Goal: Transaction & Acquisition: Purchase product/service

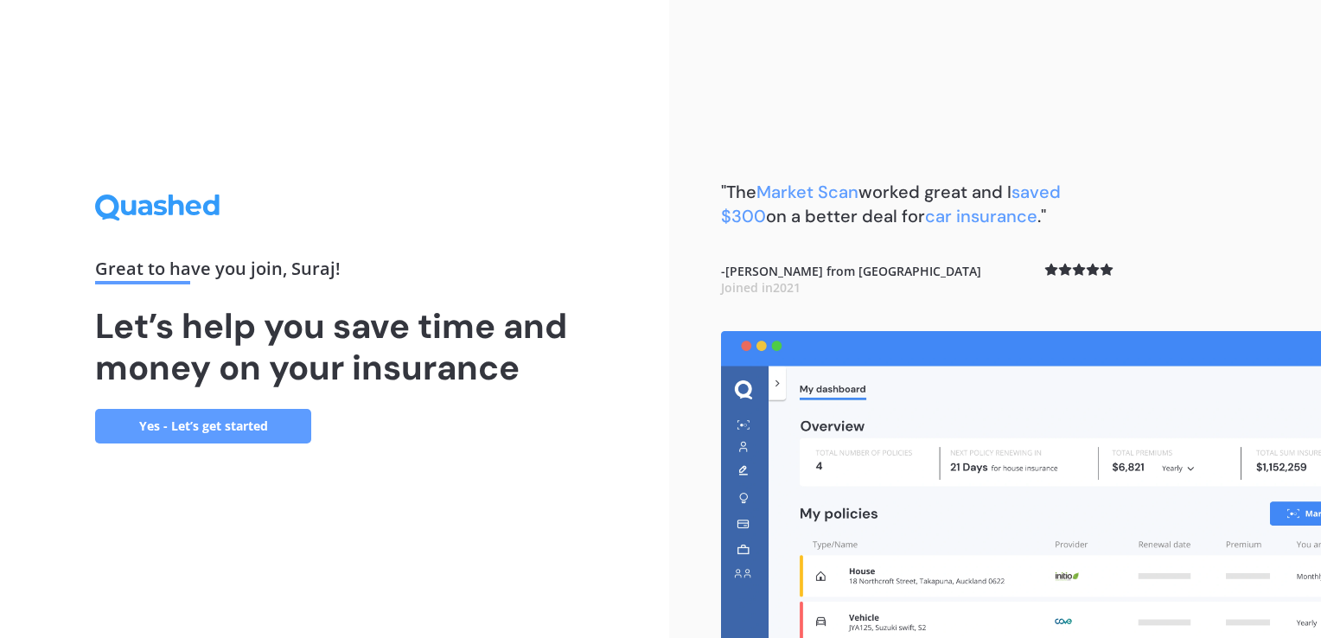
click at [255, 424] on link "Yes - Let’s get started" at bounding box center [203, 426] width 216 height 35
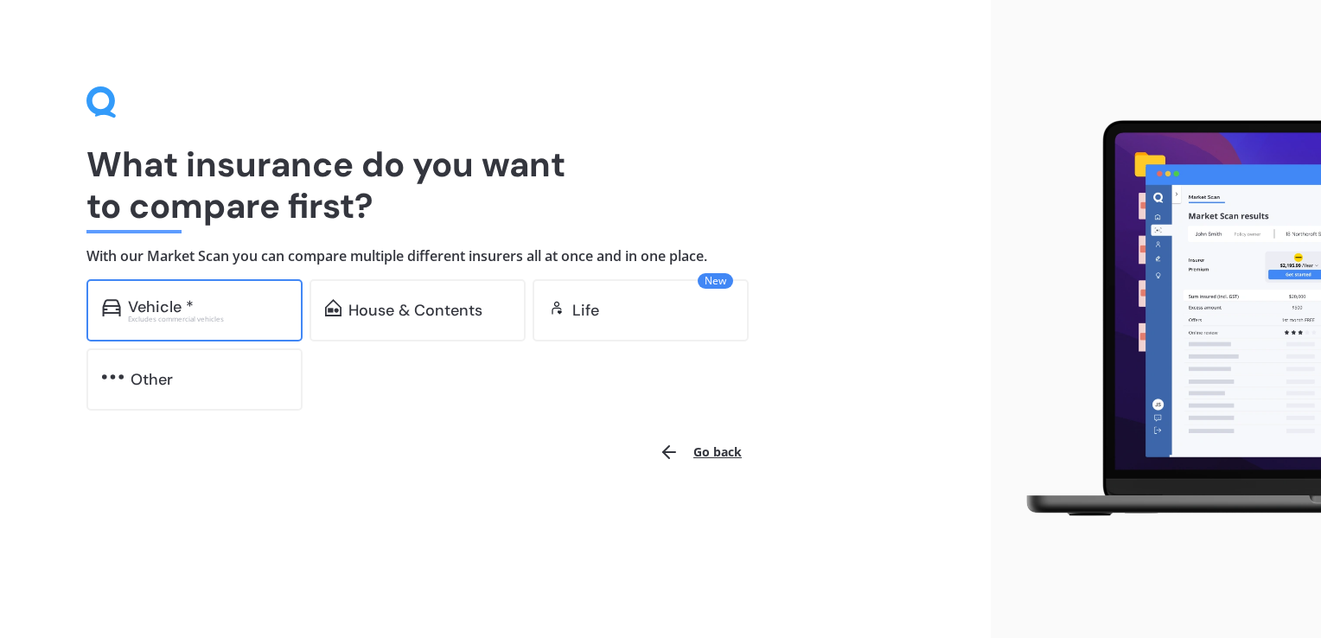
click at [263, 302] on div "Vehicle *" at bounding box center [207, 306] width 159 height 17
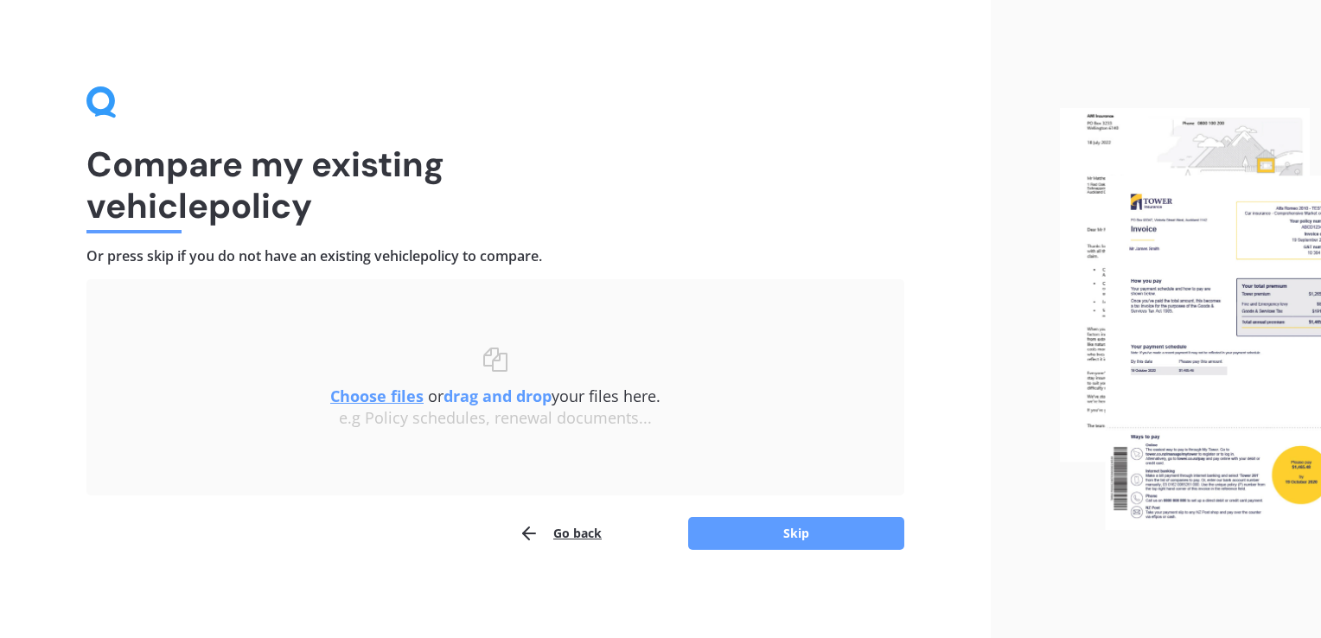
click at [556, 530] on button "Go back" at bounding box center [560, 533] width 83 height 35
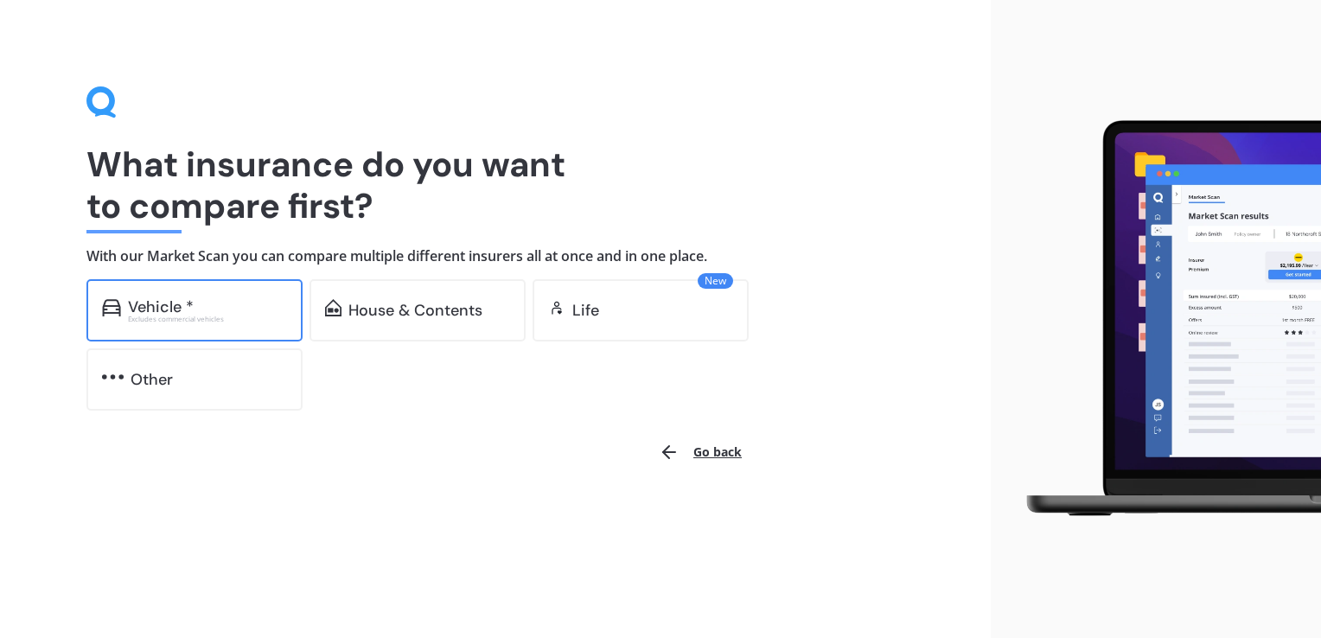
click at [278, 316] on div "Excludes commercial vehicles" at bounding box center [207, 319] width 159 height 7
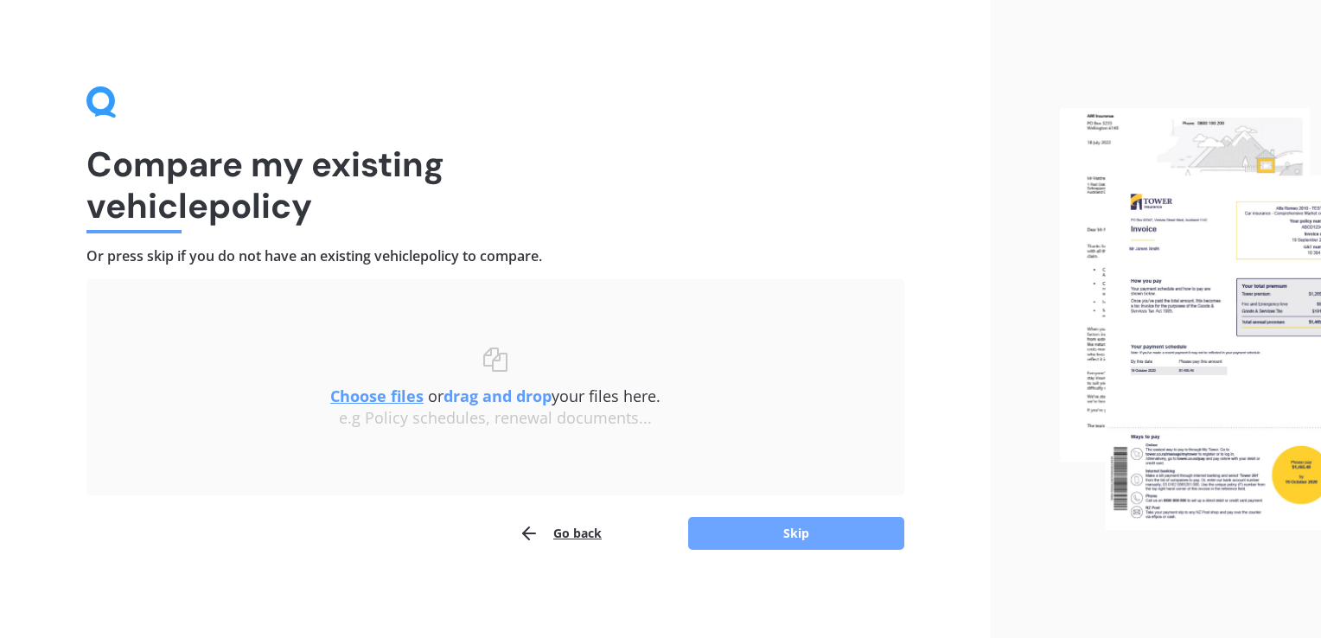
click at [786, 539] on button "Skip" at bounding box center [796, 533] width 216 height 33
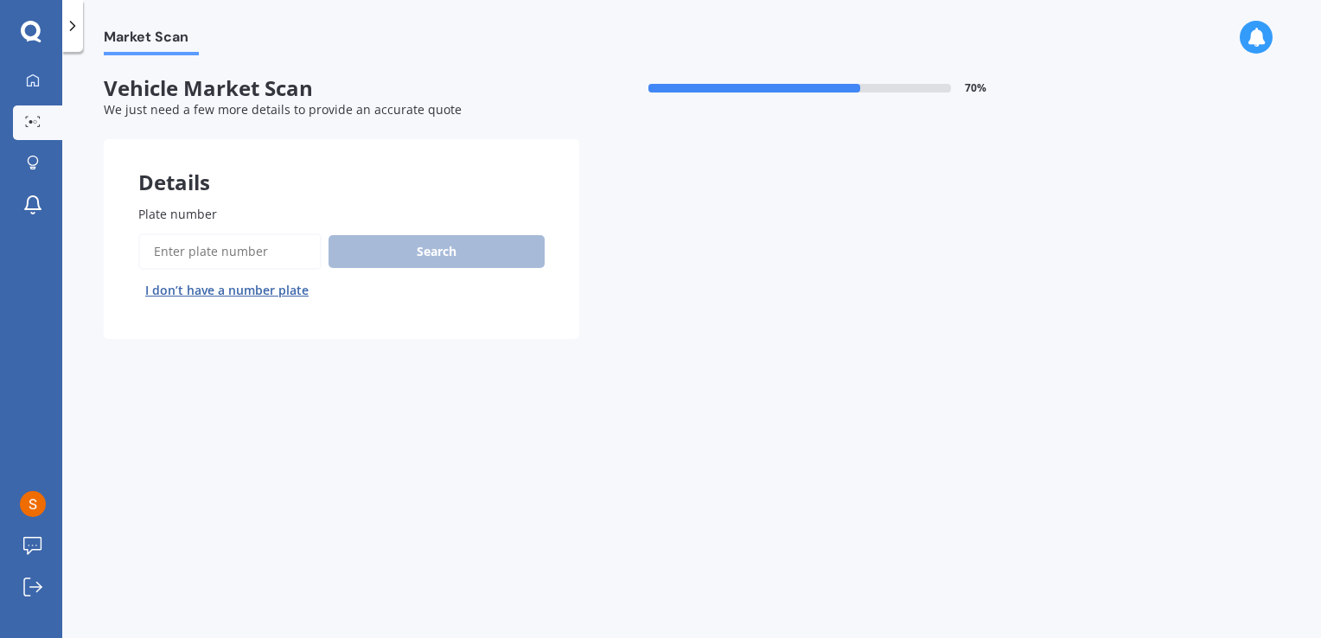
click at [270, 251] on input "Plate number" at bounding box center [229, 251] width 183 height 36
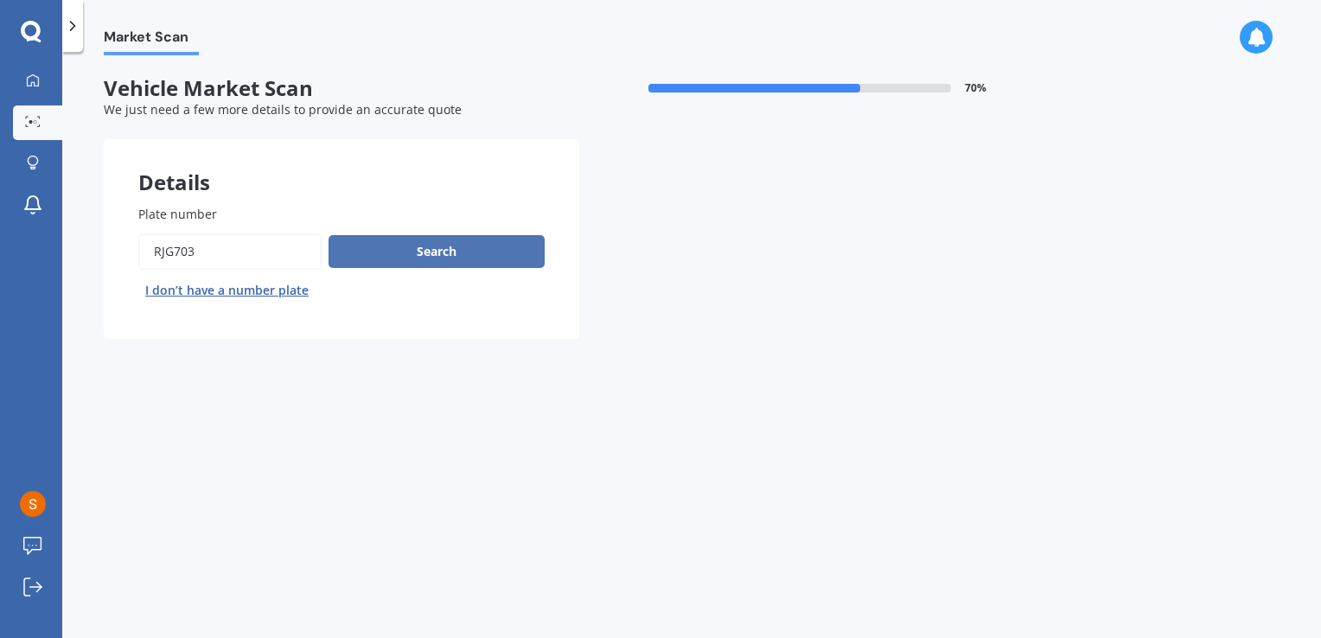
type input "rjg703"
click at [374, 250] on button "Search" at bounding box center [437, 251] width 216 height 33
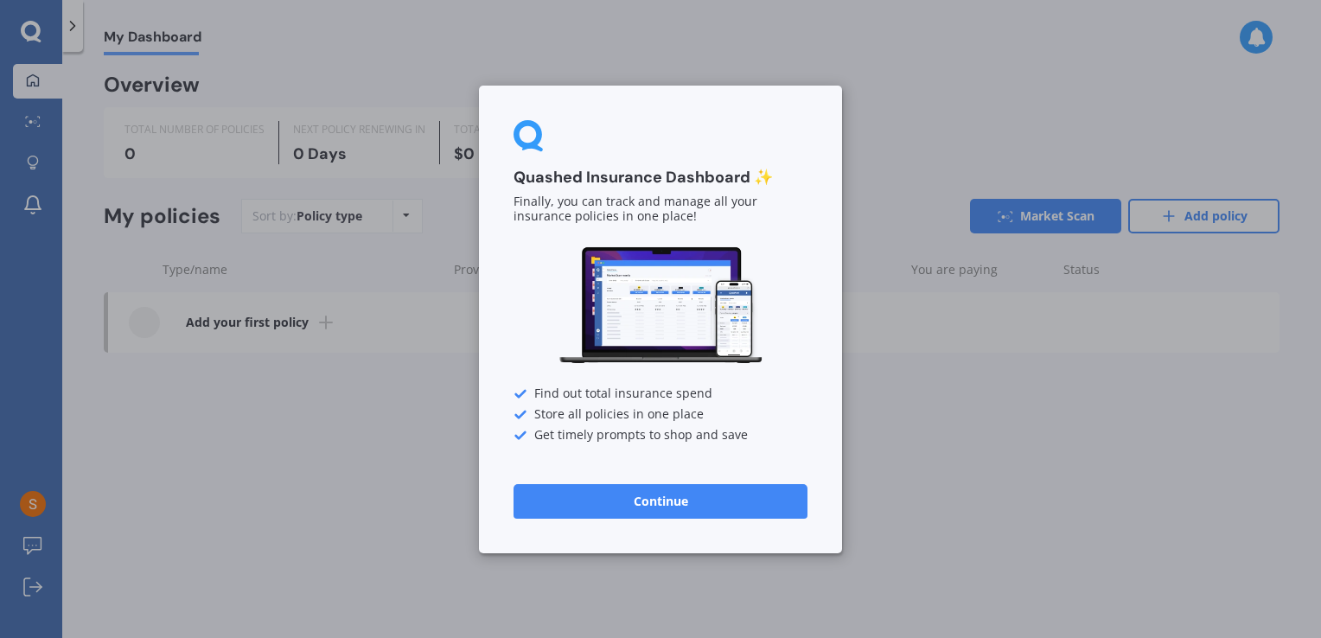
click at [666, 504] on button "Continue" at bounding box center [661, 500] width 294 height 35
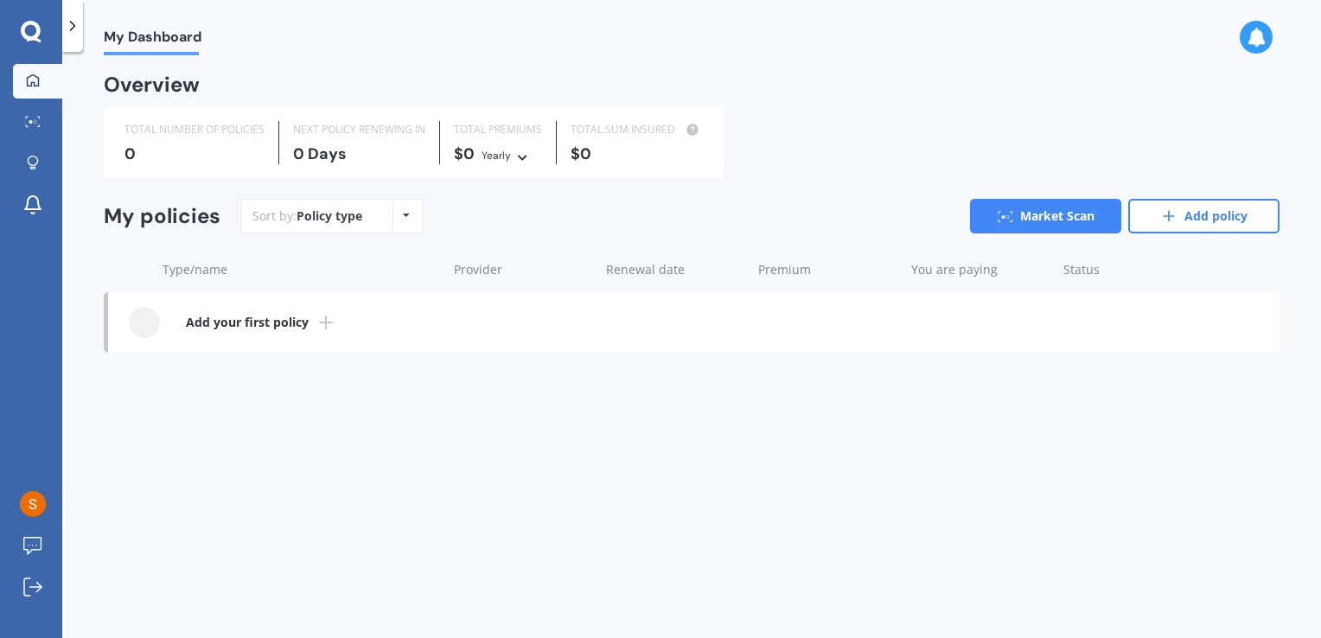
click at [277, 334] on link "Add your first policy" at bounding box center [693, 322] width 1171 height 61
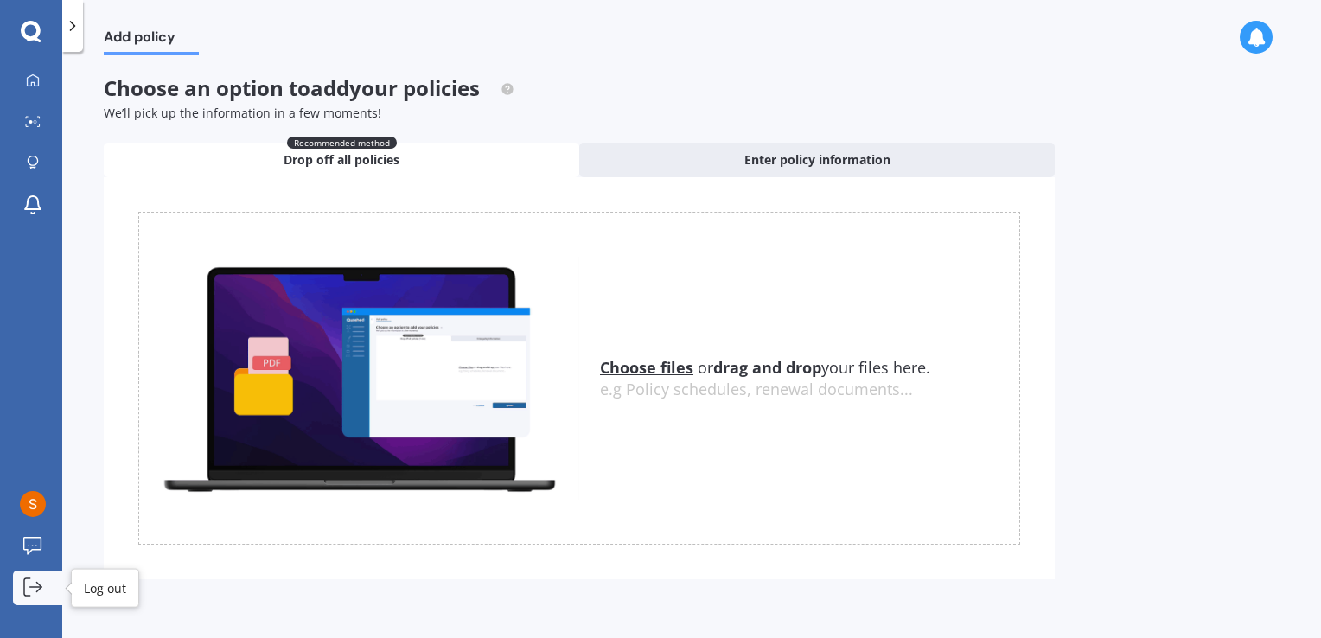
click at [38, 589] on icon at bounding box center [32, 587] width 19 height 19
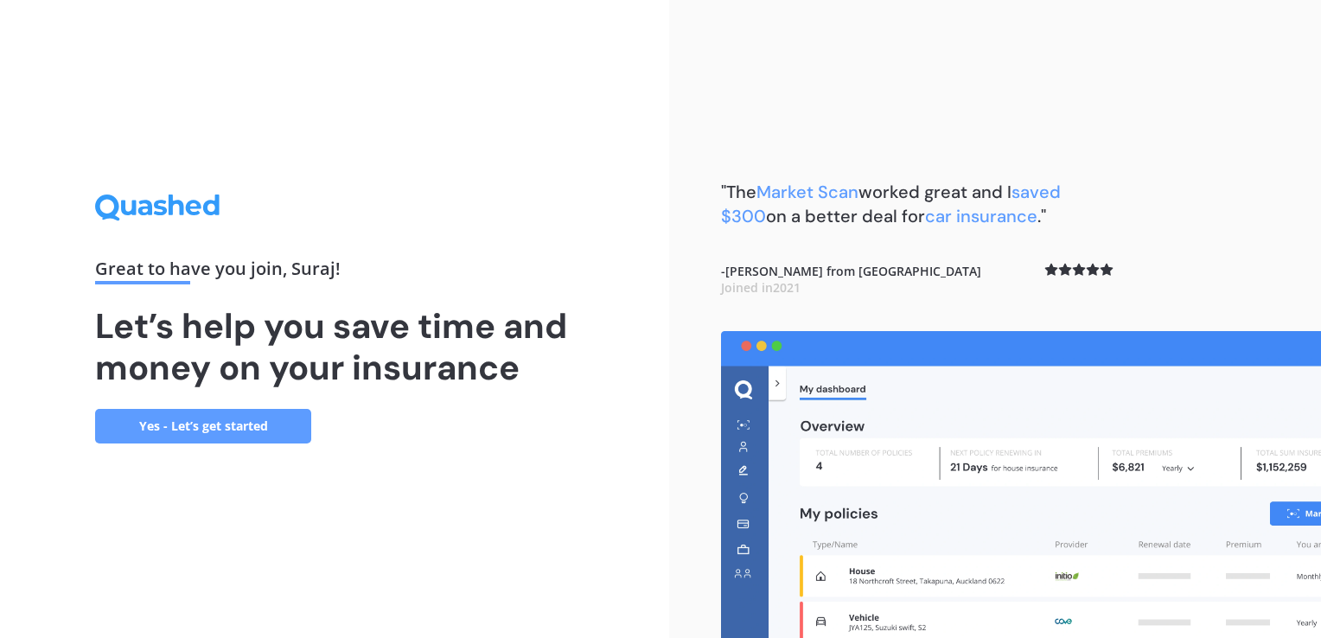
click at [284, 421] on link "Yes - Let’s get started" at bounding box center [203, 426] width 216 height 35
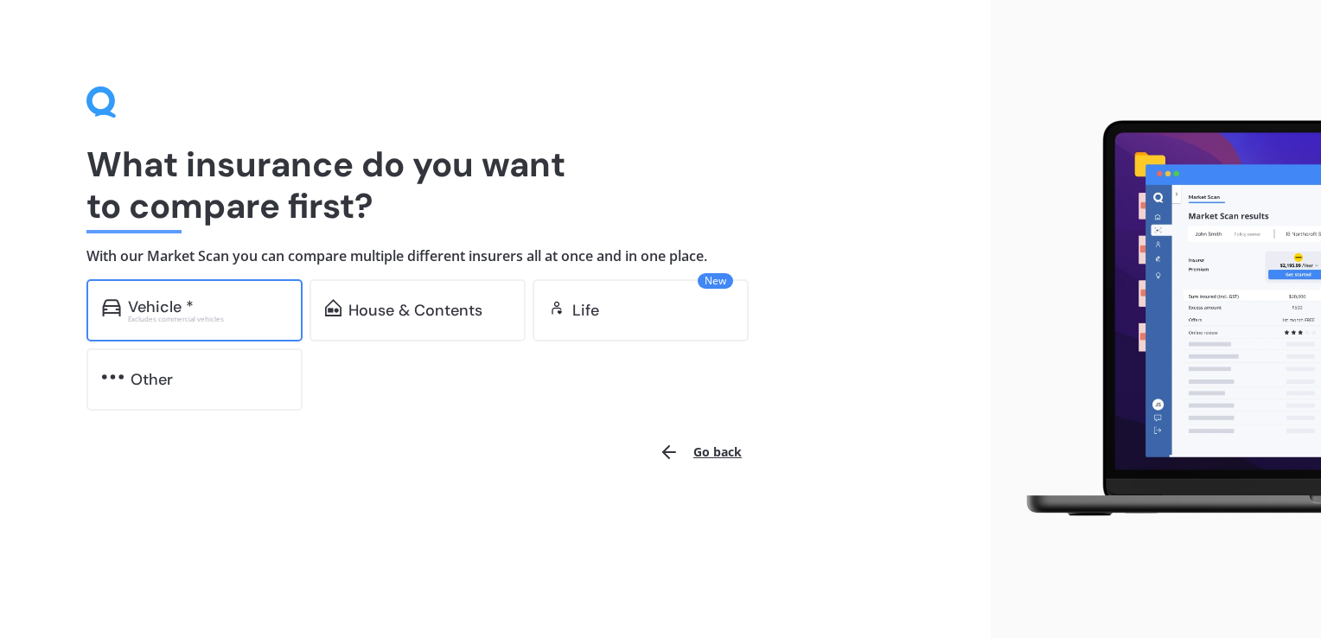
click at [235, 313] on div "Vehicle *" at bounding box center [207, 306] width 159 height 17
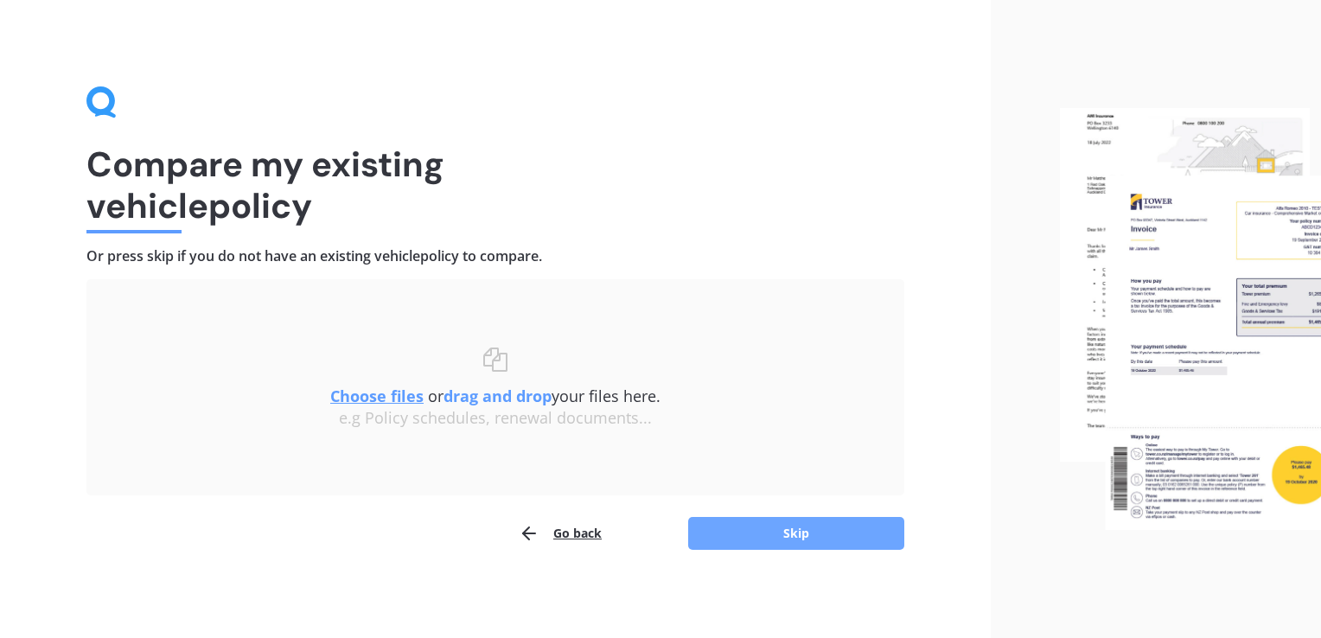
click at [788, 545] on button "Skip" at bounding box center [796, 533] width 216 height 33
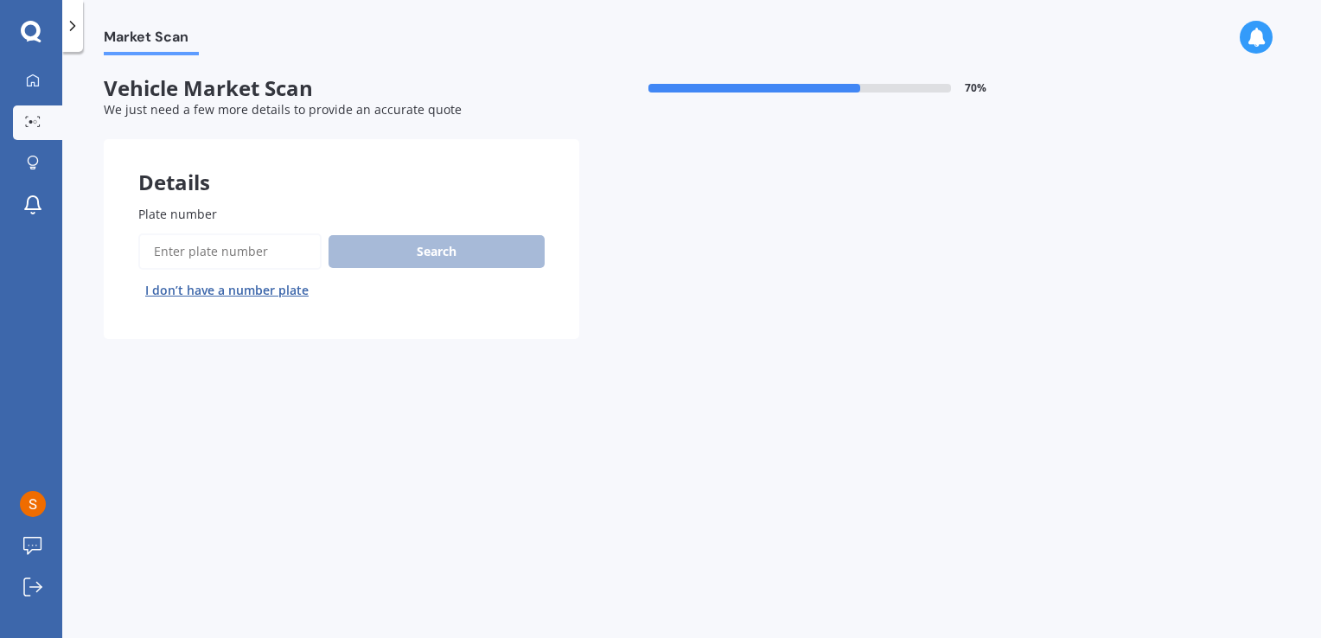
click at [259, 252] on input "Plate number" at bounding box center [229, 251] width 183 height 36
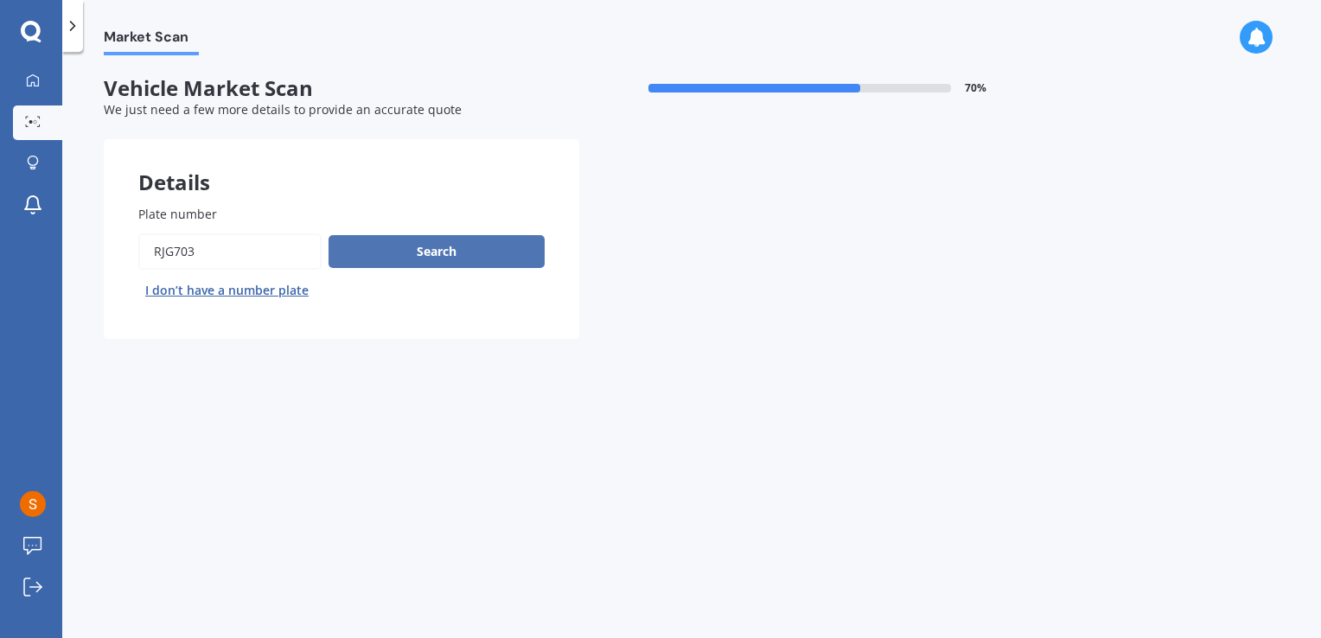
type input "RJG703"
click at [396, 258] on button "Search" at bounding box center [437, 251] width 216 height 33
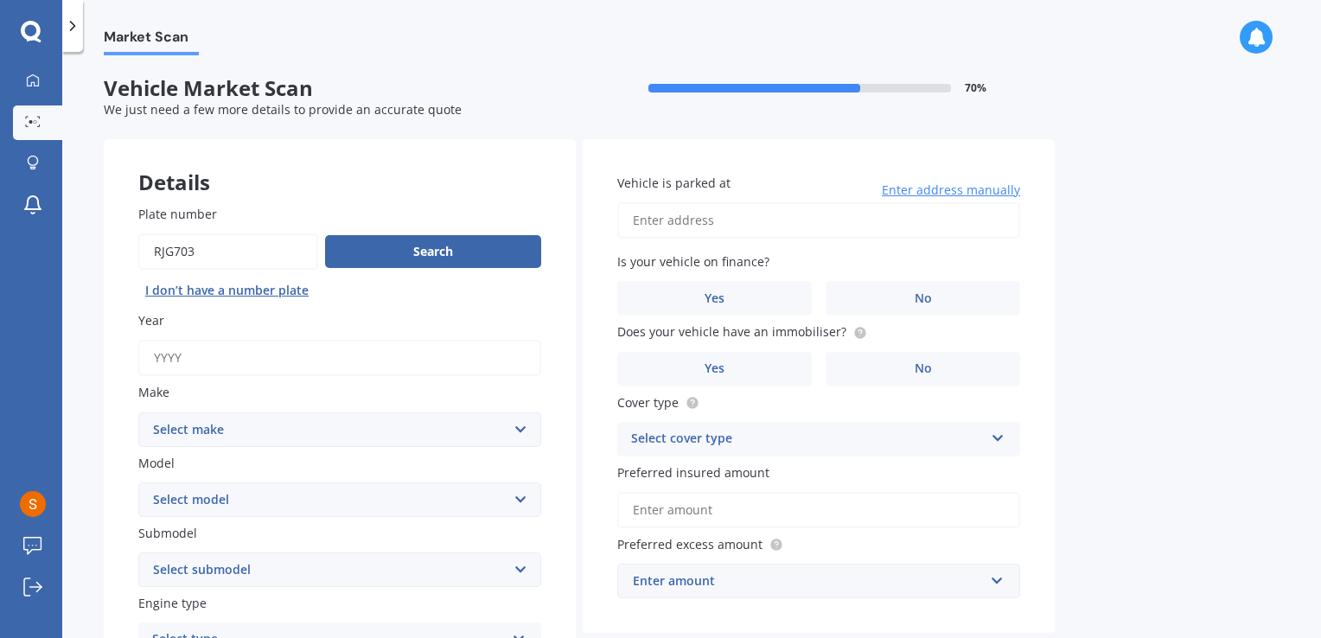
click at [325, 370] on input "Year" at bounding box center [339, 358] width 403 height 36
type input "2015"
click at [299, 424] on select "Select make AC ALFA ROMEO ASTON [PERSON_NAME] AUDI AUSTIN BEDFORD Bentley BMW B…" at bounding box center [339, 429] width 403 height 35
select select "MAZDA"
click at [138, 412] on select "Select make AC ALFA ROMEO ASTON [PERSON_NAME] AUDI AUSTIN BEDFORD Bentley BMW B…" at bounding box center [339, 429] width 403 height 35
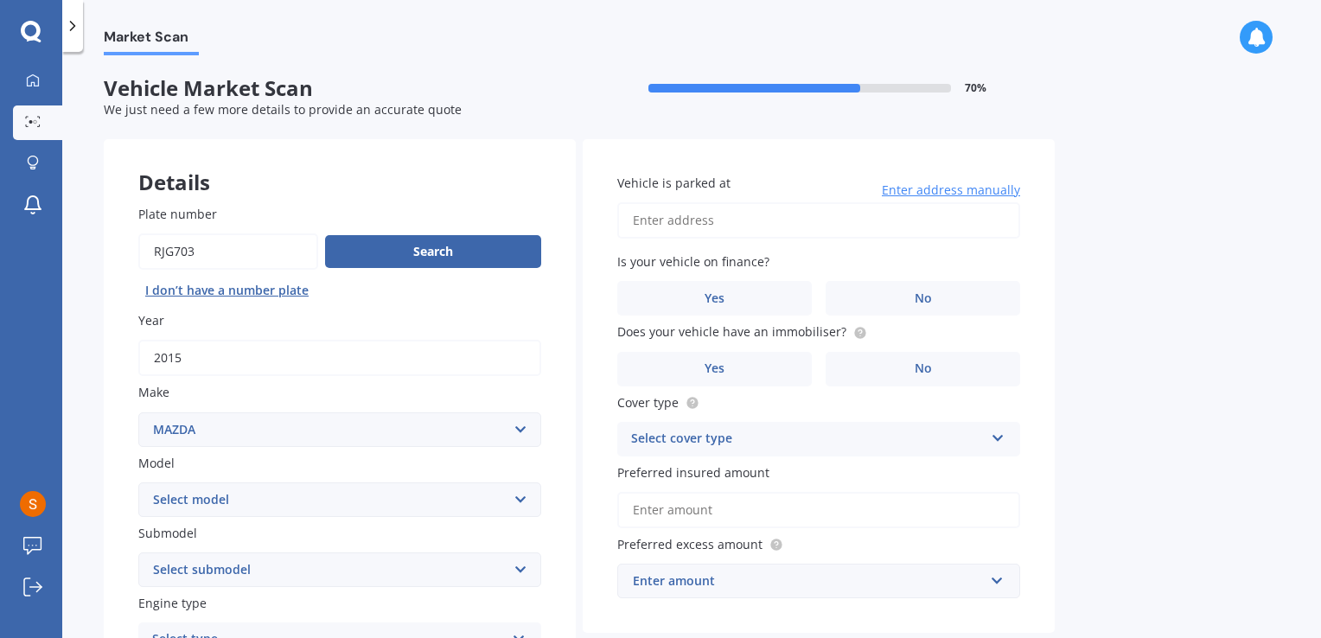
click at [249, 489] on select "Select model 121 2 3 323 323 / Familia 6 626 929 Atenza Autozam Axela AZ3 B2000…" at bounding box center [339, 499] width 403 height 35
click at [138, 482] on select "Select model 121 2 3 323 323 / Familia 6 626 929 Atenza Autozam Axela AZ3 B2000…" at bounding box center [339, 499] width 403 height 35
click at [225, 498] on select "Select model 121 2 3 323 323 / Familia 6 626 929 Atenza Autozam Axela AZ3 B2000…" at bounding box center [339, 499] width 403 height 35
select select "DEMIO"
click at [138, 482] on select "Select model 121 2 3 323 323 / Familia 6 626 929 Atenza Autozam Axela AZ3 B2000…" at bounding box center [339, 499] width 403 height 35
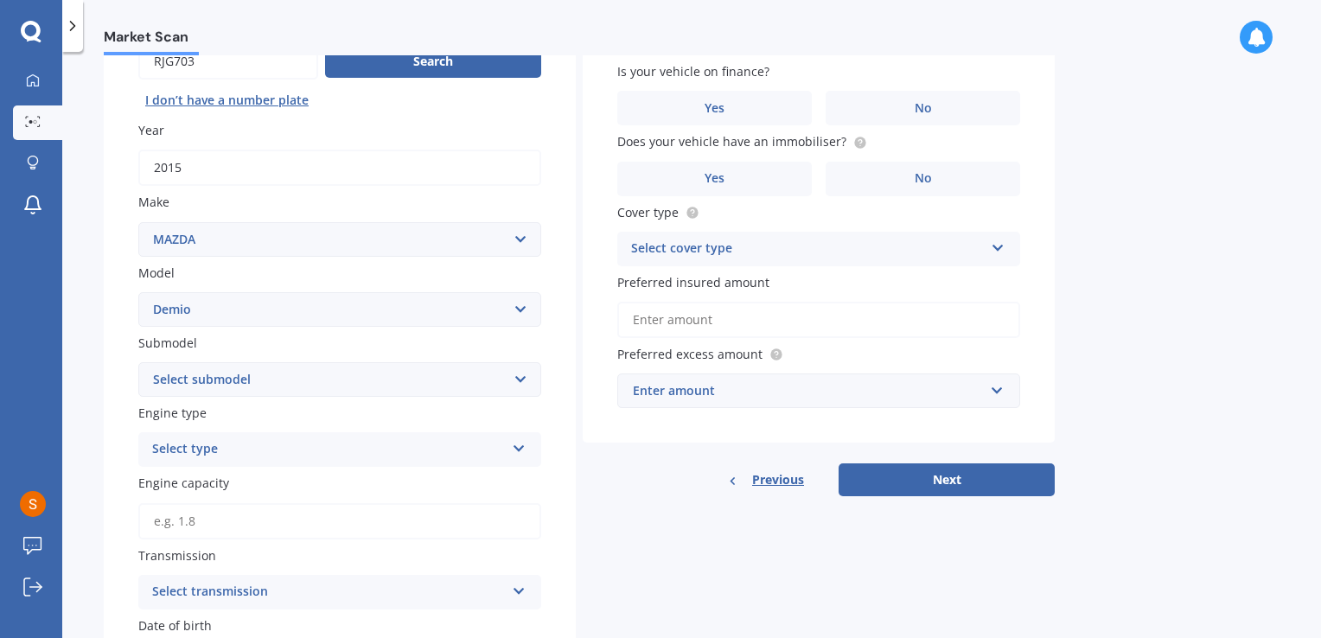
scroll to position [190, 0]
click at [277, 385] on select "Select submodel (All) Diesel Petrol XD Touring Turbo Diesel" at bounding box center [339, 379] width 403 height 35
select select "PETROL"
click at [138, 362] on select "Select submodel (All) Diesel Petrol XD Touring Turbo Diesel" at bounding box center [339, 379] width 403 height 35
click at [247, 439] on div "Select type" at bounding box center [328, 449] width 353 height 21
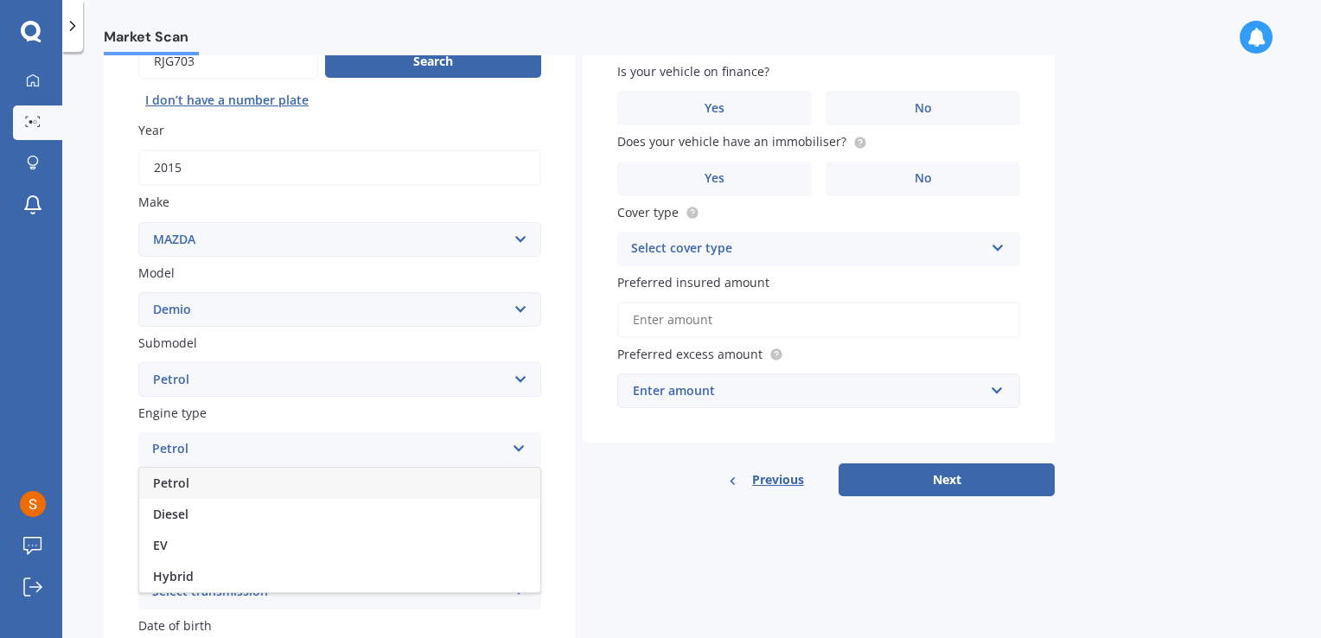
click at [224, 482] on div "Petrol" at bounding box center [339, 483] width 401 height 31
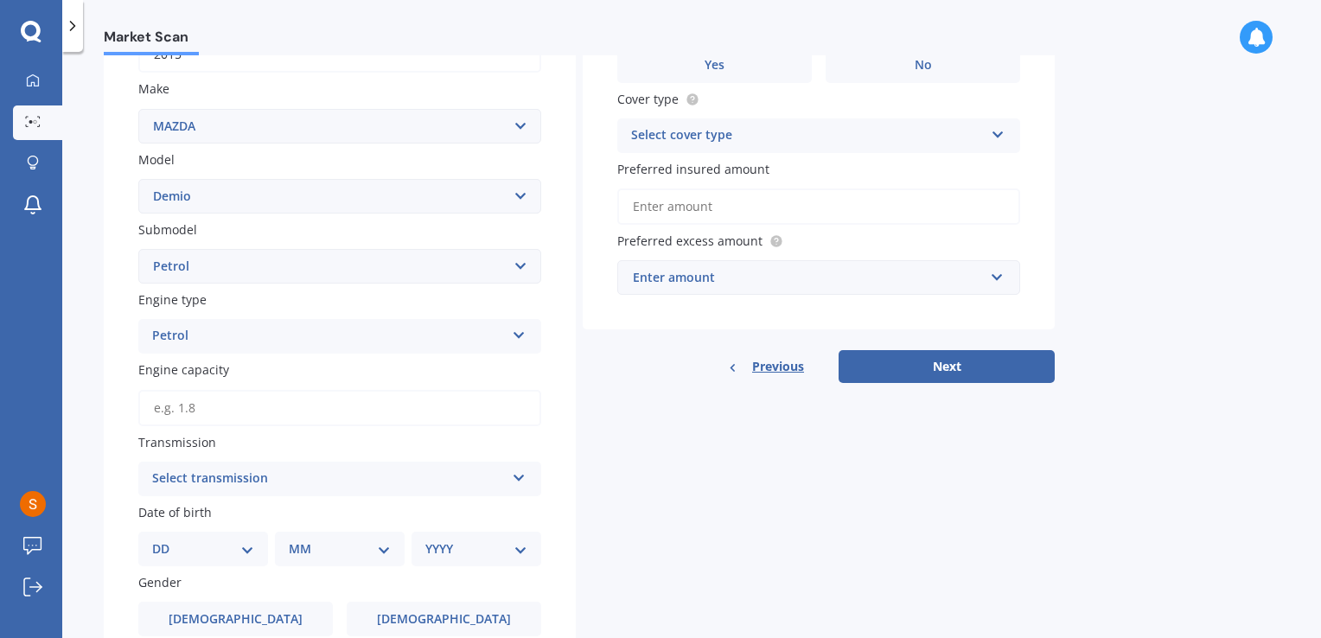
click at [207, 417] on input "Engine capacity" at bounding box center [339, 408] width 403 height 36
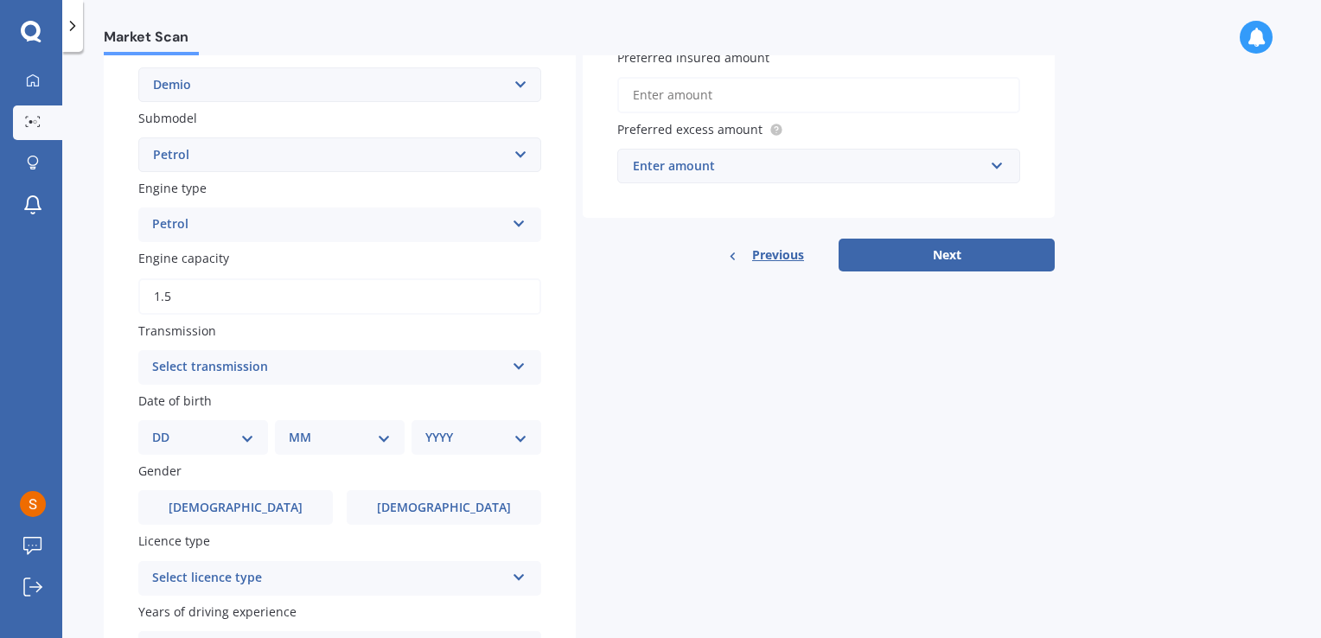
scroll to position [414, 0]
type input "1.5"
click at [241, 374] on div "Select transmission" at bounding box center [328, 368] width 353 height 21
click at [201, 409] on div "Auto" at bounding box center [339, 401] width 401 height 31
click at [208, 434] on select "DD 01 02 03 04 05 06 07 08 09 10 11 12 13 14 15 16 17 18 19 20 21 22 23 24 25 2…" at bounding box center [203, 438] width 102 height 19
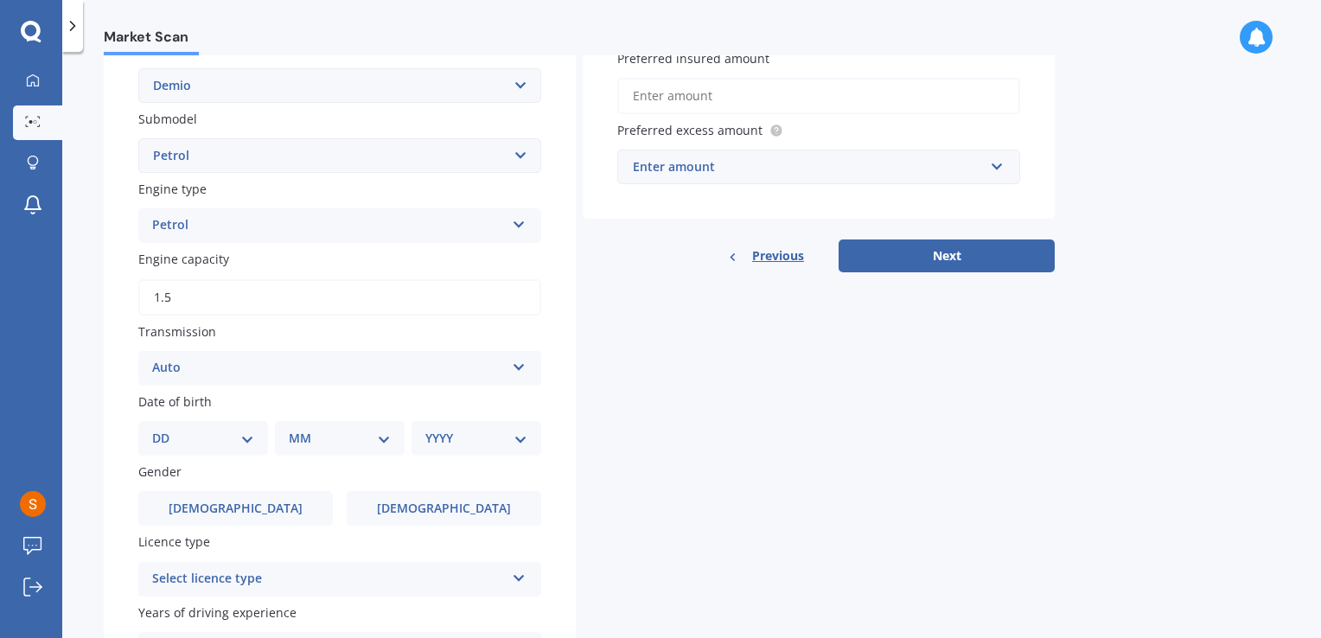
select select "02"
click at [166, 429] on select "DD 01 02 03 04 05 06 07 08 09 10 11 12 13 14 15 16 17 18 19 20 21 22 23 24 25 2…" at bounding box center [203, 438] width 102 height 19
click at [325, 450] on div "MM 01 02 03 04 05 06 07 08 09 10 11 12" at bounding box center [343, 438] width 123 height 35
click at [337, 447] on select "MM 01 02 03 04 05 06 07 08 09 10 11 12" at bounding box center [343, 438] width 95 height 19
select select "02"
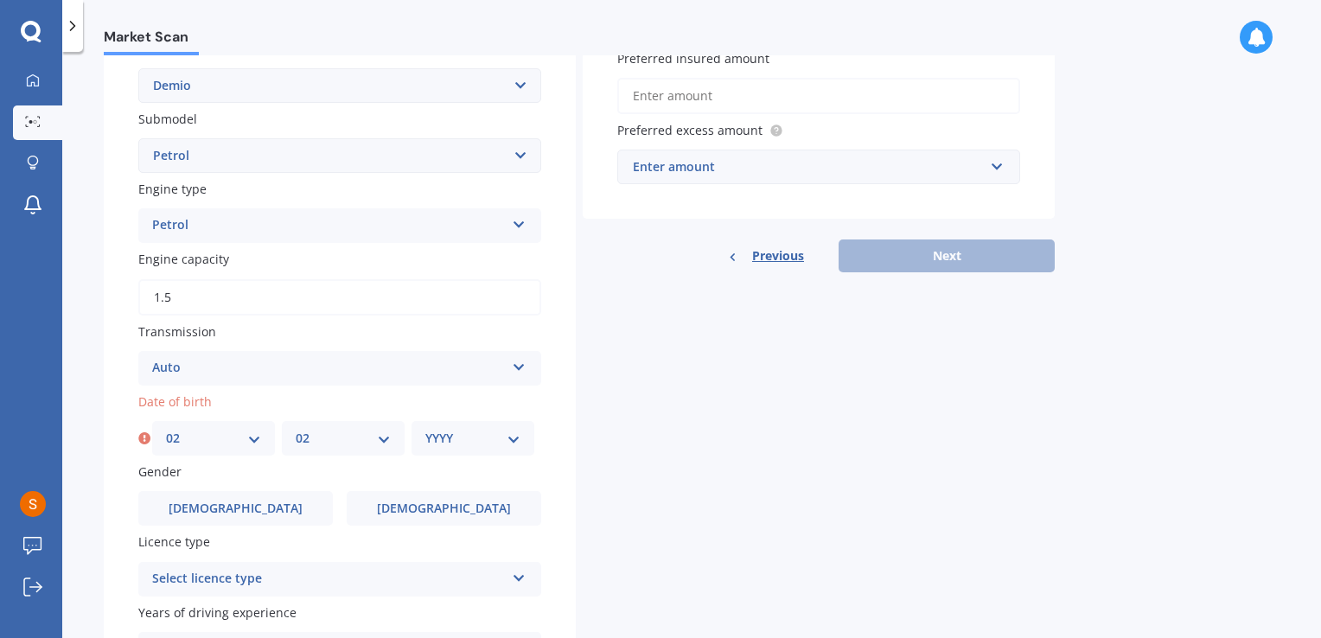
click at [296, 429] on select "MM 01 02 03 04 05 06 07 08 09 10 11 12" at bounding box center [343, 438] width 95 height 19
click at [454, 429] on select "YYYY 2025 2024 2023 2022 2021 2020 2019 2018 2017 2016 2015 2014 2013 2012 2011…" at bounding box center [472, 438] width 95 height 19
select select "2002"
click at [425, 429] on select "YYYY 2025 2024 2023 2022 2021 2020 2019 2018 2017 2016 2015 2014 2013 2012 2011…" at bounding box center [472, 438] width 95 height 19
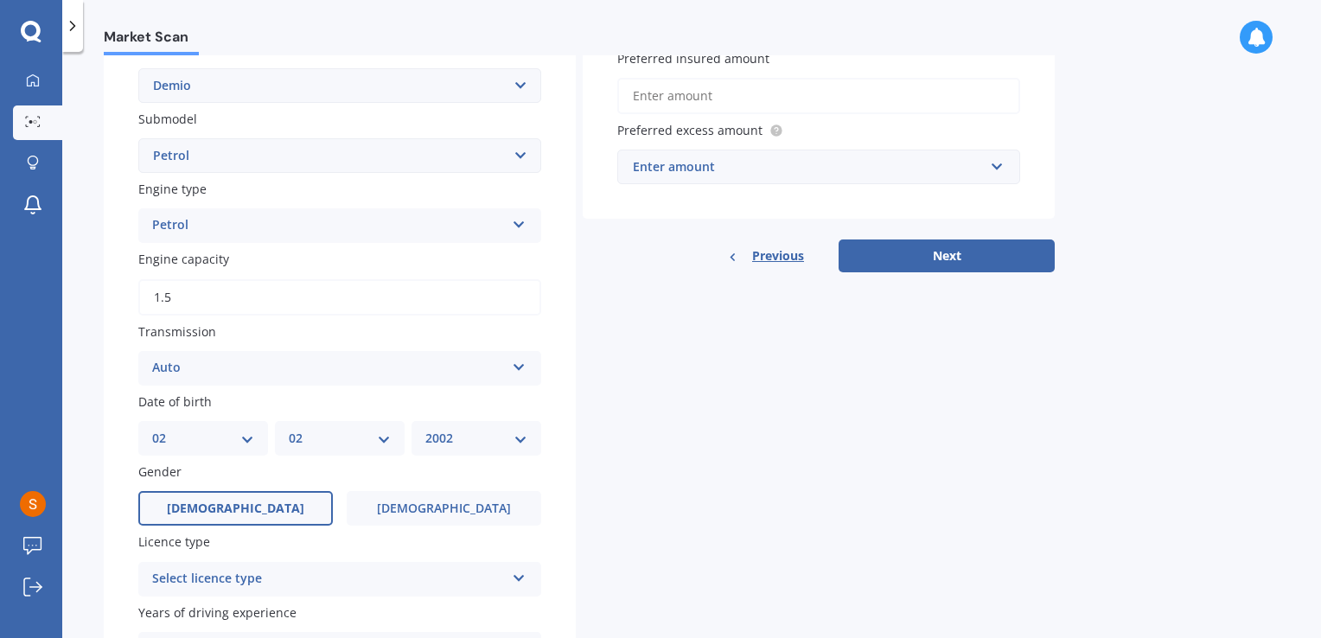
click at [239, 492] on label "[DEMOGRAPHIC_DATA]" at bounding box center [235, 508] width 195 height 35
click at [0, 0] on input "[DEMOGRAPHIC_DATA]" at bounding box center [0, 0] width 0 height 0
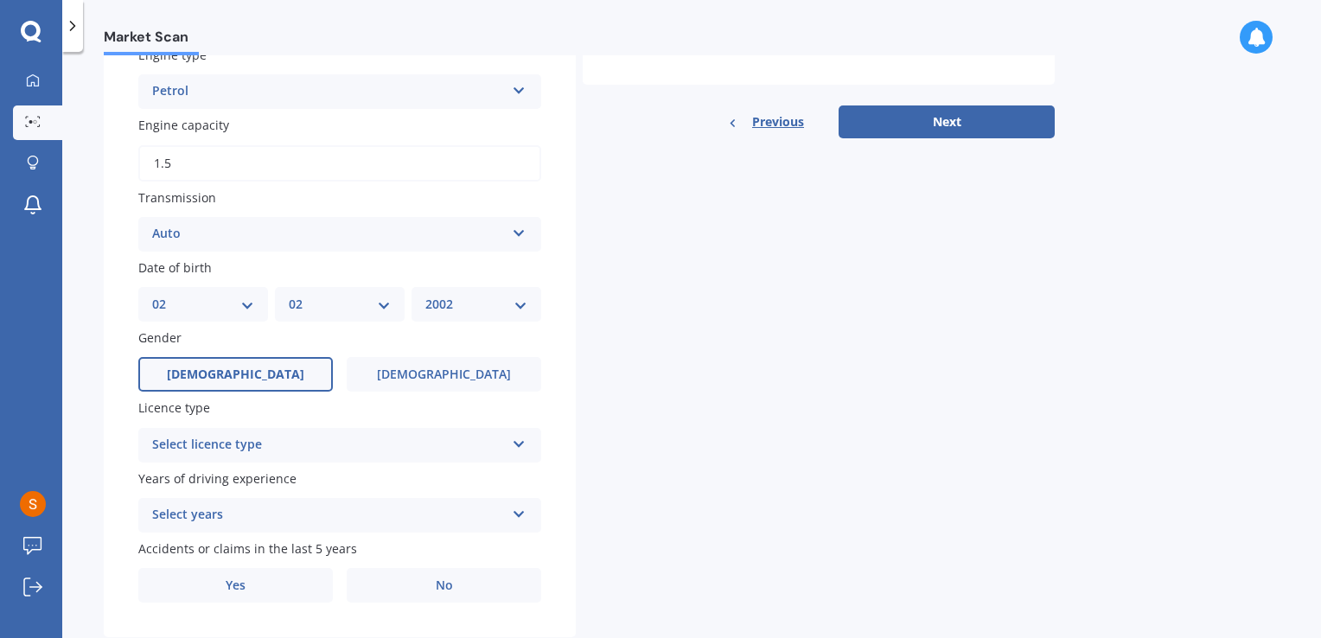
scroll to position [549, 0]
click at [290, 448] on div "Select licence type" at bounding box center [328, 444] width 353 height 21
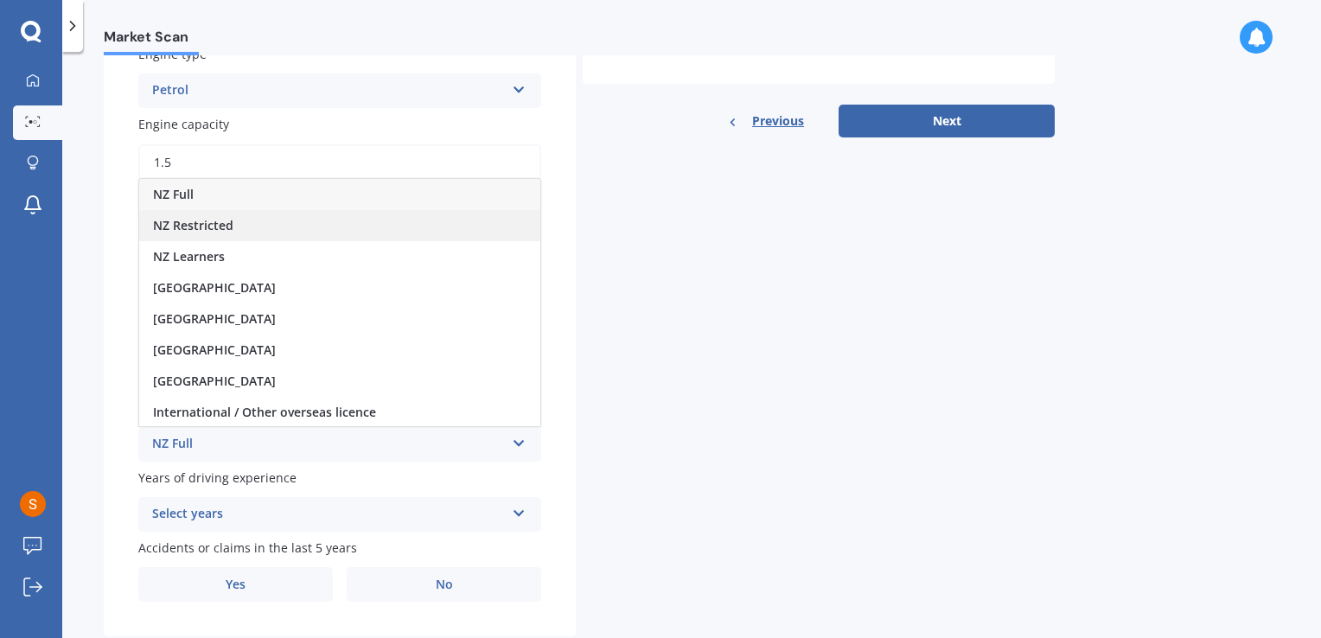
click at [229, 230] on span "NZ Restricted" at bounding box center [193, 225] width 80 height 16
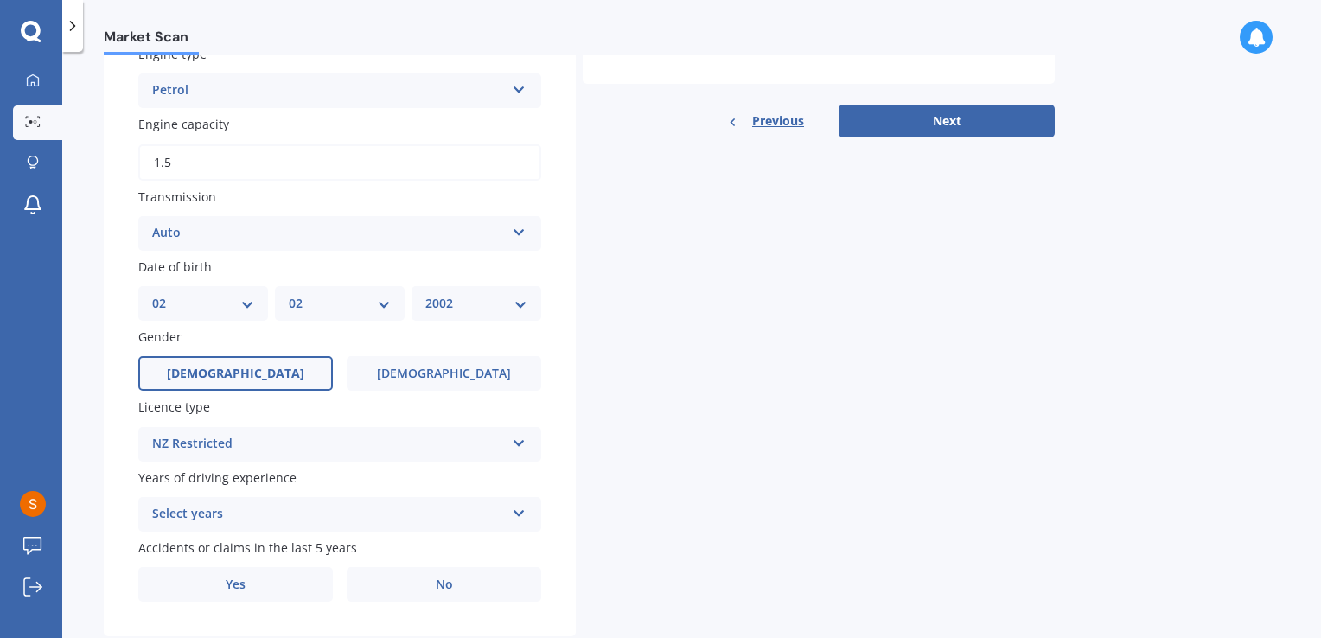
scroll to position [591, 0]
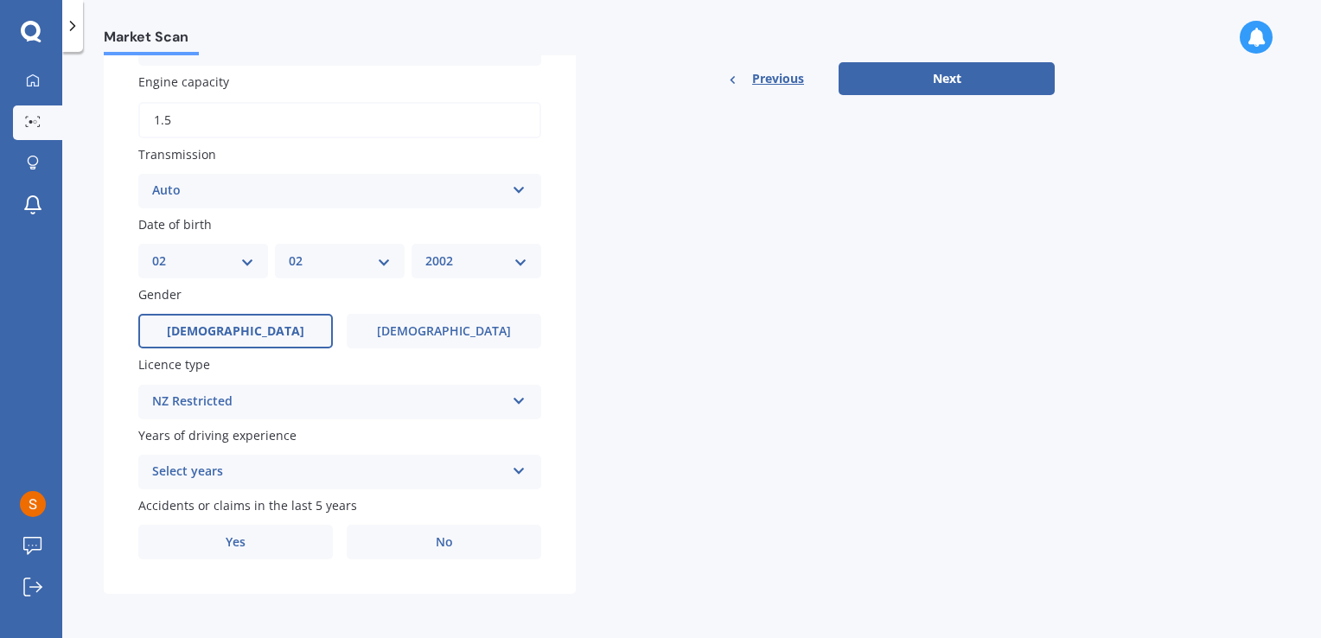
click at [304, 472] on div "Select years" at bounding box center [328, 472] width 353 height 21
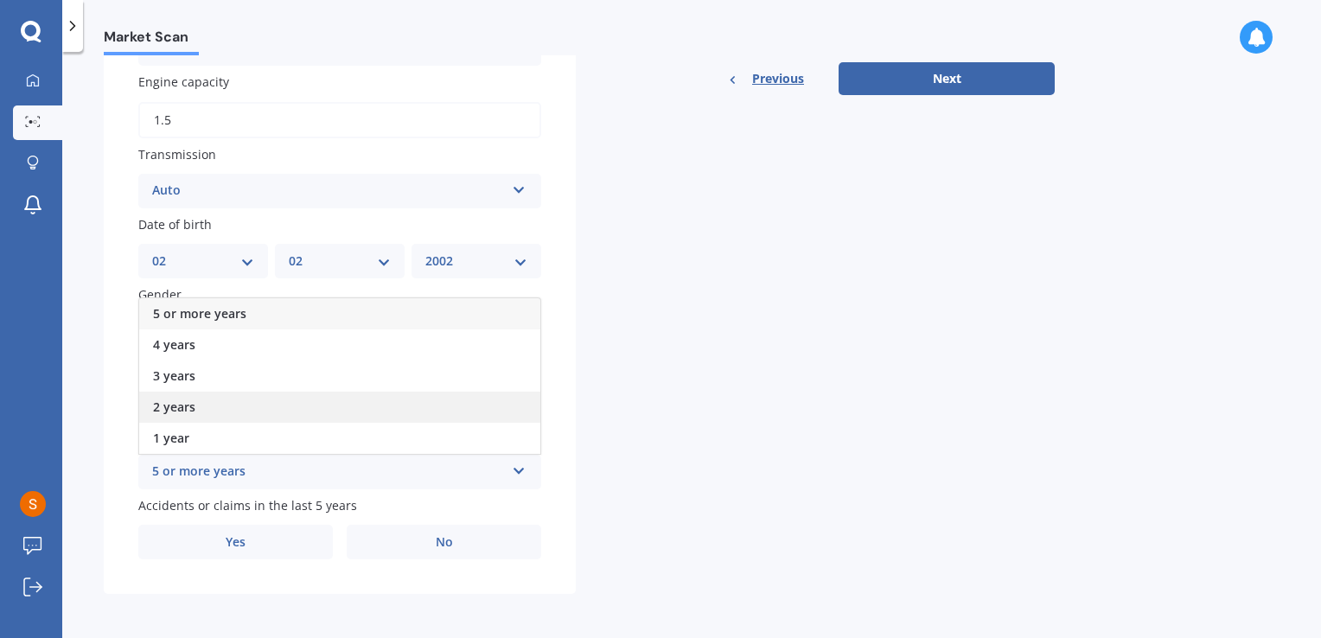
click at [218, 412] on div "2 years" at bounding box center [339, 407] width 401 height 31
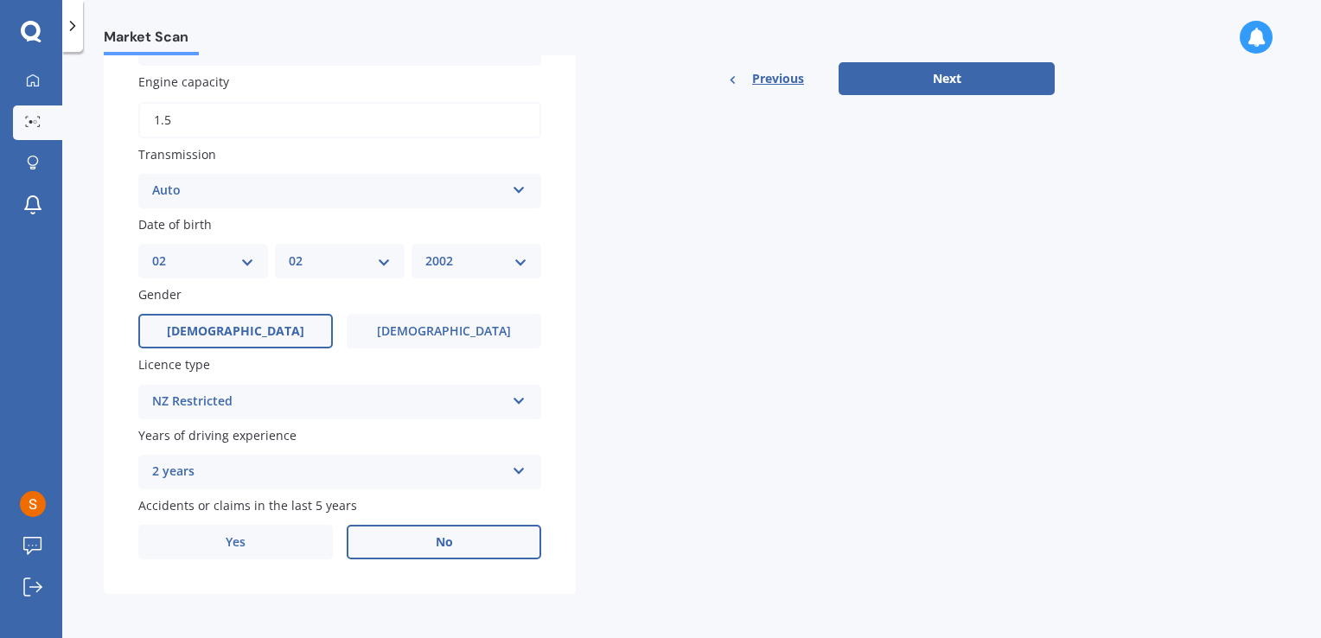
click at [383, 555] on label "No" at bounding box center [444, 542] width 195 height 35
click at [0, 0] on input "No" at bounding box center [0, 0] width 0 height 0
click at [443, 545] on span "No" at bounding box center [444, 542] width 17 height 15
click at [0, 0] on input "No" at bounding box center [0, 0] width 0 height 0
click at [260, 528] on label "Yes" at bounding box center [235, 542] width 195 height 35
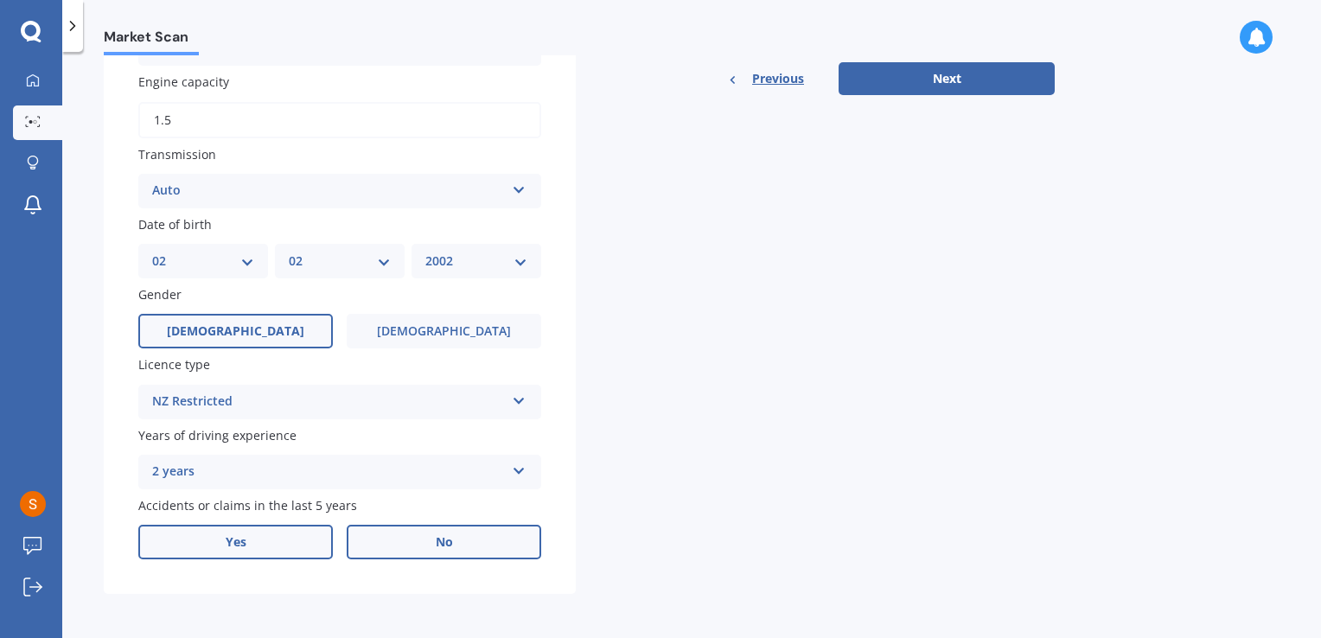
click at [0, 0] on input "Yes" at bounding box center [0, 0] width 0 height 0
click at [391, 554] on label "No" at bounding box center [444, 542] width 195 height 35
click at [0, 0] on input "No" at bounding box center [0, 0] width 0 height 0
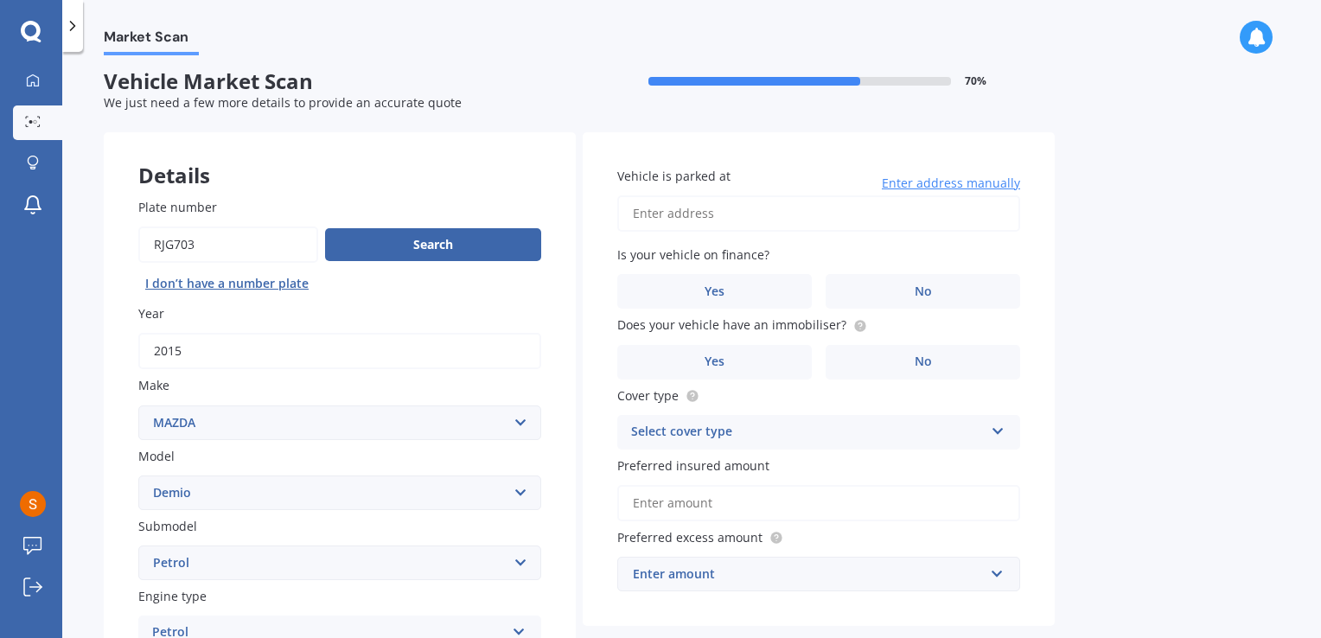
scroll to position [0, 0]
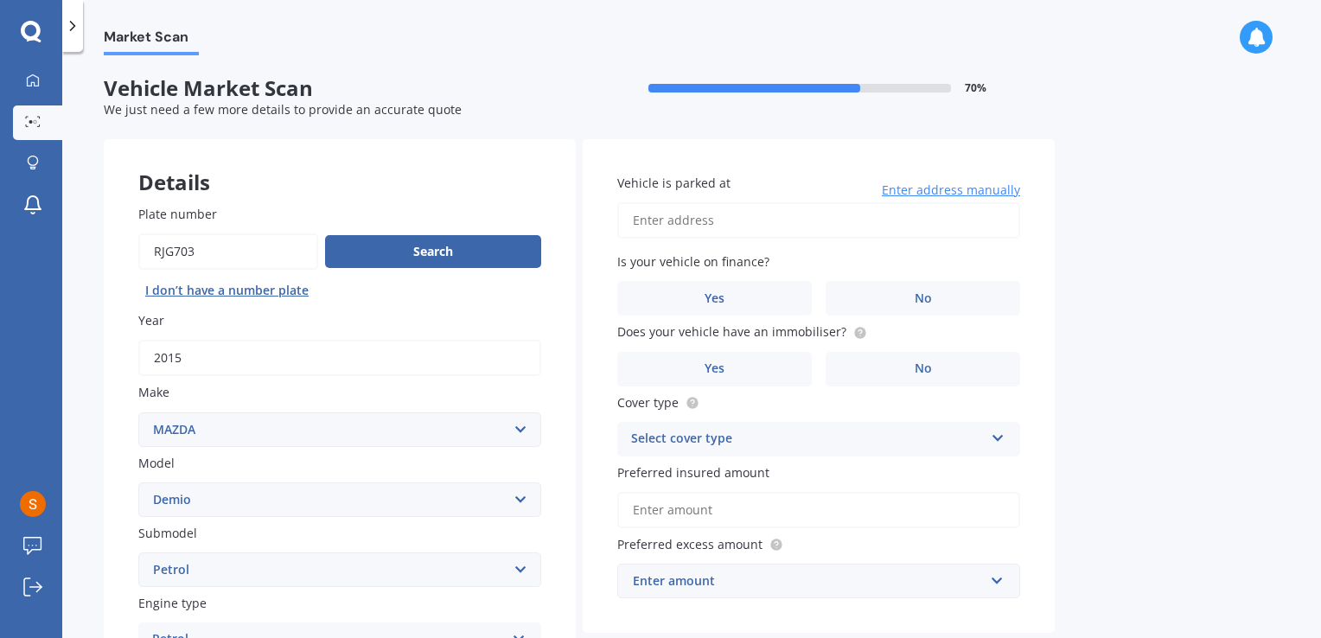
click at [678, 211] on input "Vehicle is parked at" at bounding box center [818, 220] width 403 height 36
type input "[STREET_ADDRESS][PERSON_NAME]"
click at [740, 297] on label "Yes" at bounding box center [714, 298] width 195 height 35
click at [0, 0] on input "Yes" at bounding box center [0, 0] width 0 height 0
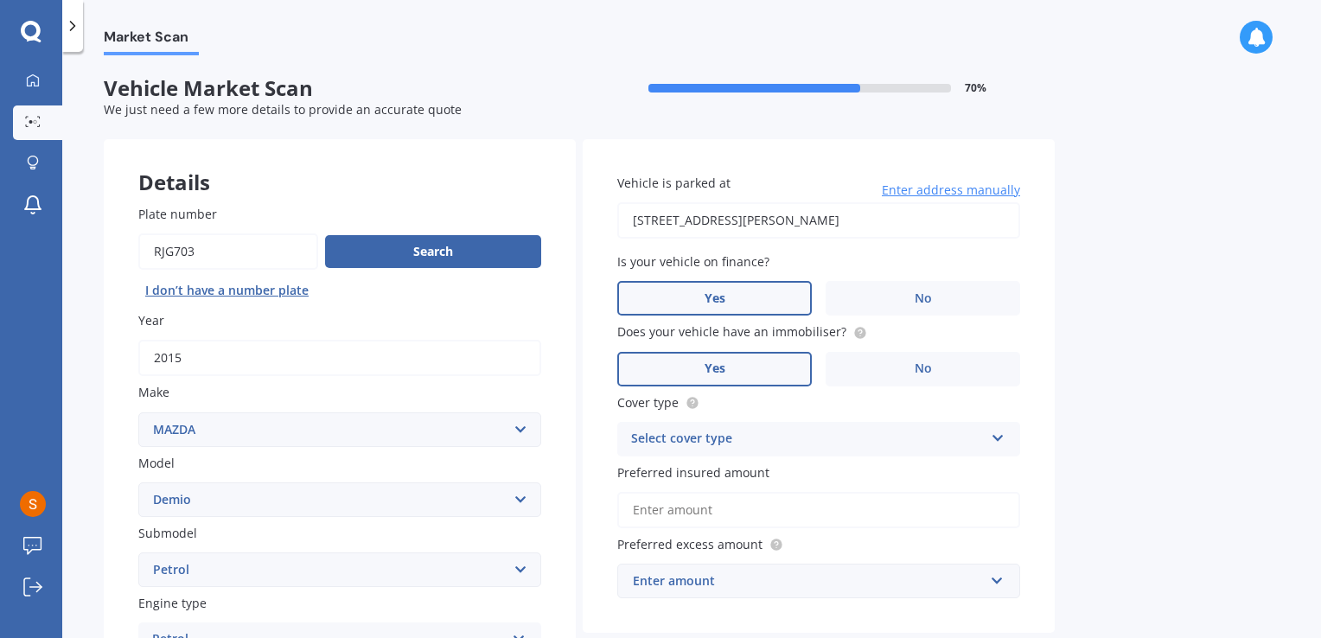
click at [772, 365] on label "Yes" at bounding box center [714, 369] width 195 height 35
click at [0, 0] on input "Yes" at bounding box center [0, 0] width 0 height 0
click at [763, 442] on div "Select cover type" at bounding box center [807, 439] width 353 height 21
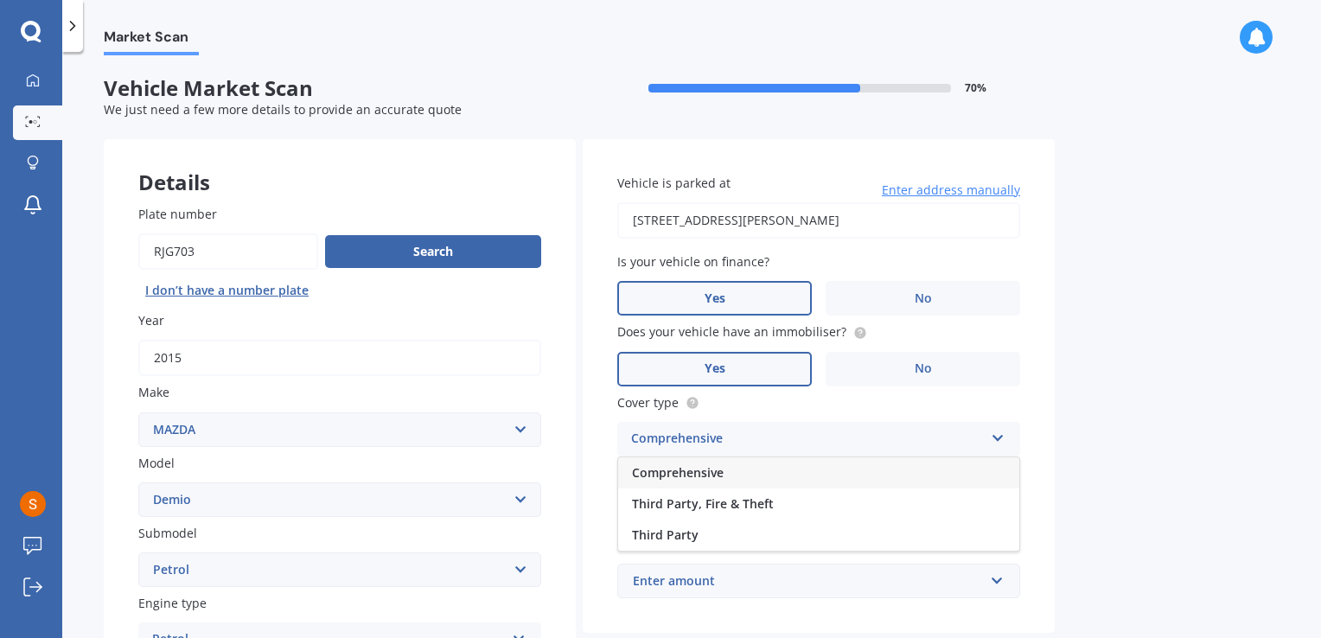
click at [731, 476] on div "Comprehensive" at bounding box center [818, 472] width 401 height 31
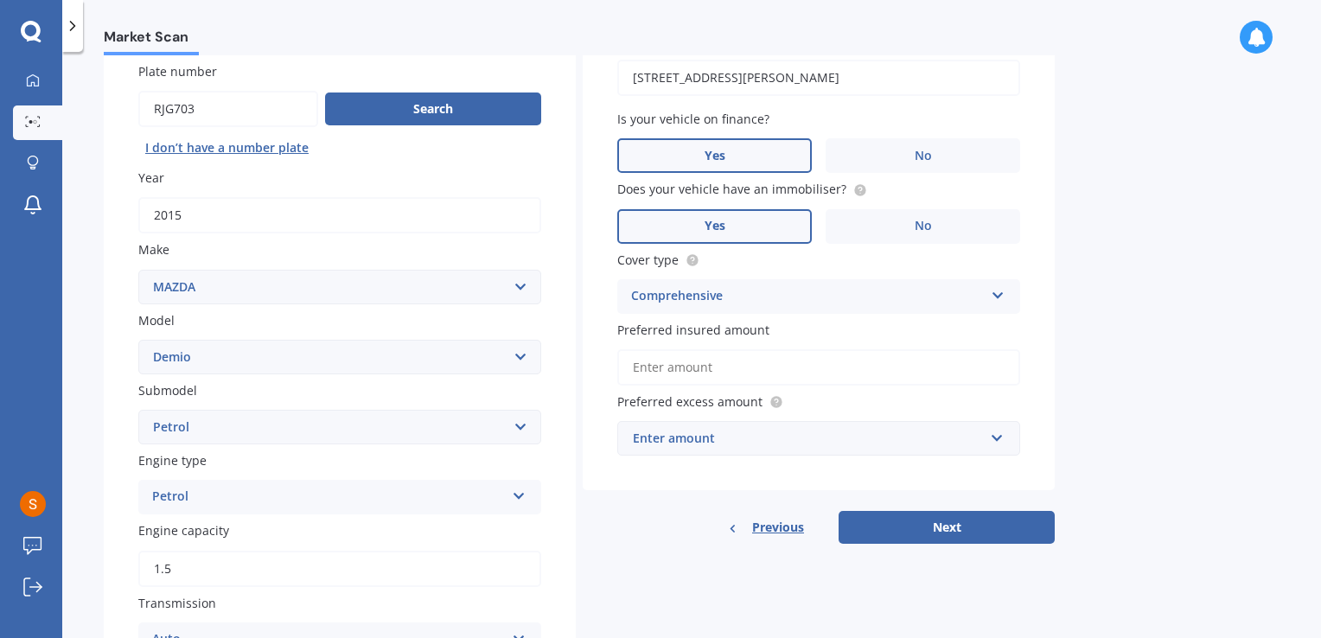
scroll to position [145, 0]
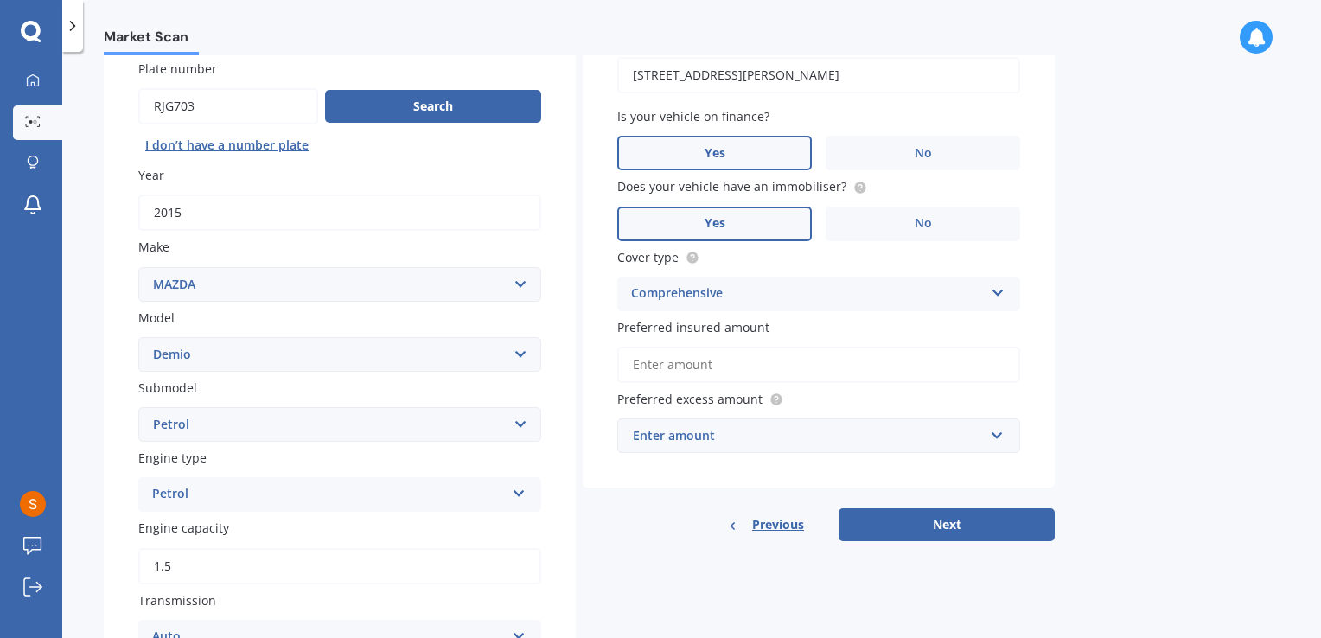
click at [700, 365] on input "Preferred insured amount" at bounding box center [818, 365] width 403 height 36
drag, startPoint x: 776, startPoint y: 322, endPoint x: 618, endPoint y: 322, distance: 157.3
click at [618, 322] on label "Preferred insured amount" at bounding box center [815, 327] width 396 height 18
copy span "Preferred insured amount"
click at [765, 373] on input "Preferred insured amount" at bounding box center [818, 365] width 403 height 36
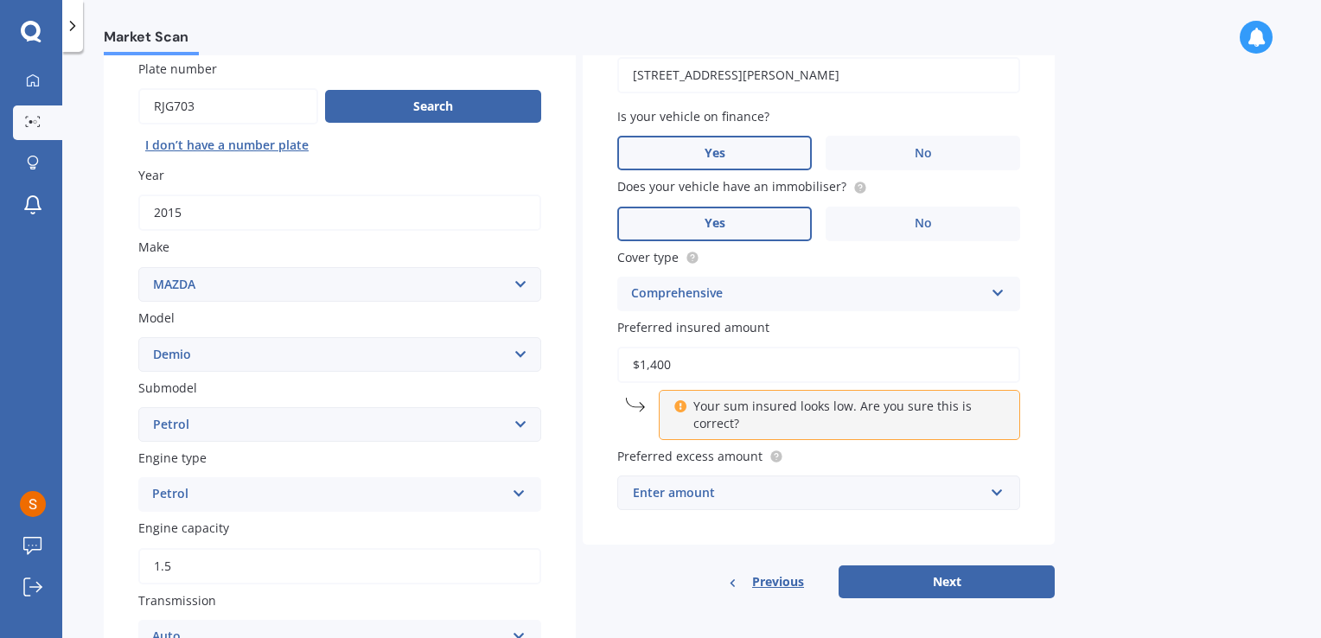
type input "$14,000"
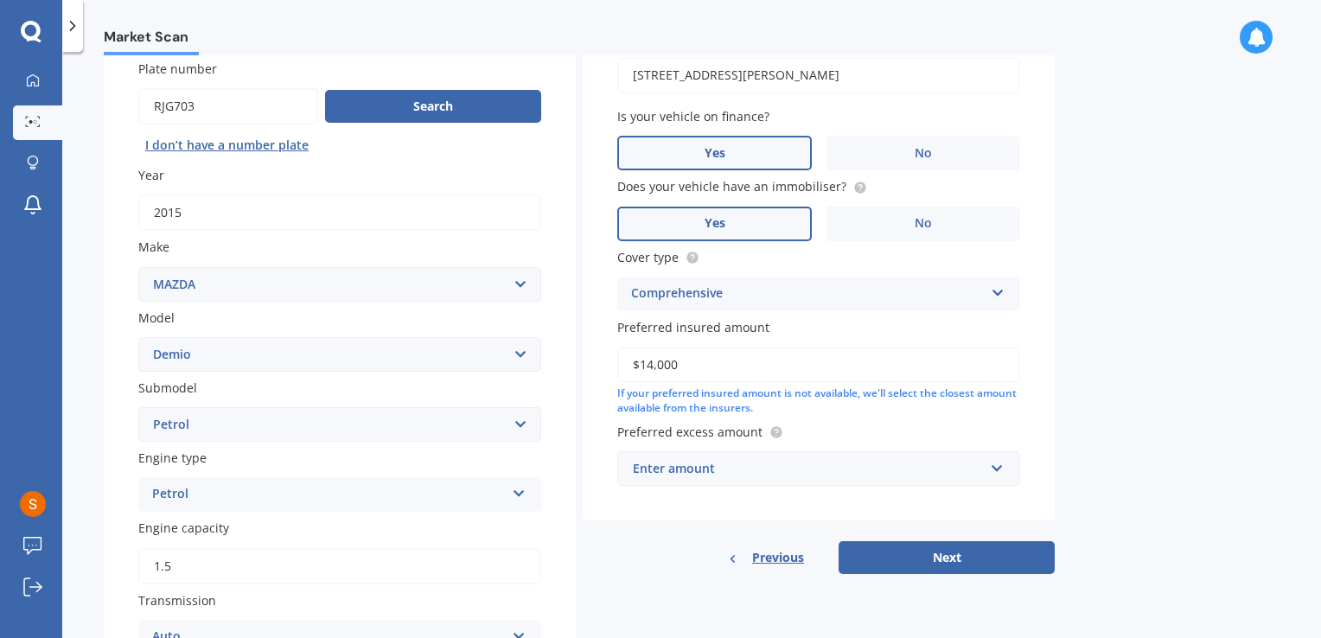
drag, startPoint x: 765, startPoint y: 373, endPoint x: 551, endPoint y: 359, distance: 214.9
click at [551, 359] on div "Details Plate number Search I don’t have a number plate Year 2015 Make Select m…" at bounding box center [579, 517] width 951 height 1046
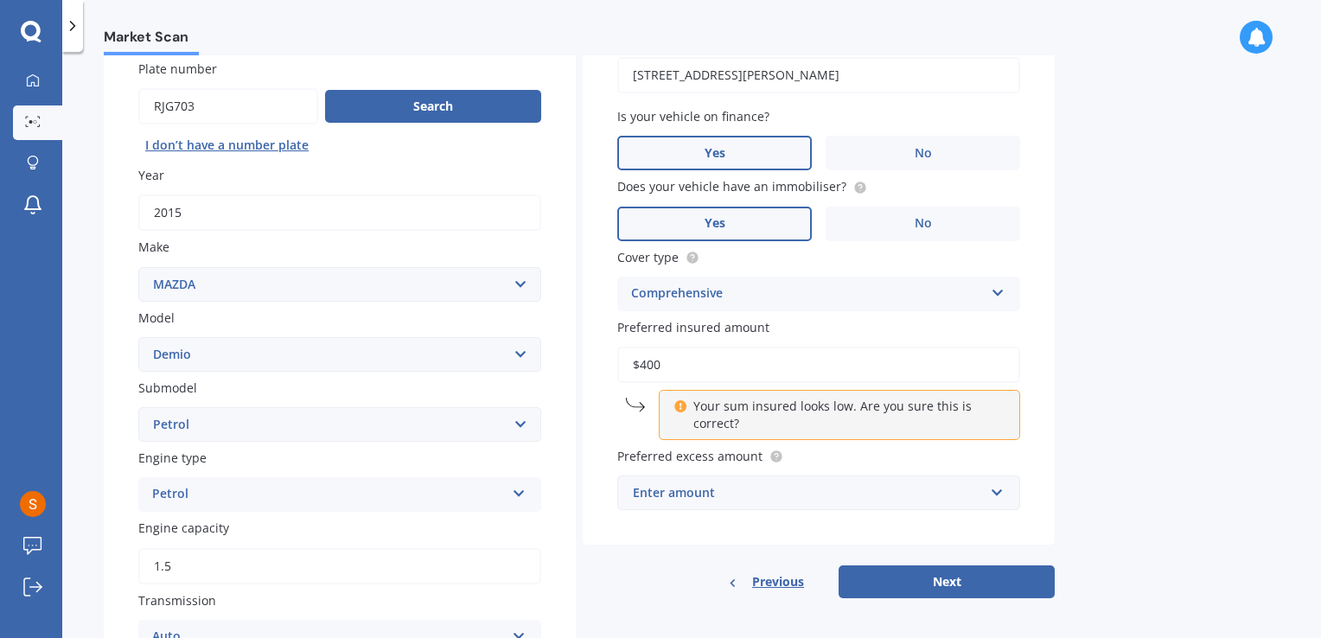
type input "$400"
click at [730, 494] on div "Enter amount" at bounding box center [808, 492] width 351 height 19
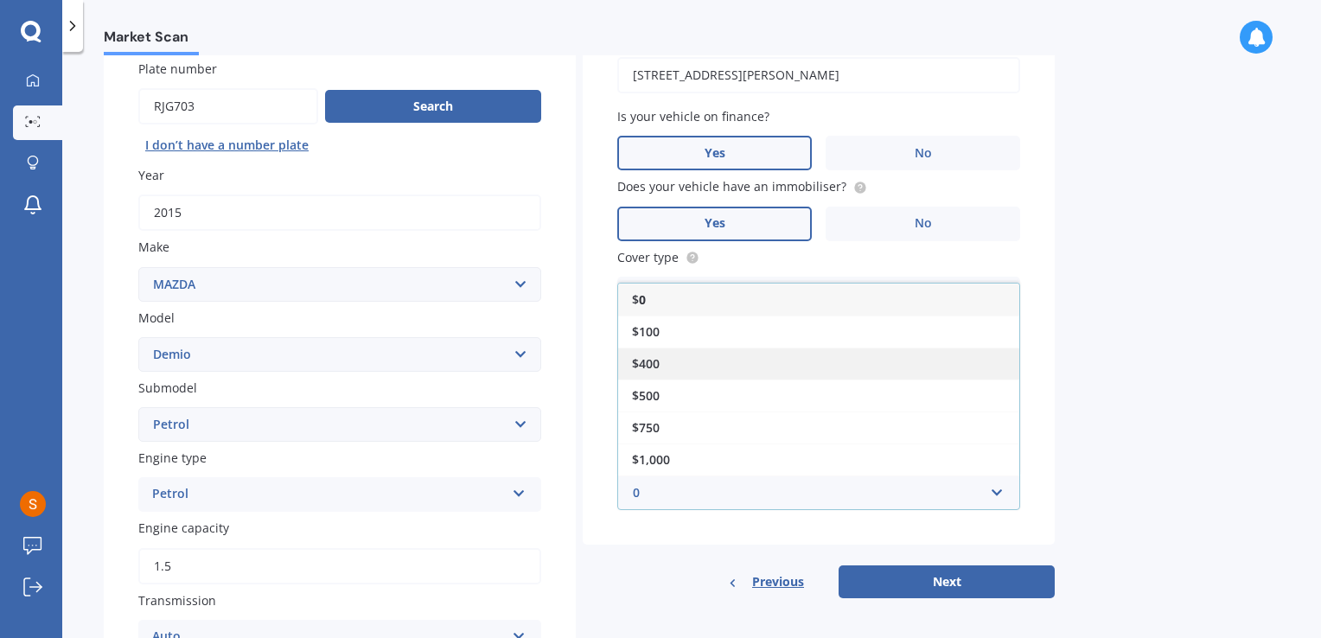
type input "0"
click at [692, 360] on div "$400" at bounding box center [818, 364] width 401 height 32
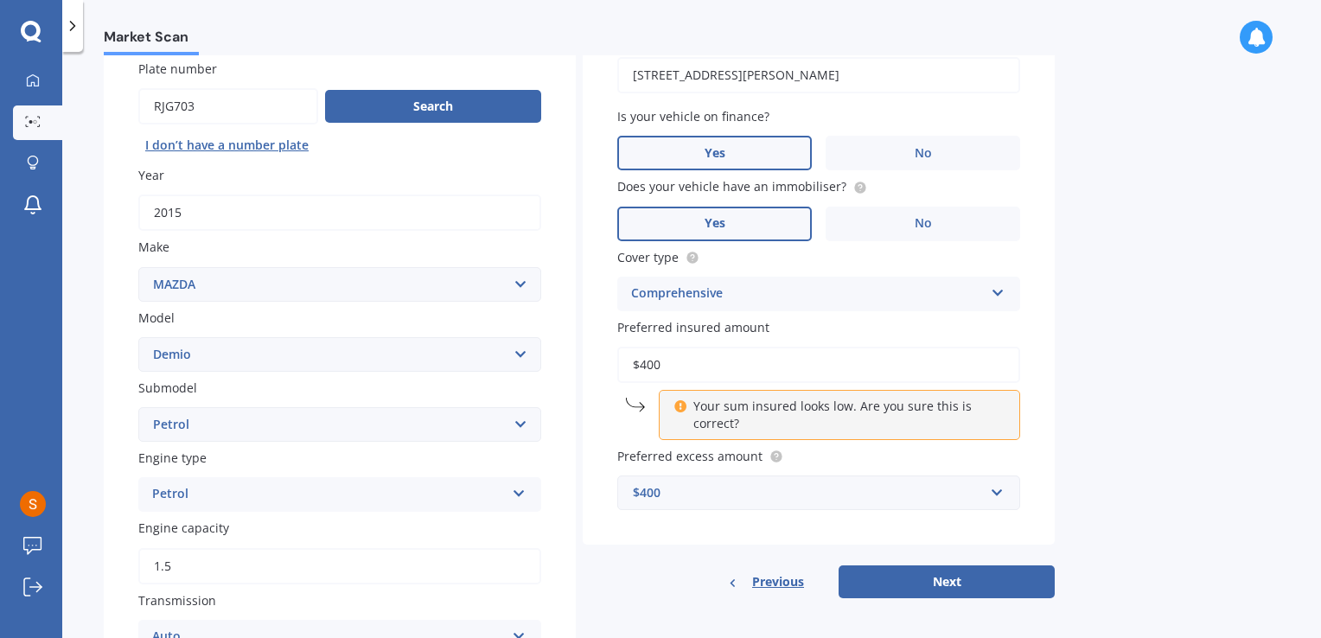
click at [686, 375] on input "$400" at bounding box center [818, 365] width 403 height 36
drag, startPoint x: 686, startPoint y: 375, endPoint x: 609, endPoint y: 383, distance: 78.2
click at [609, 383] on div "Vehicle is parked at 160 Symonds Street, Grafton, Auckland 1010 Enter address m…" at bounding box center [819, 270] width 472 height 552
drag, startPoint x: 780, startPoint y: 331, endPoint x: 616, endPoint y: 329, distance: 164.3
click at [616, 329] on div "Vehicle is parked at 160 Symonds Street, Grafton, Auckland 1010 Enter address m…" at bounding box center [819, 270] width 472 height 552
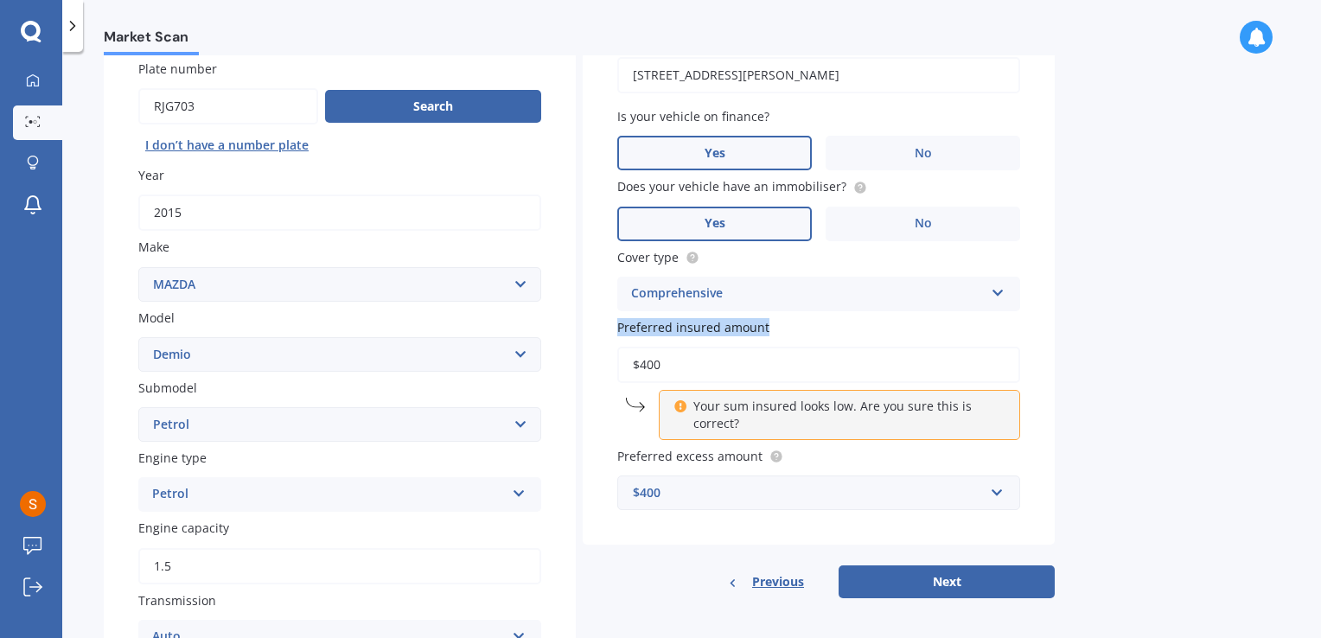
copy span "Preferred insured amount"
click at [759, 294] on div "Comprehensive" at bounding box center [807, 294] width 353 height 21
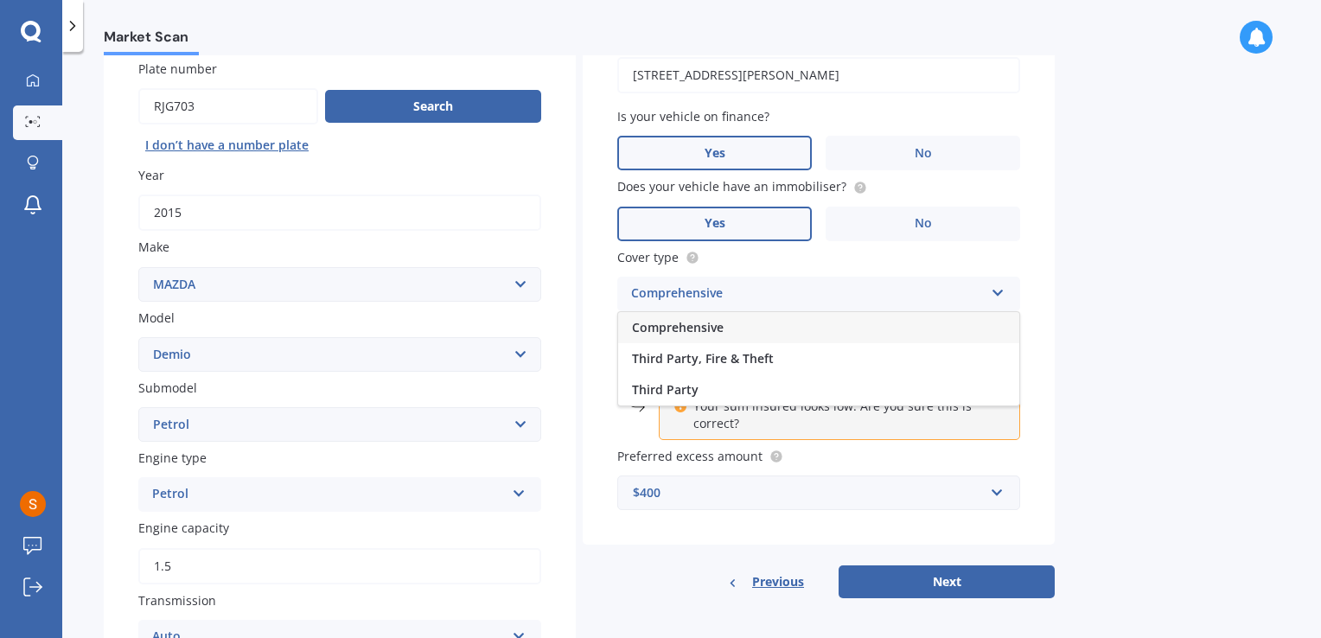
click at [770, 321] on div "Comprehensive" at bounding box center [818, 327] width 401 height 31
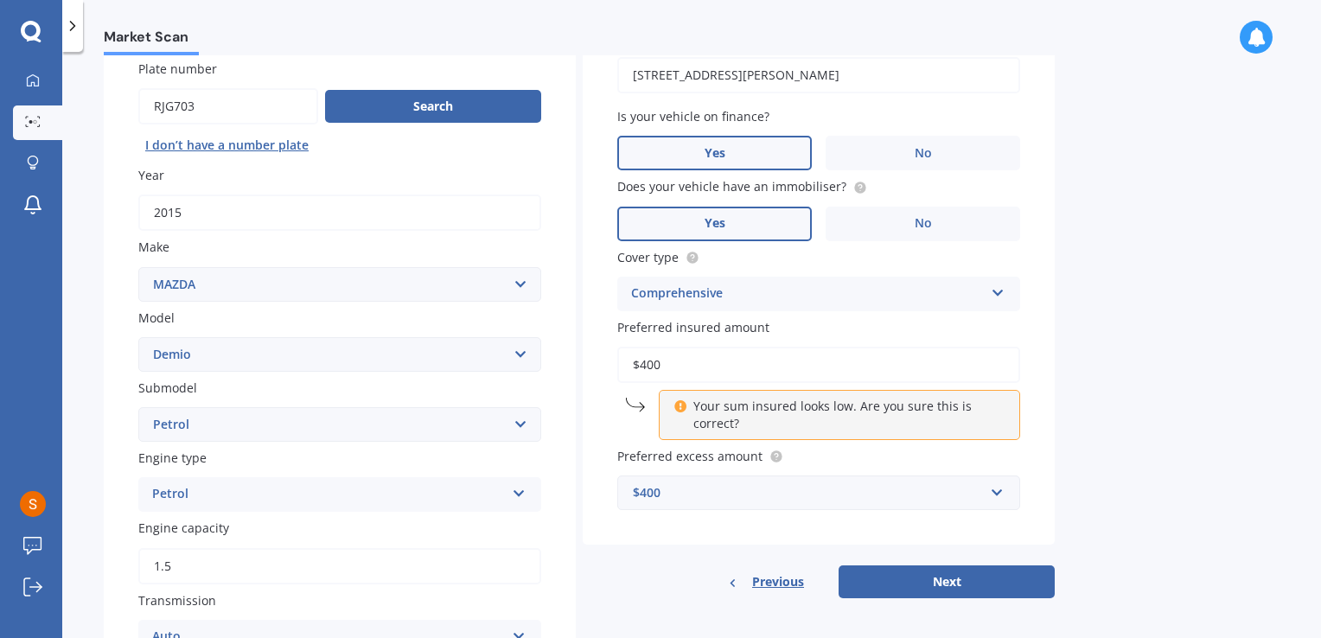
click at [712, 365] on input "$400" at bounding box center [818, 365] width 403 height 36
drag, startPoint x: 701, startPoint y: 365, endPoint x: 560, endPoint y: 363, distance: 140.9
click at [560, 363] on div "Details Plate number Search I don’t have a number plate Year 2015 Make Select m…" at bounding box center [579, 517] width 951 height 1046
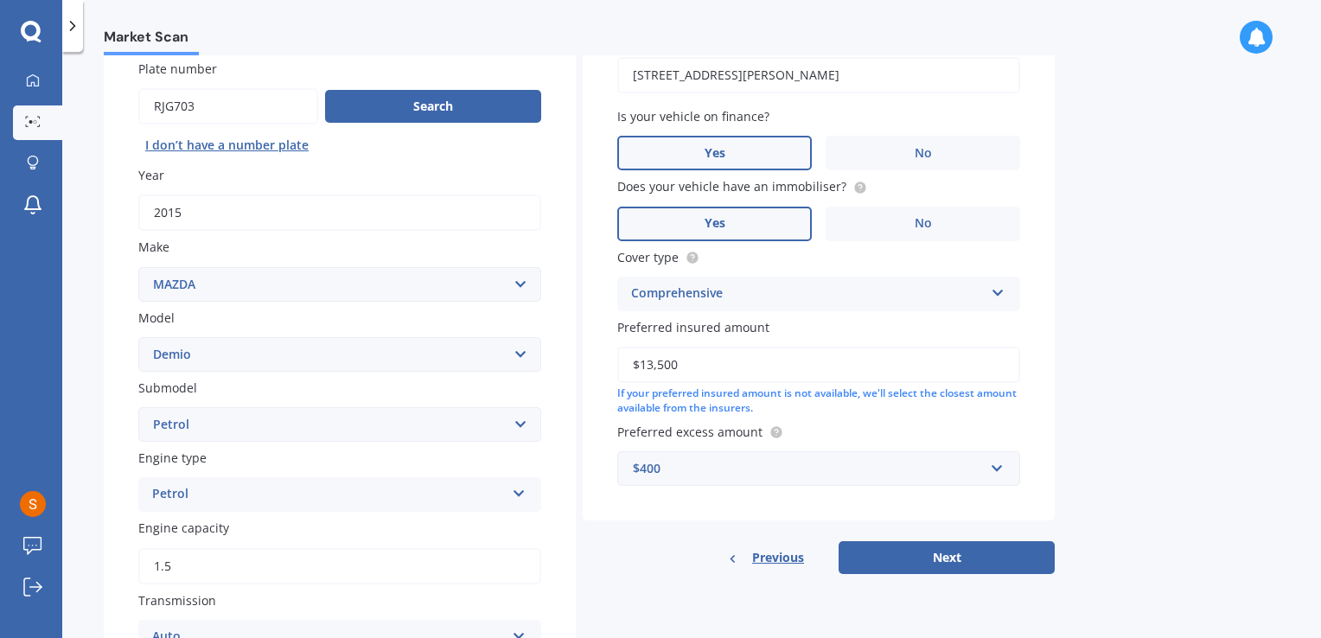
drag, startPoint x: 734, startPoint y: 357, endPoint x: 482, endPoint y: 360, distance: 252.5
click at [482, 360] on div "Details Plate number Search I don’t have a number plate Year 2015 Make Select m…" at bounding box center [579, 517] width 951 height 1046
type input "$13,500"
click at [873, 556] on button "Next" at bounding box center [947, 557] width 216 height 33
select select "02"
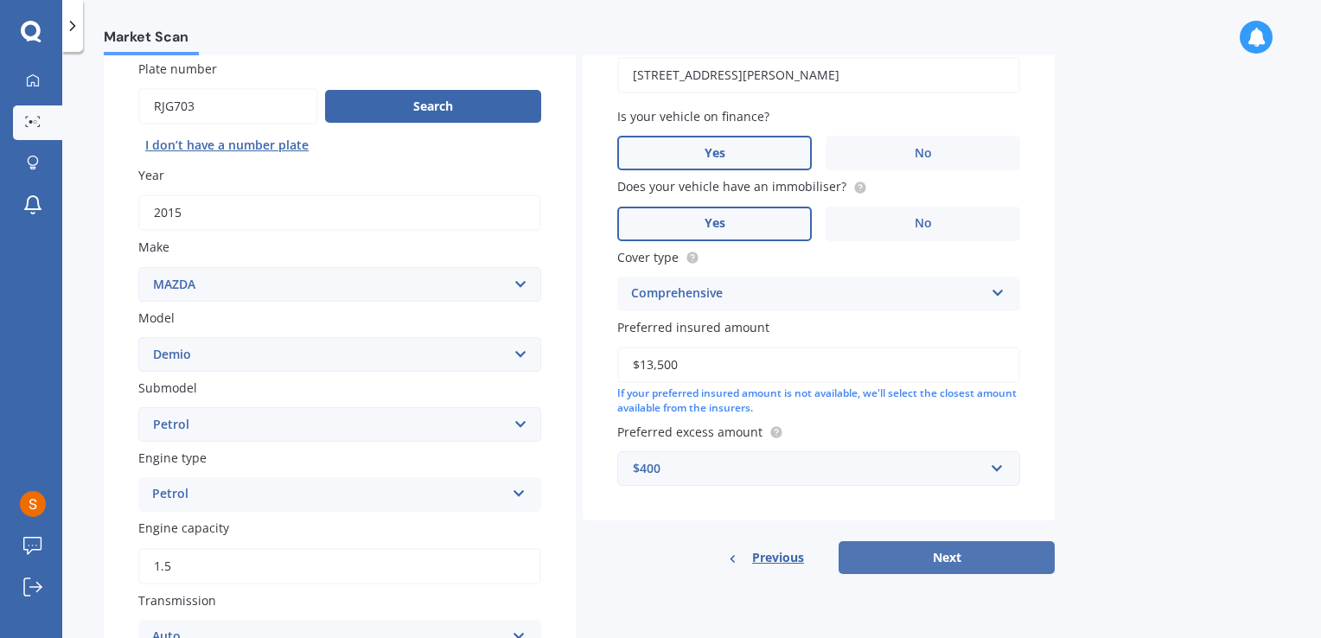
select select "02"
select select "2002"
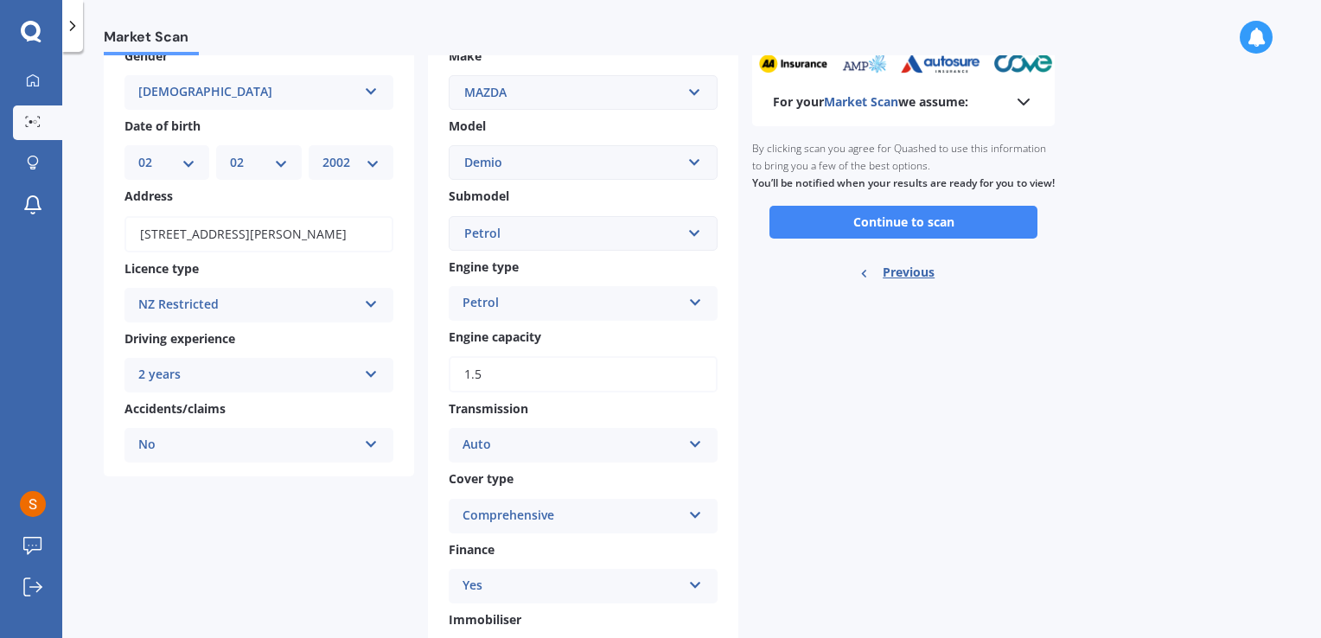
scroll to position [0, 0]
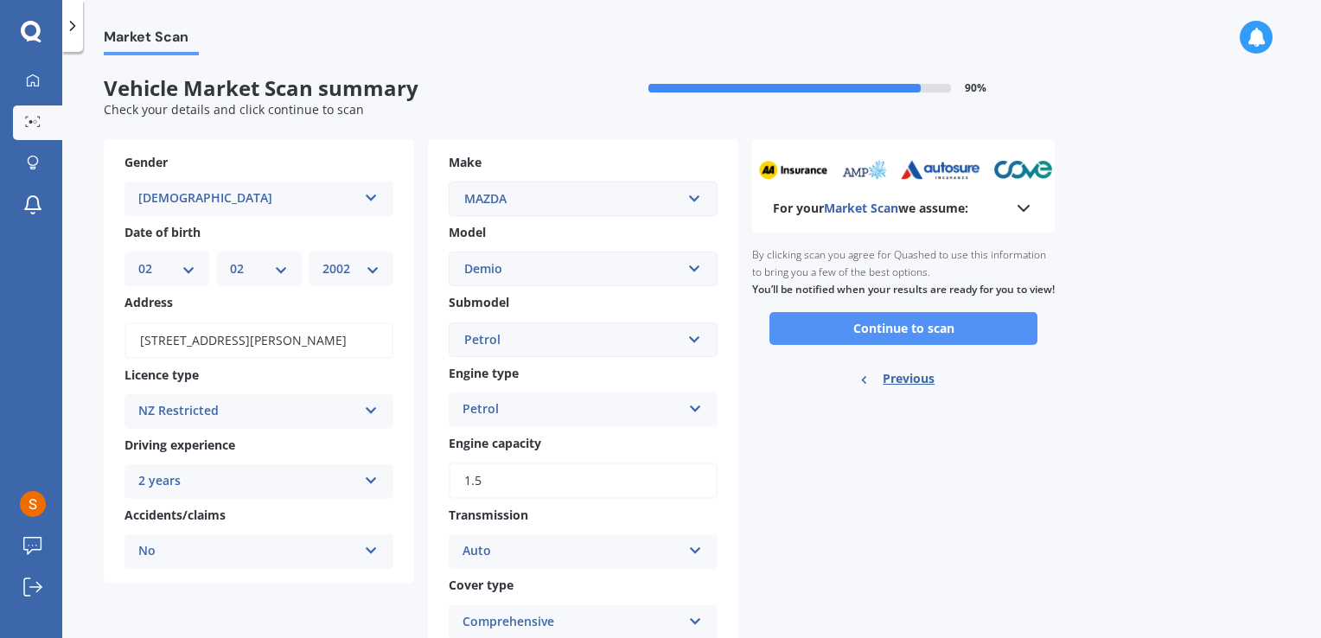
click at [944, 345] on button "Continue to scan" at bounding box center [903, 328] width 268 height 33
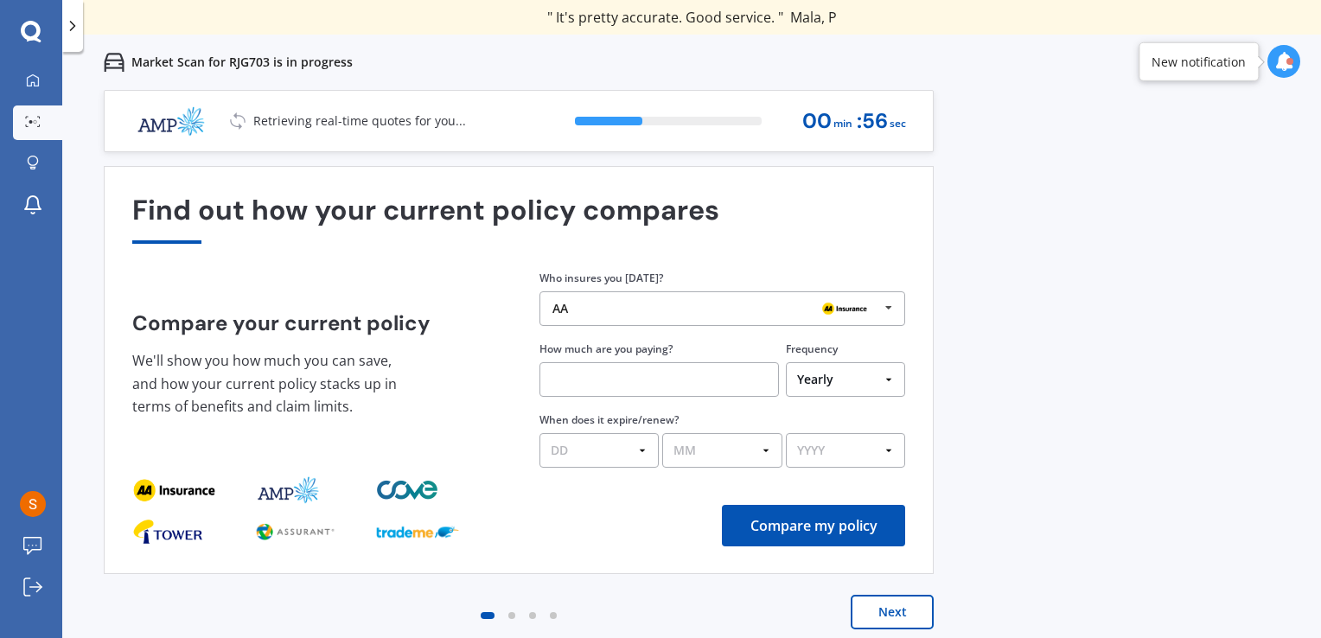
click at [916, 332] on div "Find out how your current policy compares Compare your current policy We'll sho…" at bounding box center [519, 370] width 830 height 408
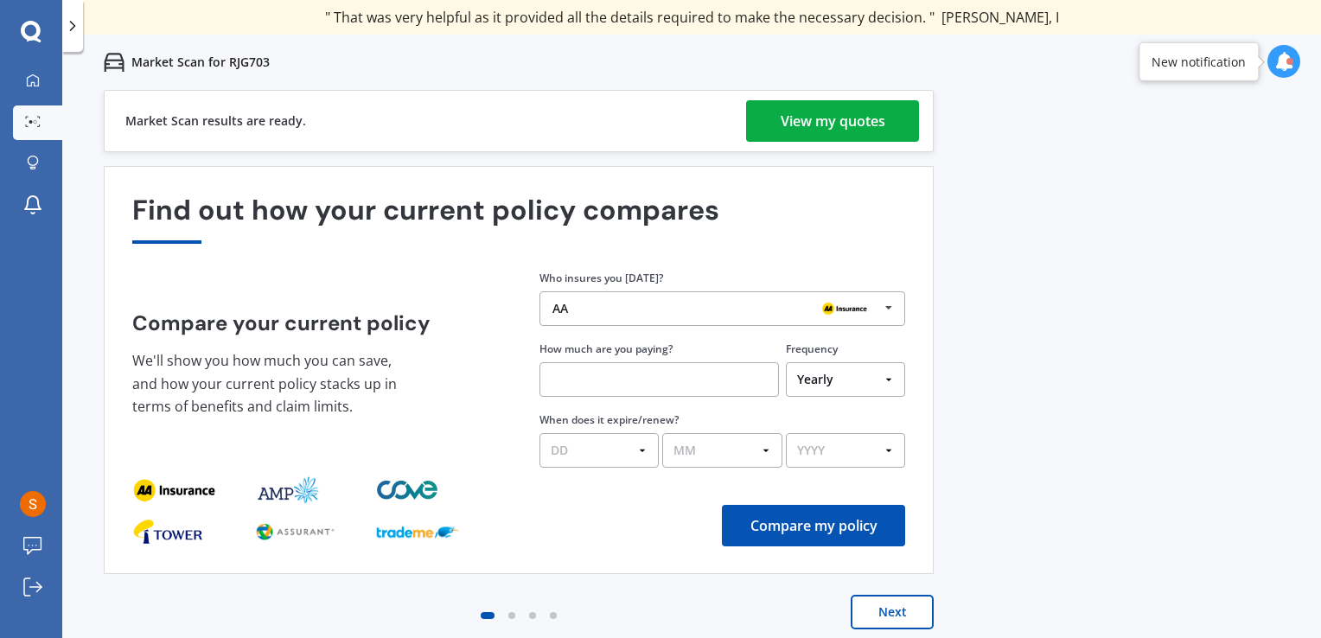
click at [846, 130] on div "View my quotes" at bounding box center [833, 120] width 105 height 41
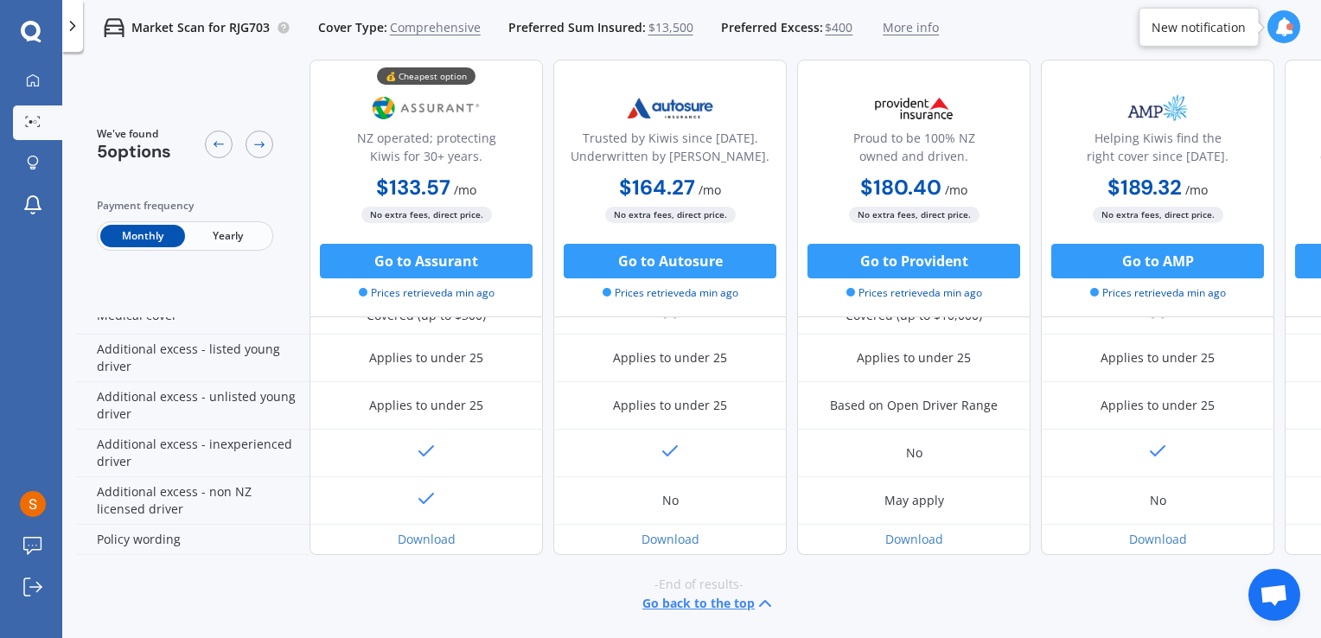
scroll to position [844, 0]
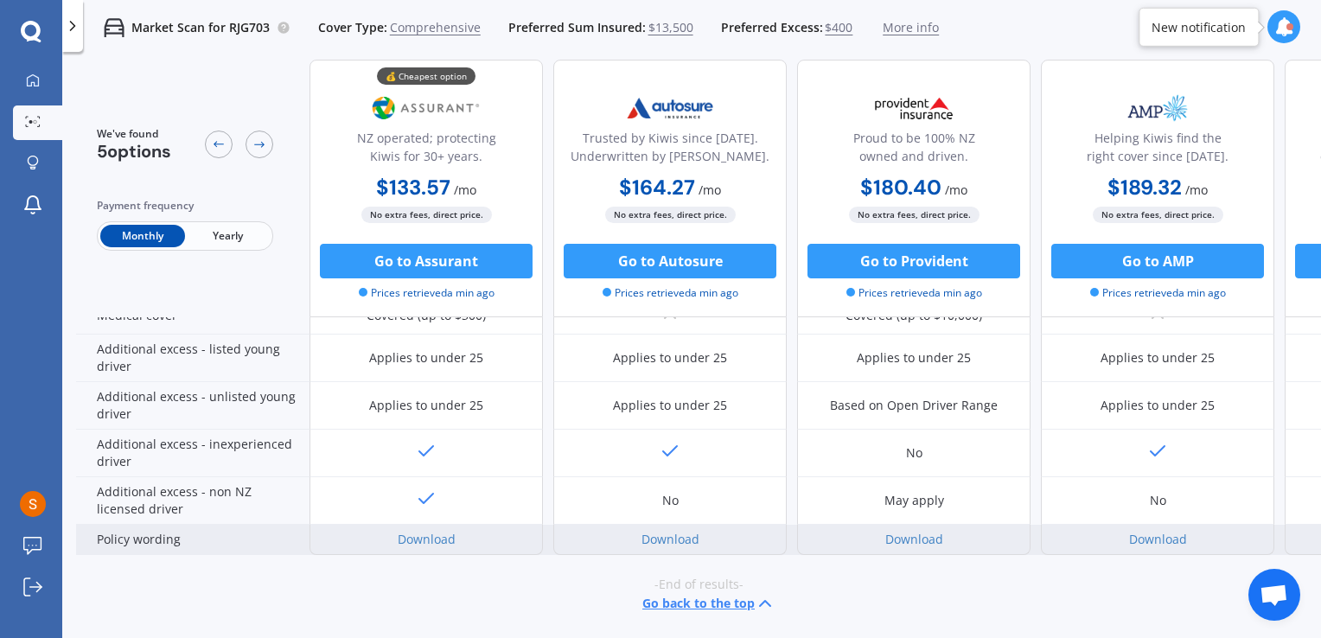
click at [463, 531] on div "Download" at bounding box center [426, 540] width 233 height 30
click at [420, 533] on link "Download" at bounding box center [427, 539] width 58 height 16
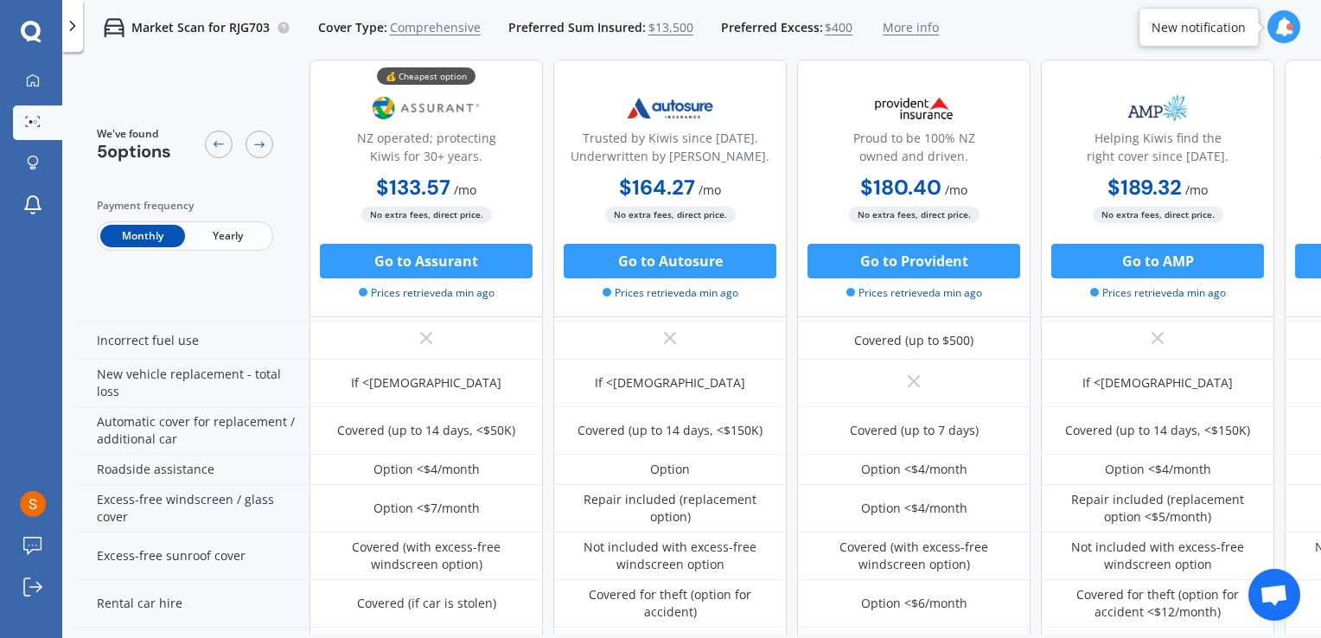
scroll to position [325, 0]
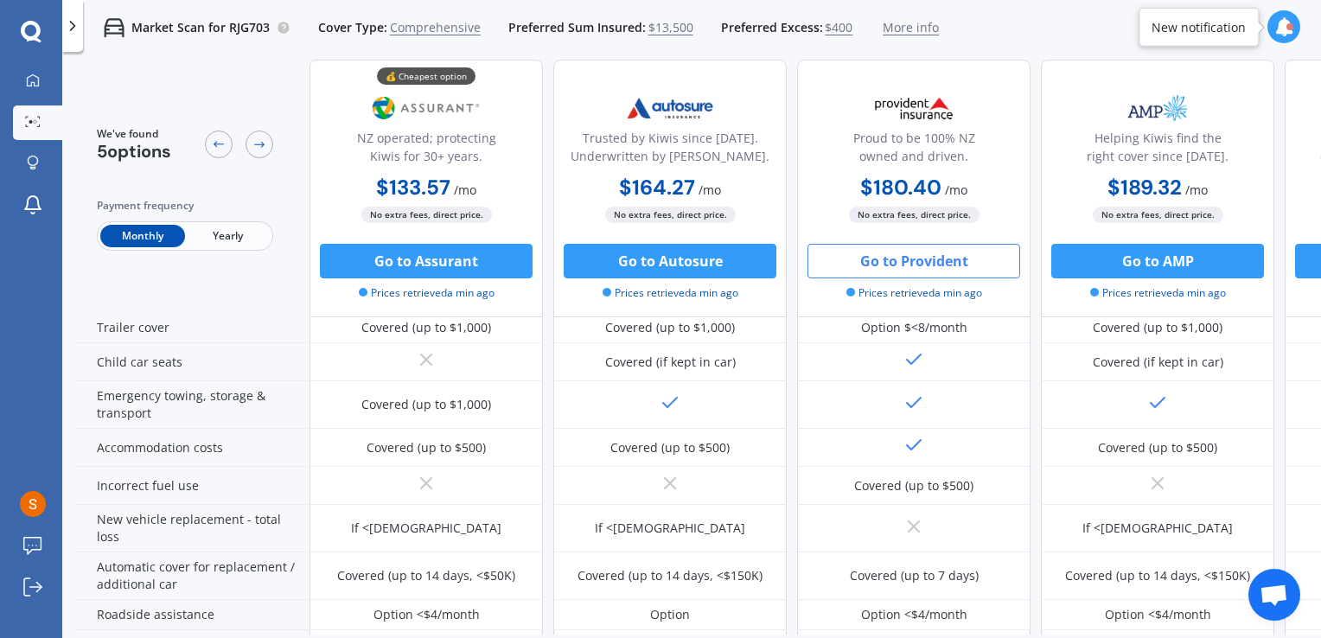
click at [877, 268] on button "Go to Provident" at bounding box center [913, 261] width 213 height 35
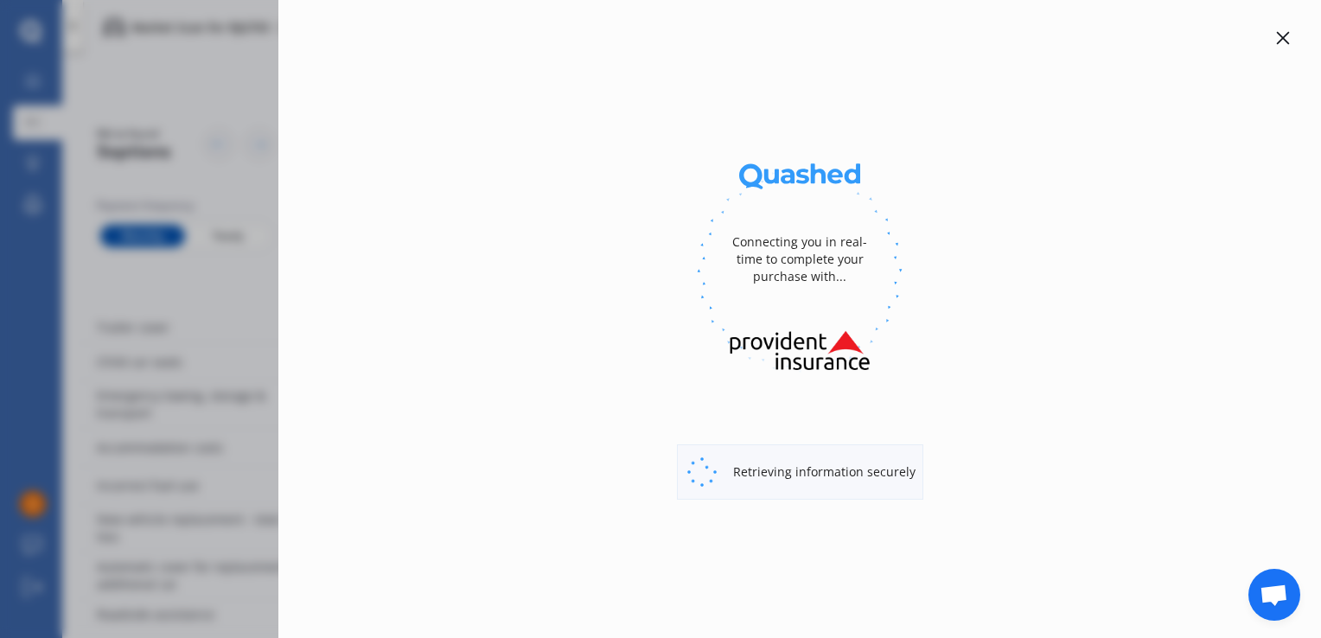
select select "Monthly"
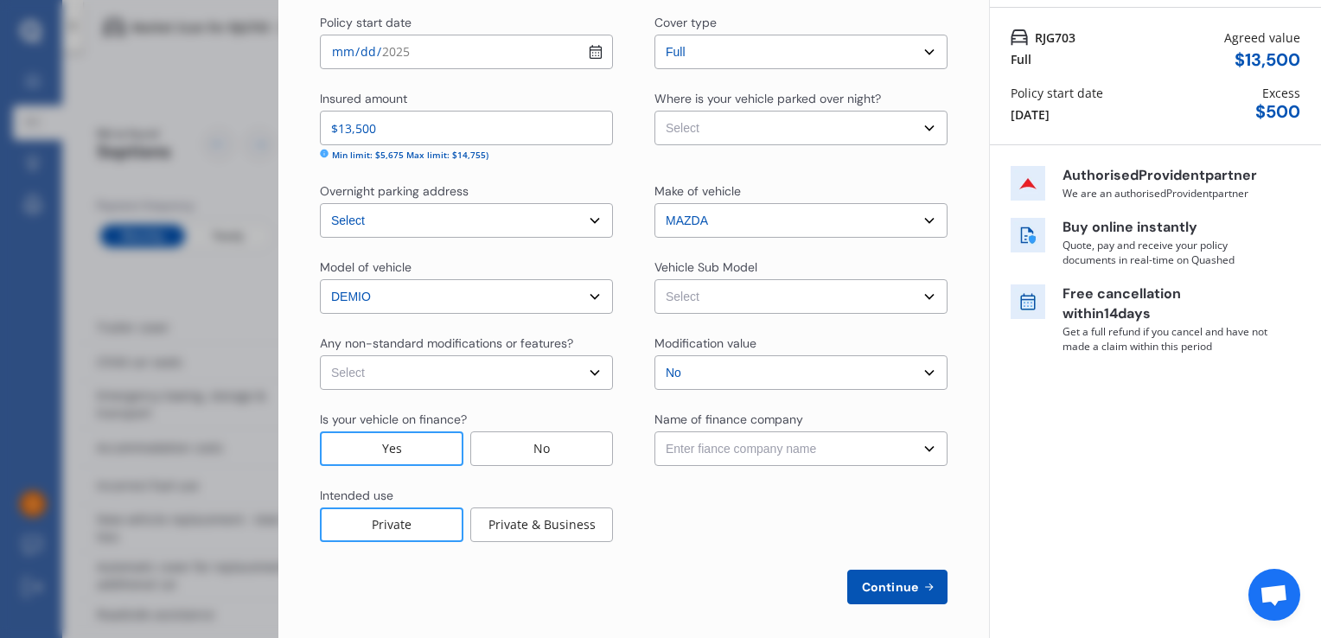
scroll to position [138, 0]
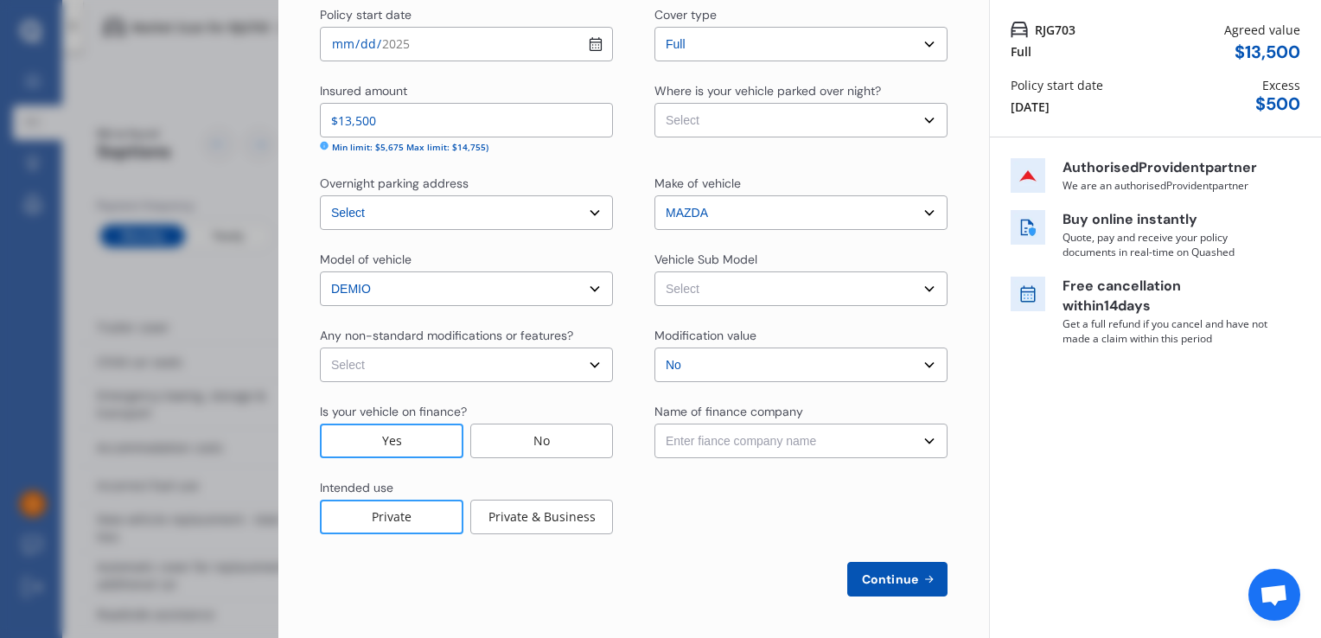
click at [757, 281] on select "Select Demio DJ3FS 13C. Hatchback 5dr Spts Auto 6sp 1.3i [IMP] Demio DJ3FS 13S.…" at bounding box center [800, 288] width 293 height 35
click at [701, 518] on div at bounding box center [800, 506] width 293 height 55
click at [859, 582] on span "Continue" at bounding box center [890, 579] width 63 height 14
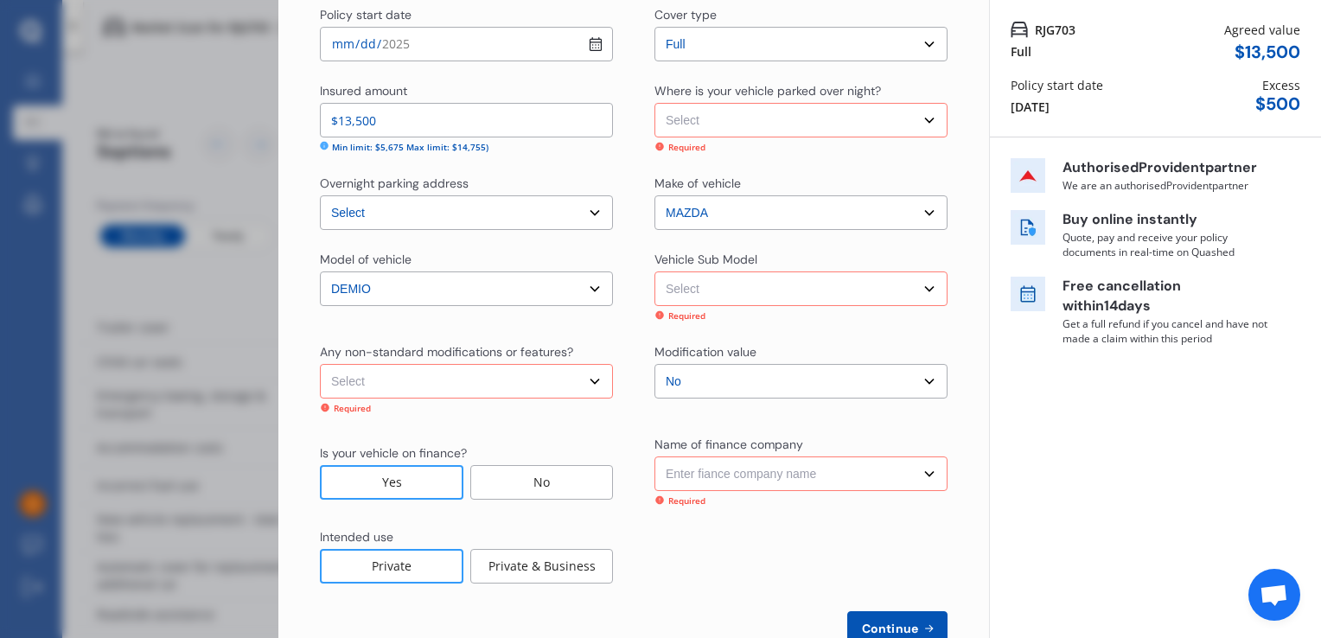
click at [761, 278] on select "Select Demio DJ3FS 13C. Hatchback 5dr Spts Auto 6sp 1.3i [IMP] Demio DJ3FS 13S.…" at bounding box center [800, 288] width 293 height 35
select select "NZVMAZD2015AEDI"
click at [654, 271] on select "Select Demio DJ3FS 13C. Hatchback 5dr Spts Auto 6sp 1.3i [IMP] Demio DJ3FS 13S.…" at bounding box center [800, 288] width 293 height 35
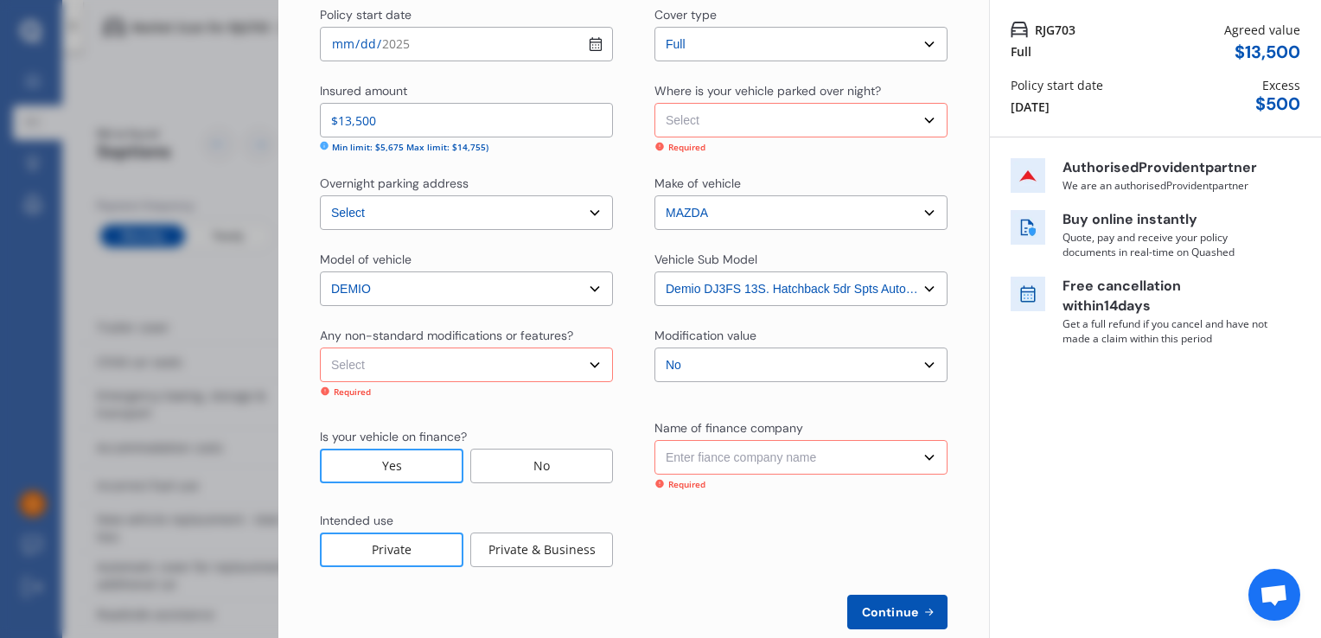
click at [768, 109] on select "Select Garage (fully enclosed) Off Street Parking Other" at bounding box center [800, 120] width 293 height 35
click at [654, 103] on select "Select Garage (fully enclosed) Off Street Parking Other" at bounding box center [800, 120] width 293 height 35
click at [830, 105] on select "Select Garage (fully enclosed) Off Street Parking Other" at bounding box center [800, 120] width 293 height 35
select select "OTHER"
click at [654, 103] on select "Select Garage (fully enclosed) Off Street Parking Other" at bounding box center [800, 120] width 293 height 35
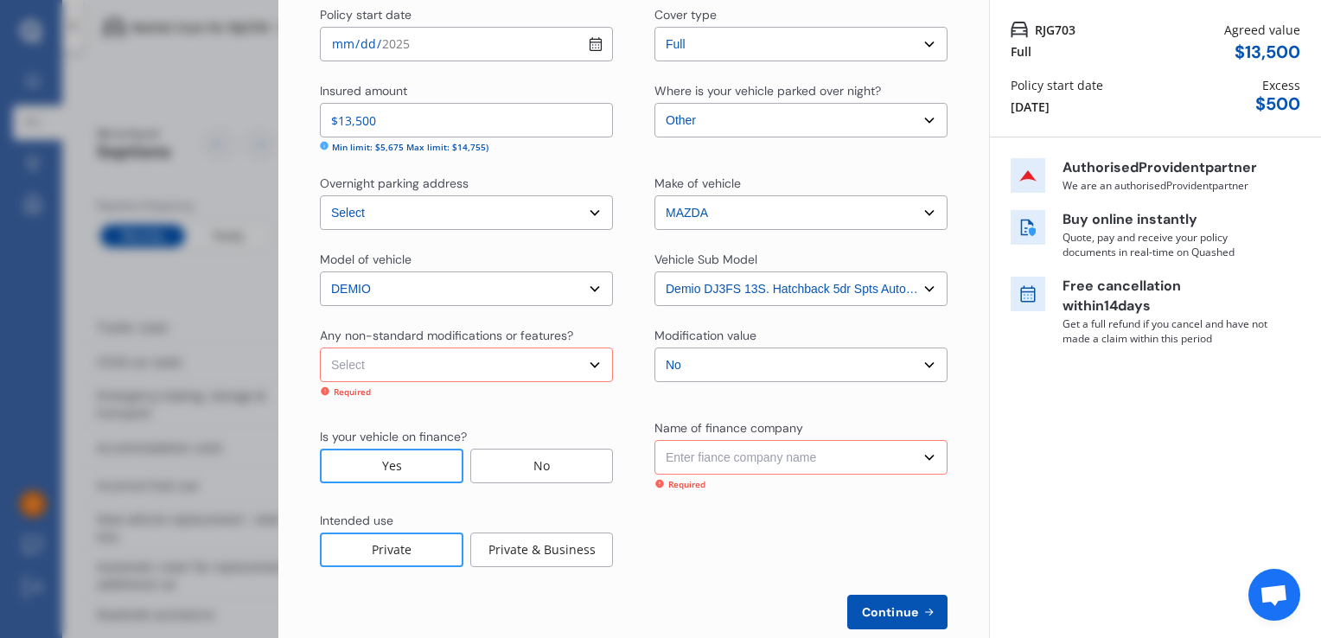
click at [463, 362] on select "Select None Nitrous Oxide System(NOS) Roll Cage Full Racing Harness" at bounding box center [466, 365] width 293 height 35
select select "none"
click at [320, 348] on select "Select None Nitrous Oxide System(NOS) Roll Cage Full Racing Harness" at bounding box center [466, 365] width 293 height 35
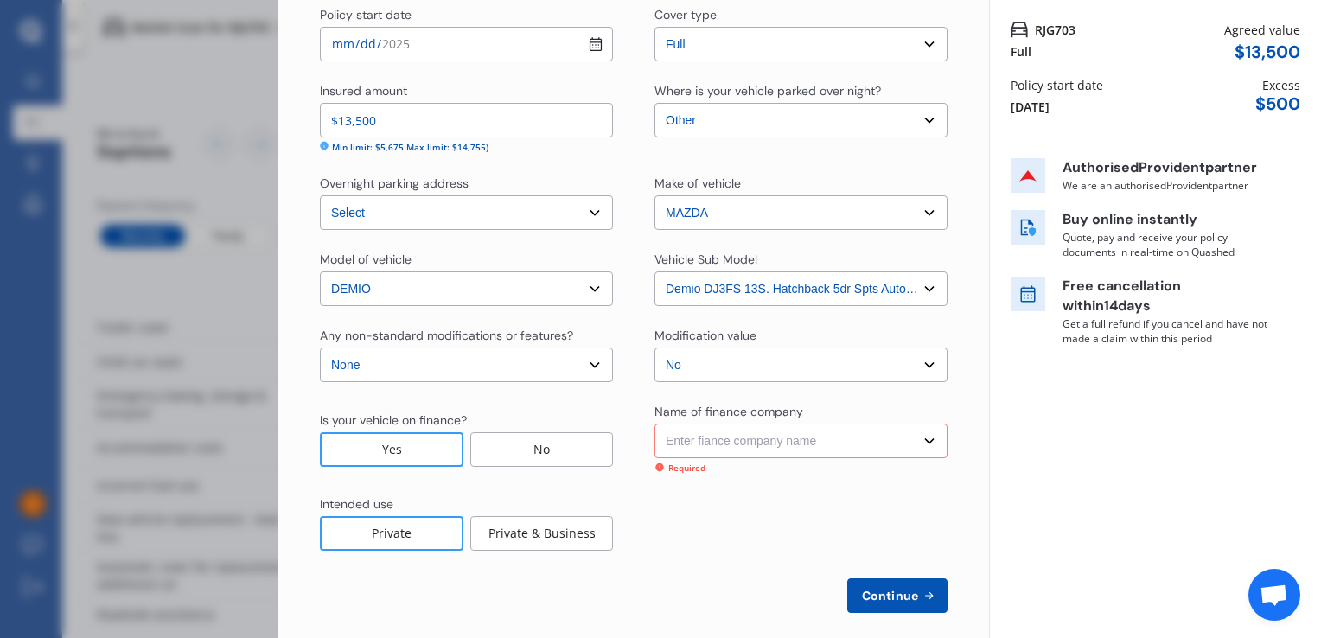
click at [729, 445] on select "Enter fiance company name 24/7 Finance AA Finance Limited Acclaim Finance Activ…" at bounding box center [800, 441] width 293 height 35
select select "FC0088"
click at [654, 424] on select "Enter fiance company name 24/7 Finance AA Finance Limited Acclaim Finance Activ…" at bounding box center [800, 441] width 293 height 35
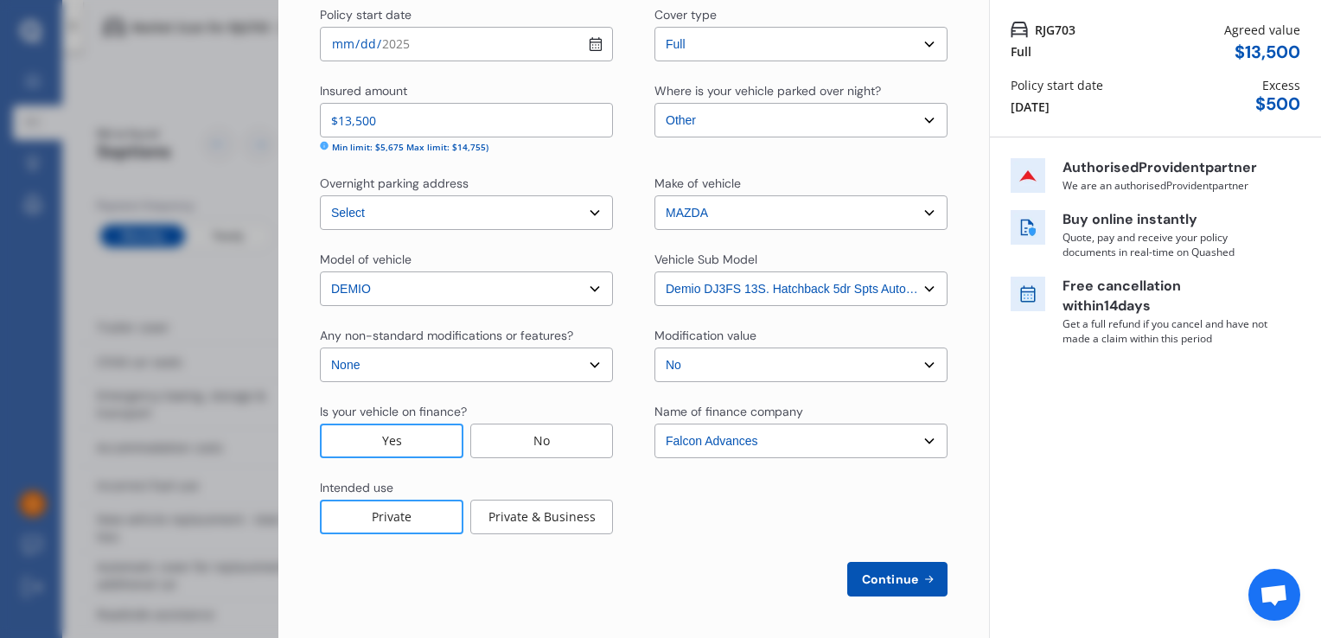
click at [875, 583] on span "Continue" at bounding box center [890, 579] width 63 height 14
select select "02"
select select "2002"
select select "NZ_RESTRICTED"
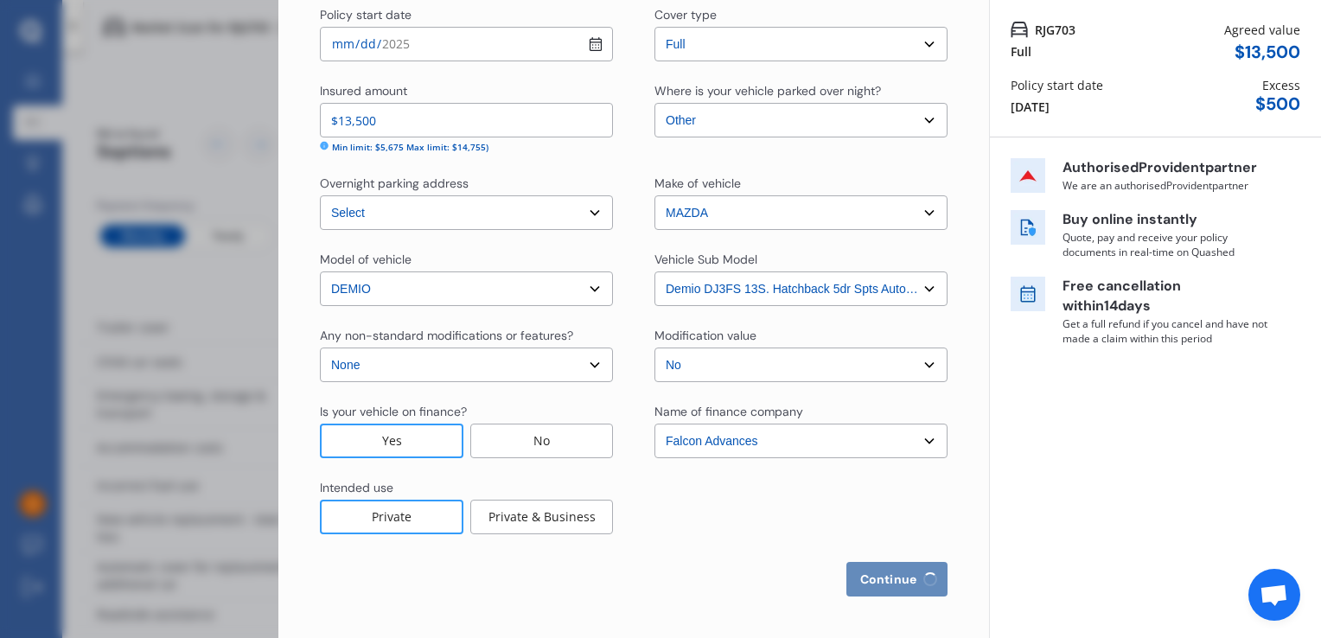
select select "0"
select select "25"
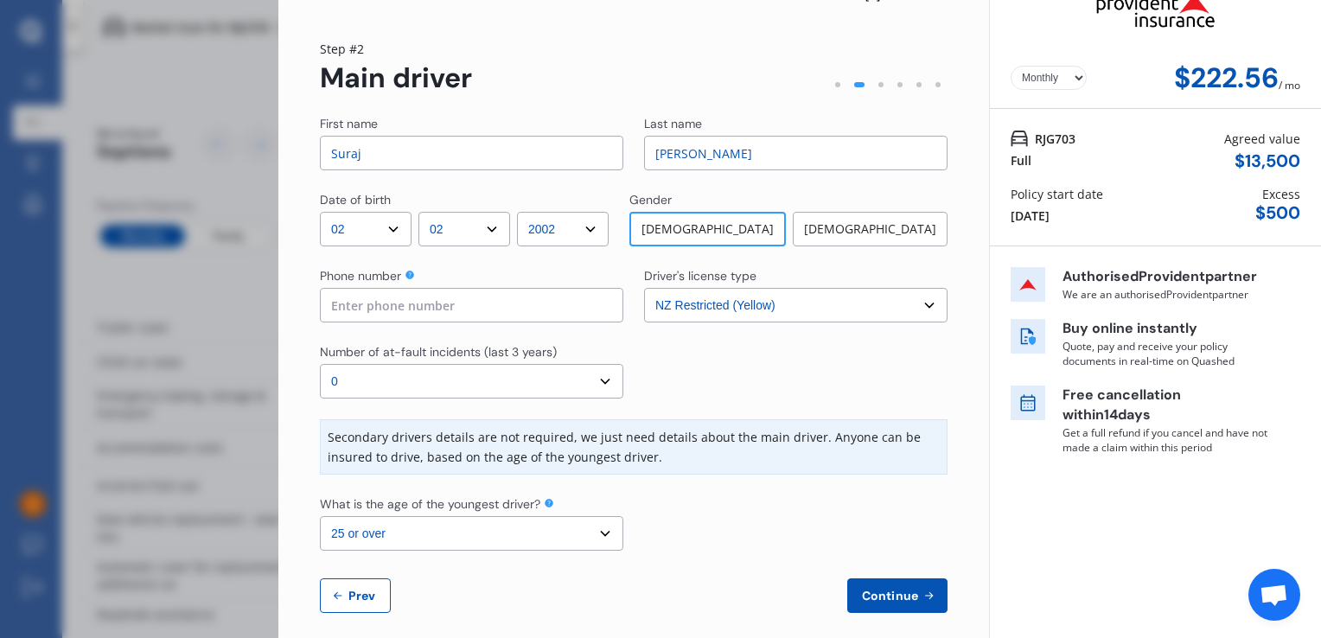
scroll to position [45, 0]
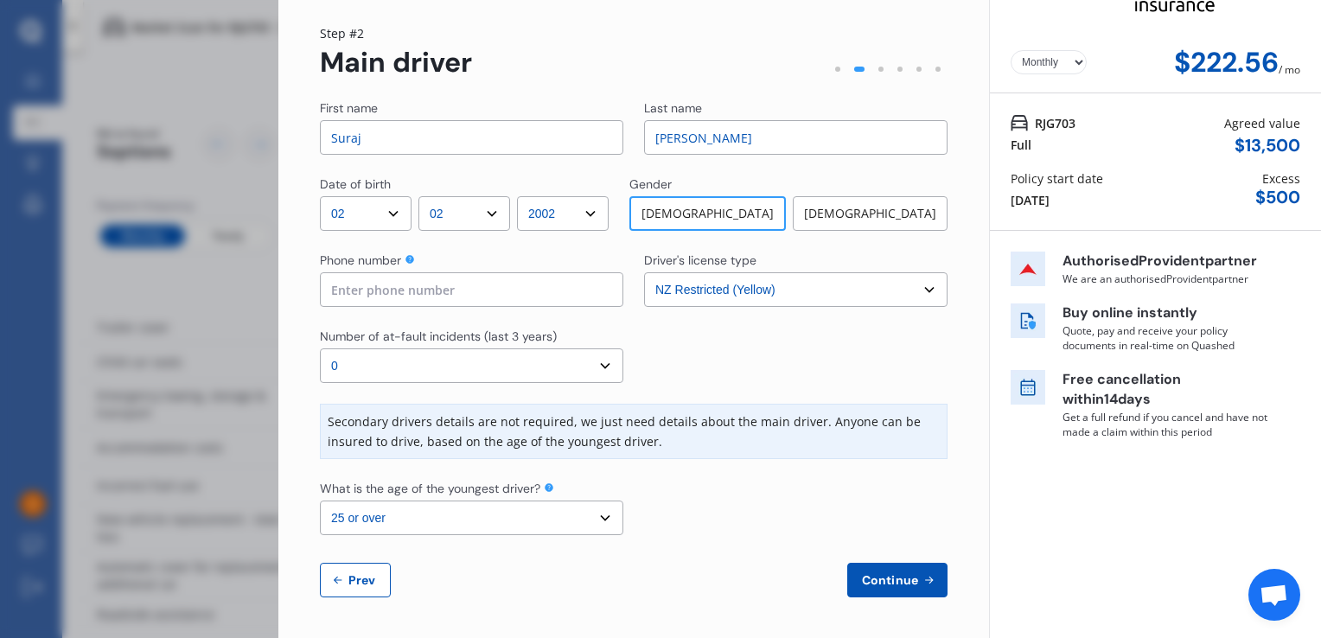
click at [791, 290] on select "Select driver's license type NZ Full (Green) NZ Supervised (Green) NZ Restricte…" at bounding box center [795, 289] width 303 height 35
click at [644, 272] on select "Select driver's license type NZ Full (Green) NZ Supervised (Green) NZ Restricte…" at bounding box center [795, 289] width 303 height 35
click at [509, 288] on input at bounding box center [471, 289] width 303 height 35
type input "02040067008"
click at [490, 388] on div "First name Suraj Last name Kharel Date of birth DD 01 02 03 04 05 06 07 08 09 1…" at bounding box center [634, 348] width 628 height 498
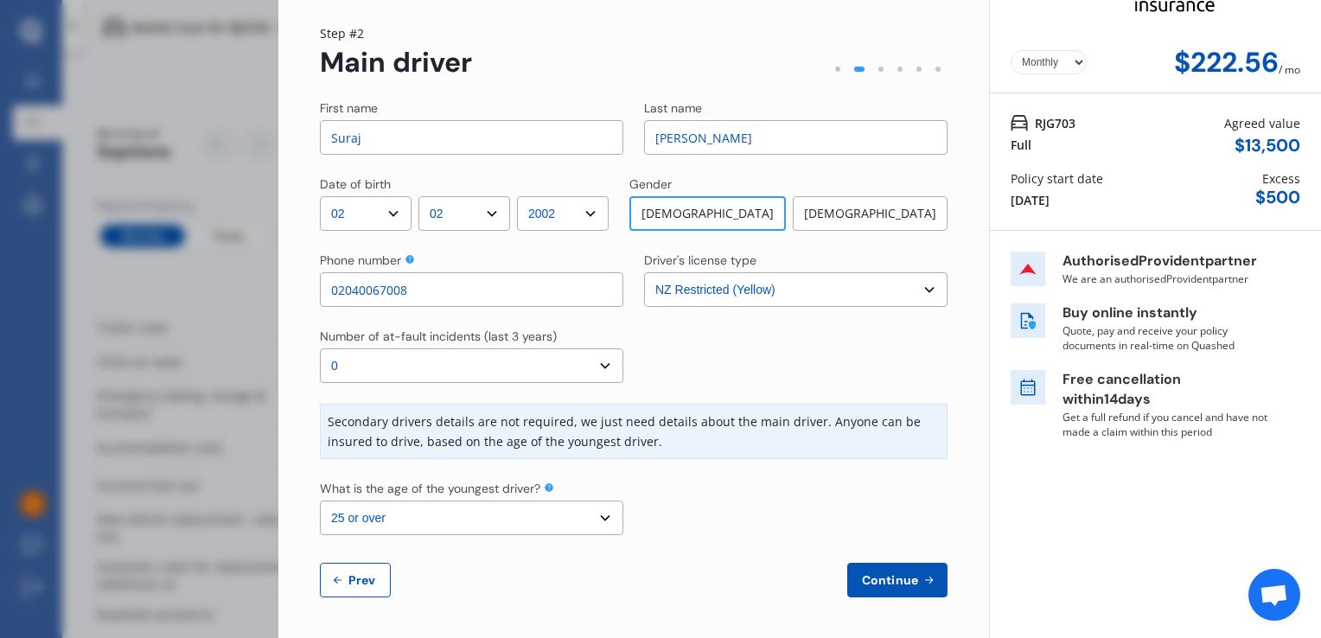
click at [495, 366] on select "Select number of at-fault incidents (last 3 years) 0 1 2 3 4 5 or more" at bounding box center [471, 365] width 303 height 35
click at [320, 348] on select "Select number of at-fault incidents (last 3 years) 0 1 2 3 4 5 or more" at bounding box center [471, 365] width 303 height 35
click at [923, 582] on icon at bounding box center [929, 580] width 15 height 14
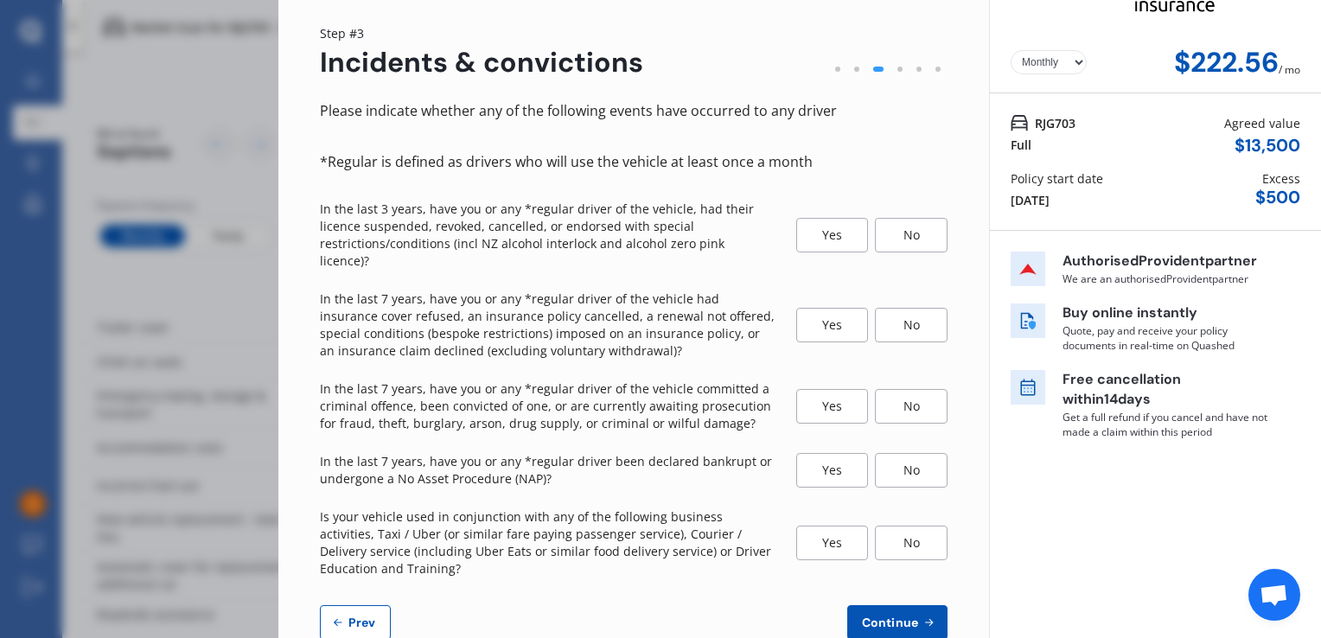
scroll to position [0, 0]
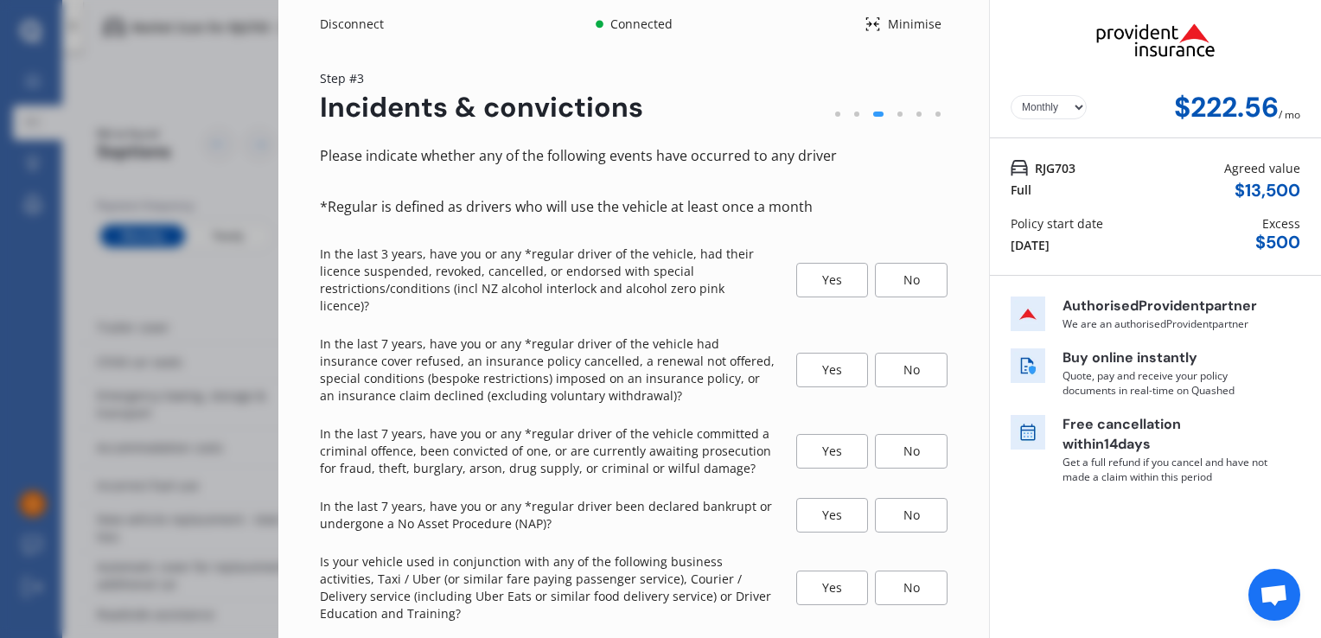
click at [910, 275] on div "No" at bounding box center [911, 280] width 73 height 35
click at [904, 353] on div "No" at bounding box center [911, 370] width 73 height 35
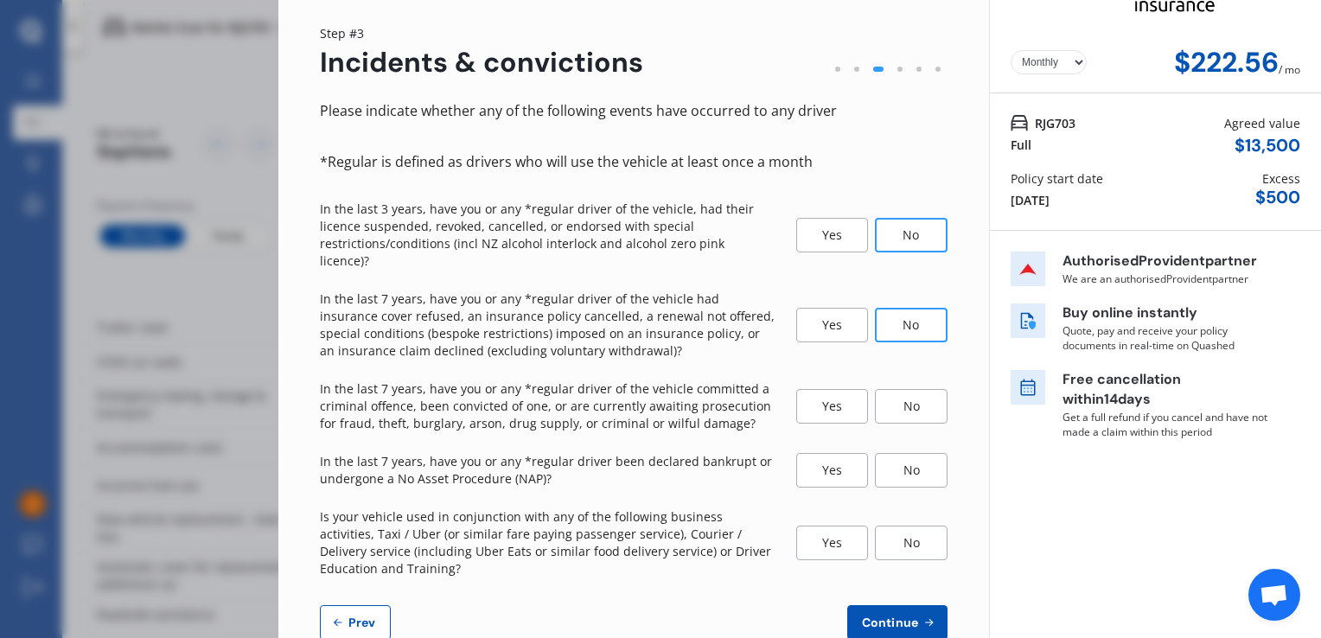
scroll to position [70, 0]
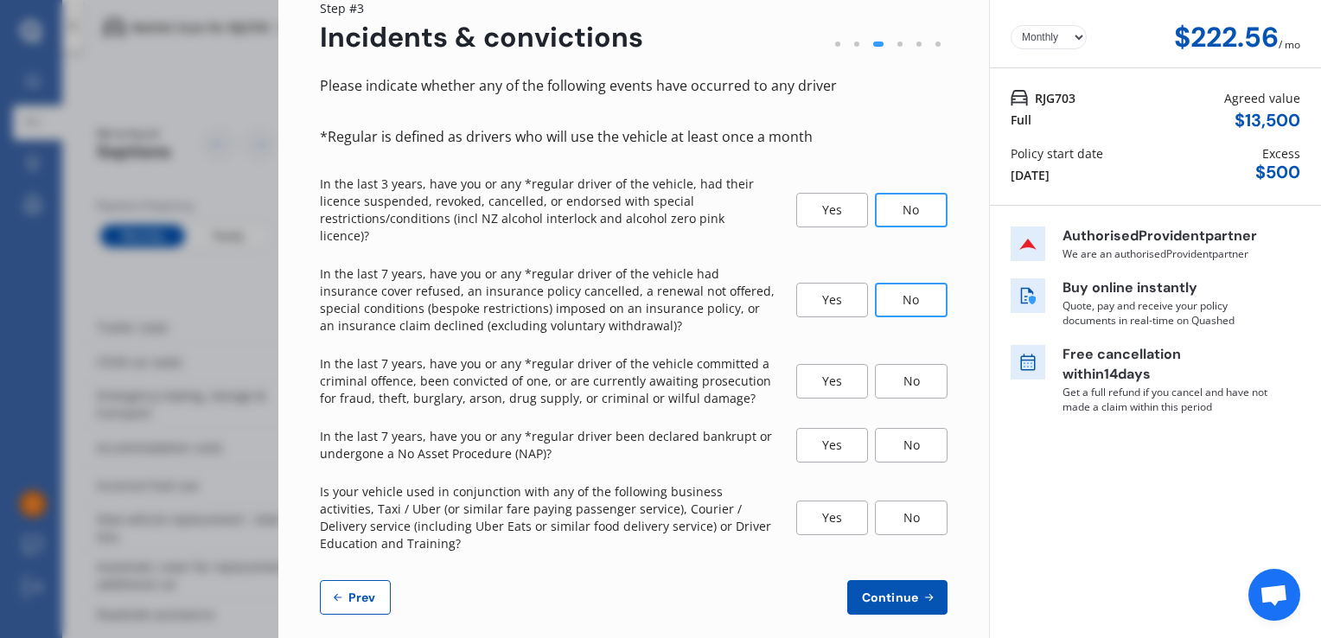
drag, startPoint x: 909, startPoint y: 366, endPoint x: 906, endPoint y: 401, distance: 35.5
click at [909, 367] on div "No" at bounding box center [911, 381] width 73 height 35
click at [909, 428] on div "No" at bounding box center [911, 445] width 73 height 35
click at [908, 503] on div "No" at bounding box center [911, 518] width 73 height 35
click at [899, 590] on span "Continue" at bounding box center [890, 597] width 63 height 14
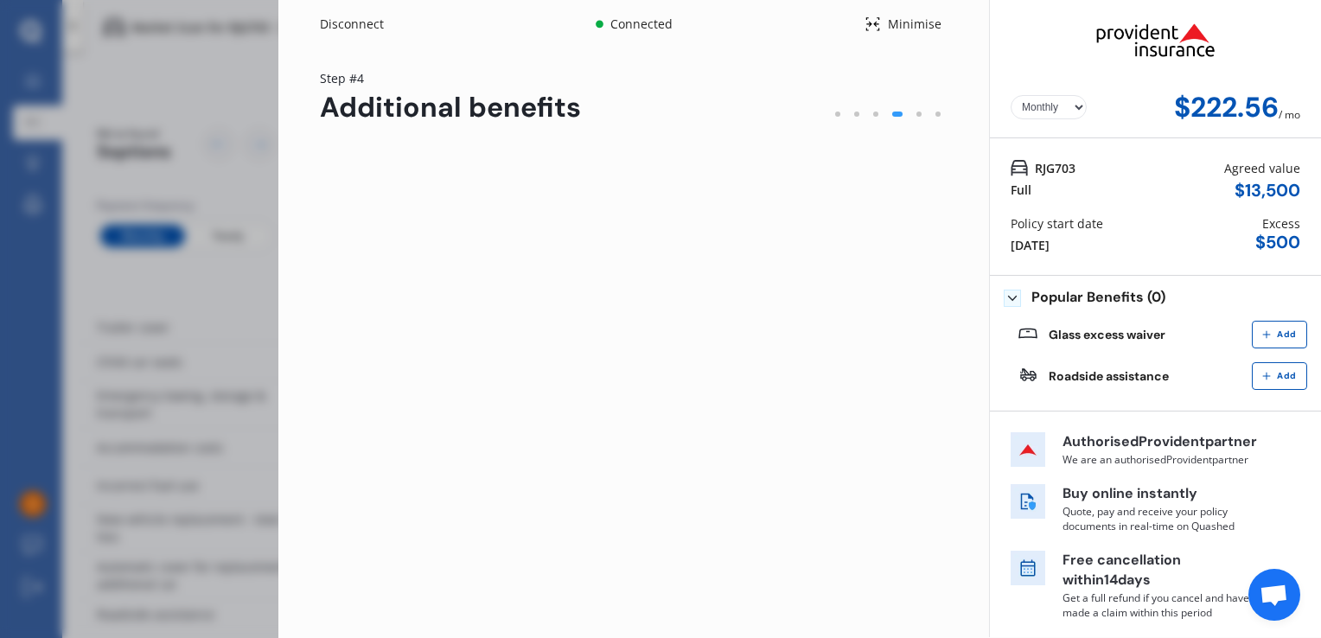
scroll to position [0, 0]
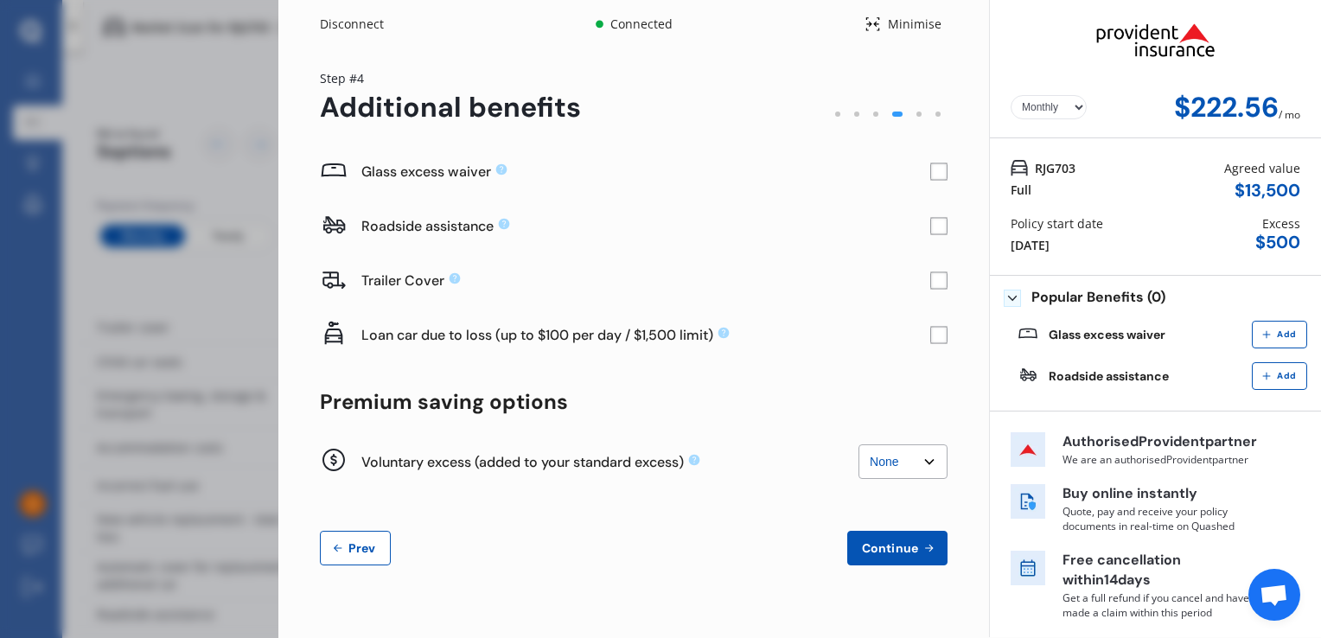
click at [894, 551] on span "Continue" at bounding box center [890, 548] width 63 height 14
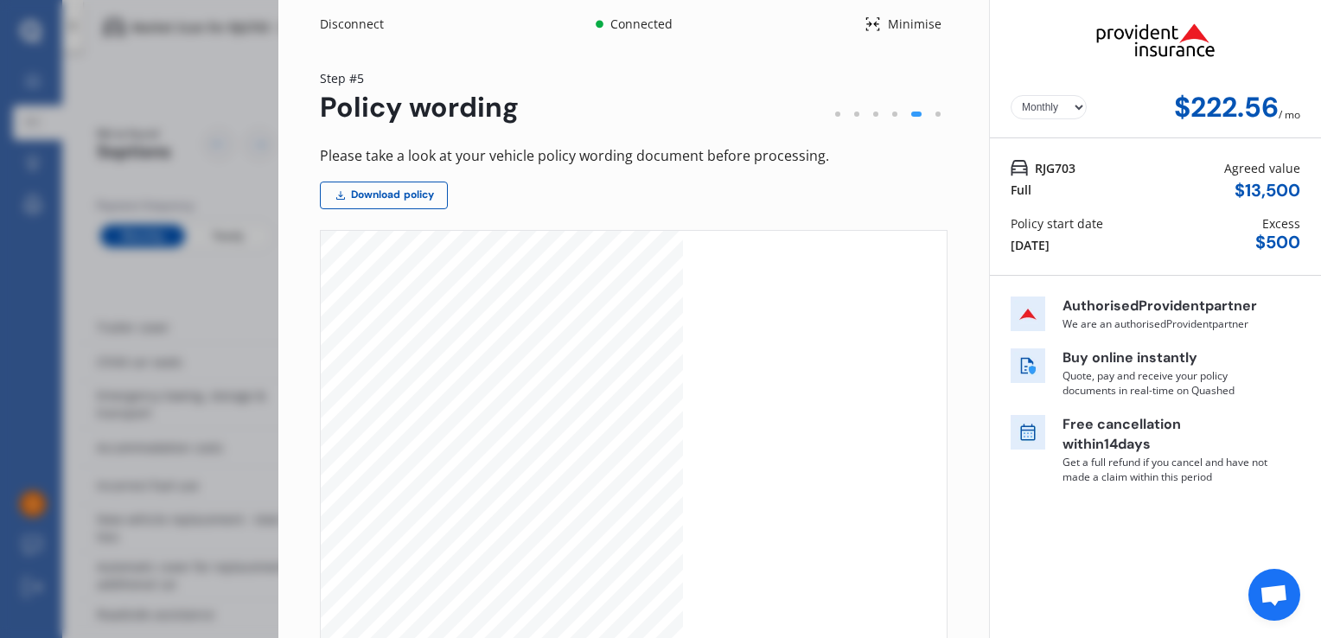
click at [1048, 111] on select "Yearly Monthly" at bounding box center [1049, 107] width 76 height 24
click at [1011, 95] on select "Yearly Monthly" at bounding box center [1049, 107] width 76 height 24
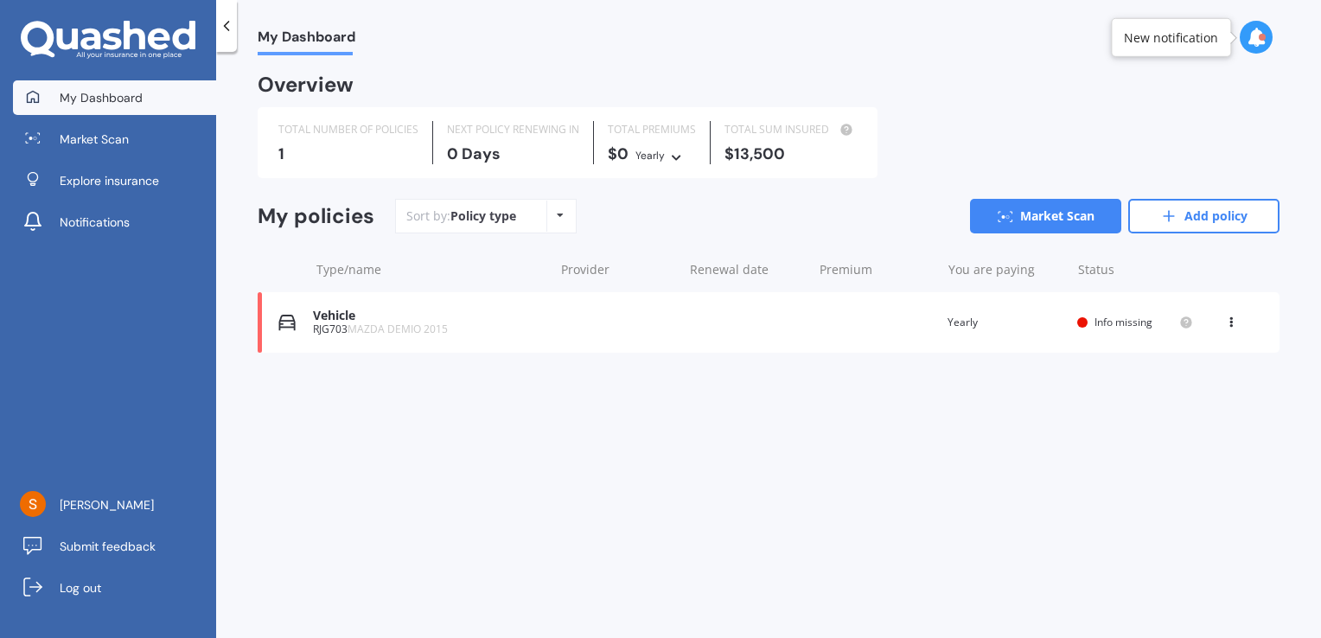
click at [353, 147] on div "1" at bounding box center [348, 153] width 140 height 17
click at [336, 317] on div "Vehicle" at bounding box center [429, 316] width 232 height 15
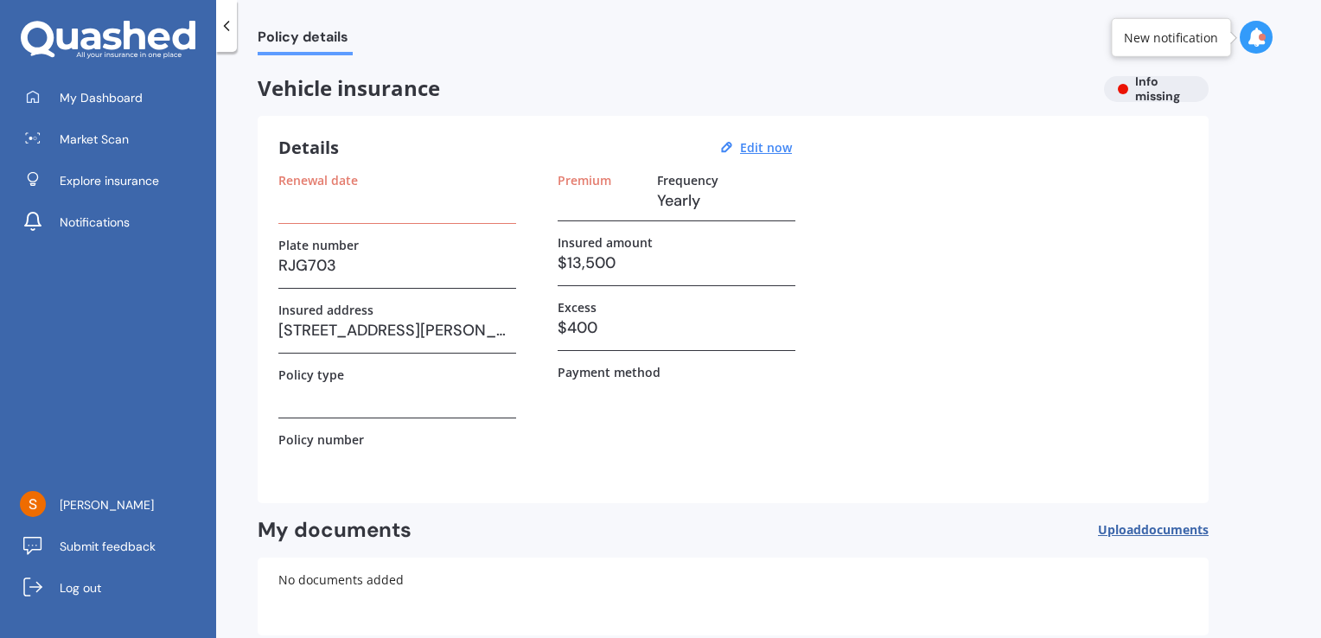
click at [374, 188] on h3 at bounding box center [397, 201] width 238 height 26
click at [382, 202] on h3 at bounding box center [397, 201] width 238 height 26
click at [764, 144] on u "Edit now" at bounding box center [766, 147] width 52 height 16
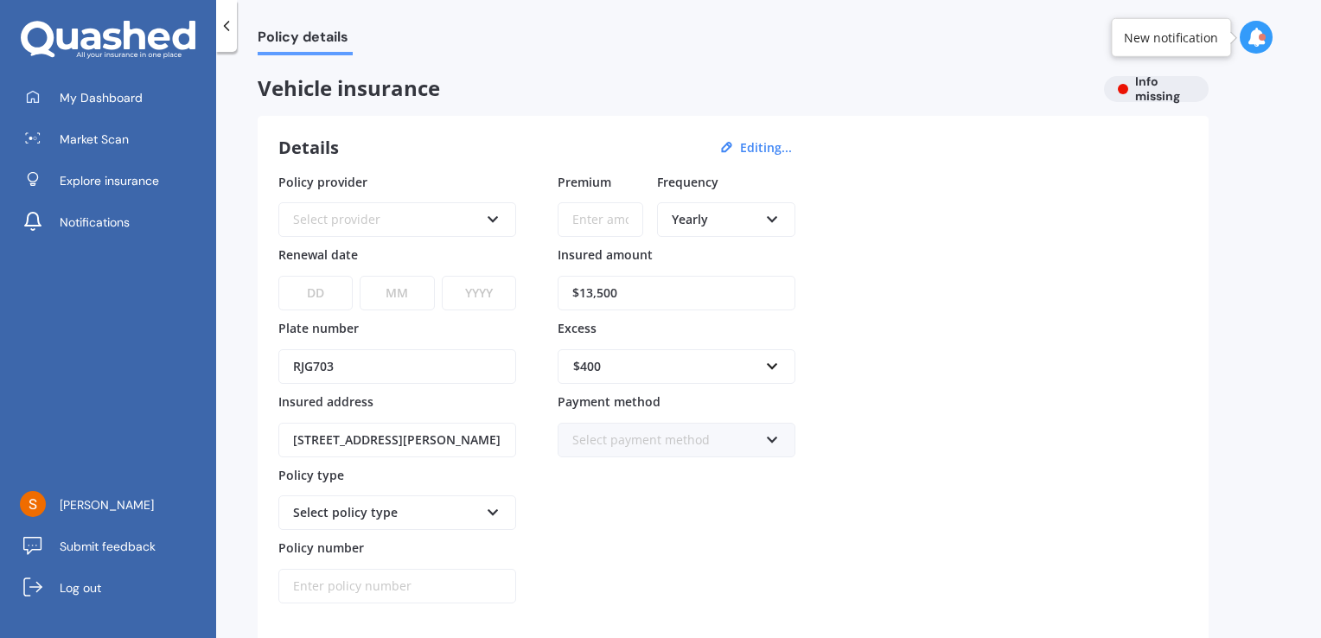
click at [434, 216] on div "Select provider" at bounding box center [386, 219] width 186 height 19
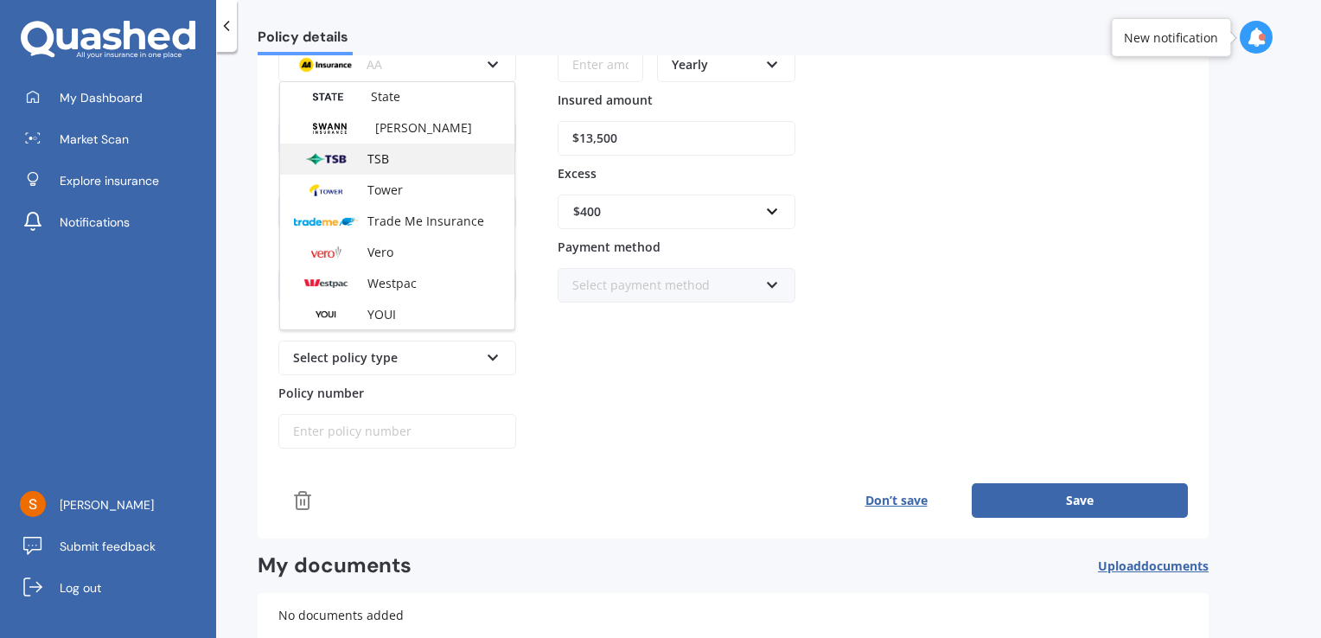
scroll to position [277, 0]
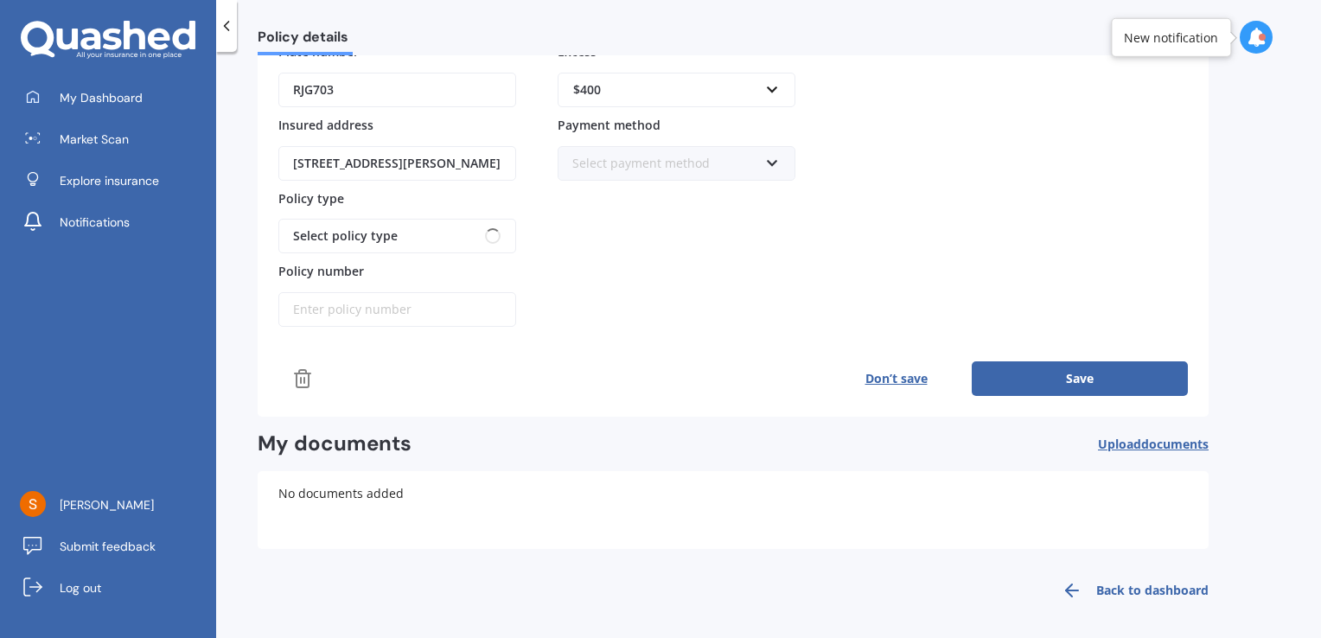
click at [616, 236] on div "Premium Frequency Yearly Yearly Six-Monthly Quarterly Monthly Fortnightly Weekl…" at bounding box center [677, 111] width 238 height 431
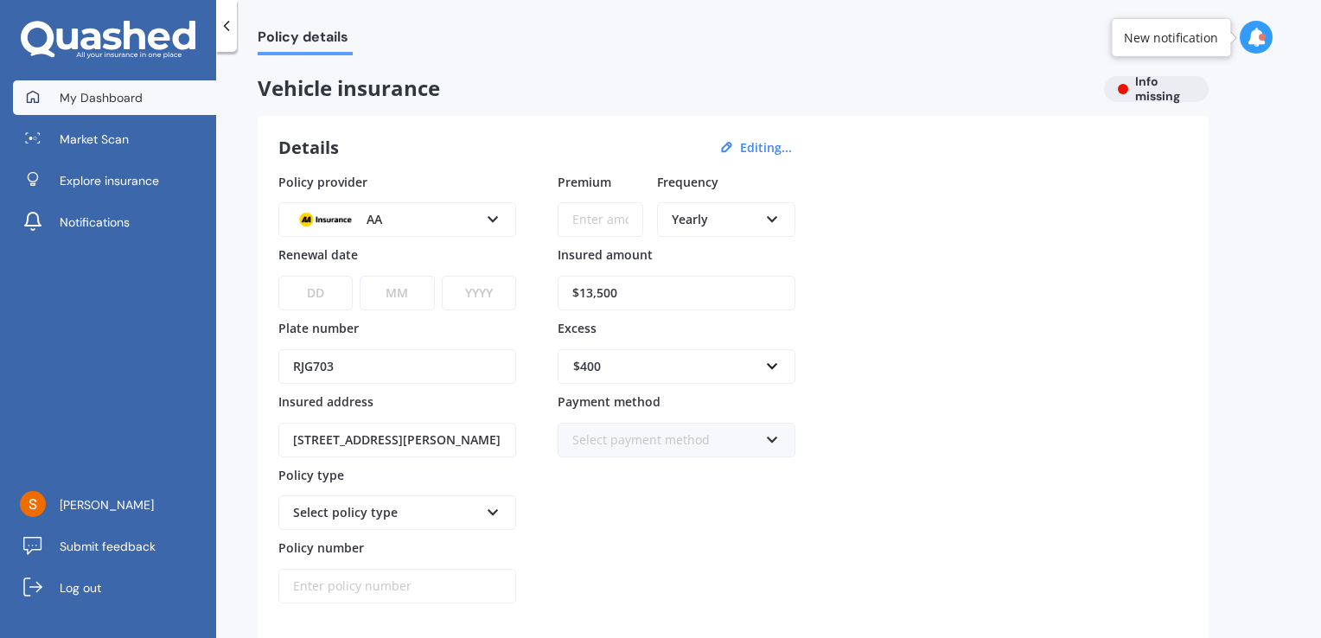
click at [138, 101] on span "My Dashboard" at bounding box center [101, 97] width 83 height 17
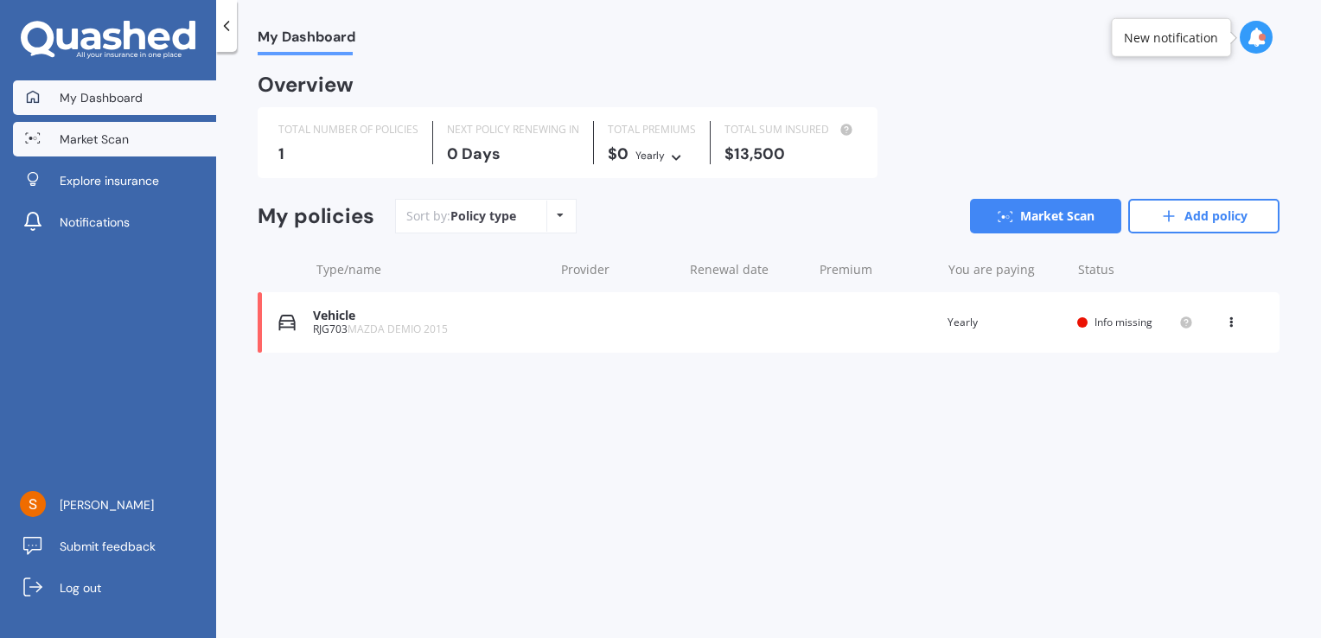
click at [141, 137] on link "Market Scan" at bounding box center [114, 139] width 203 height 35
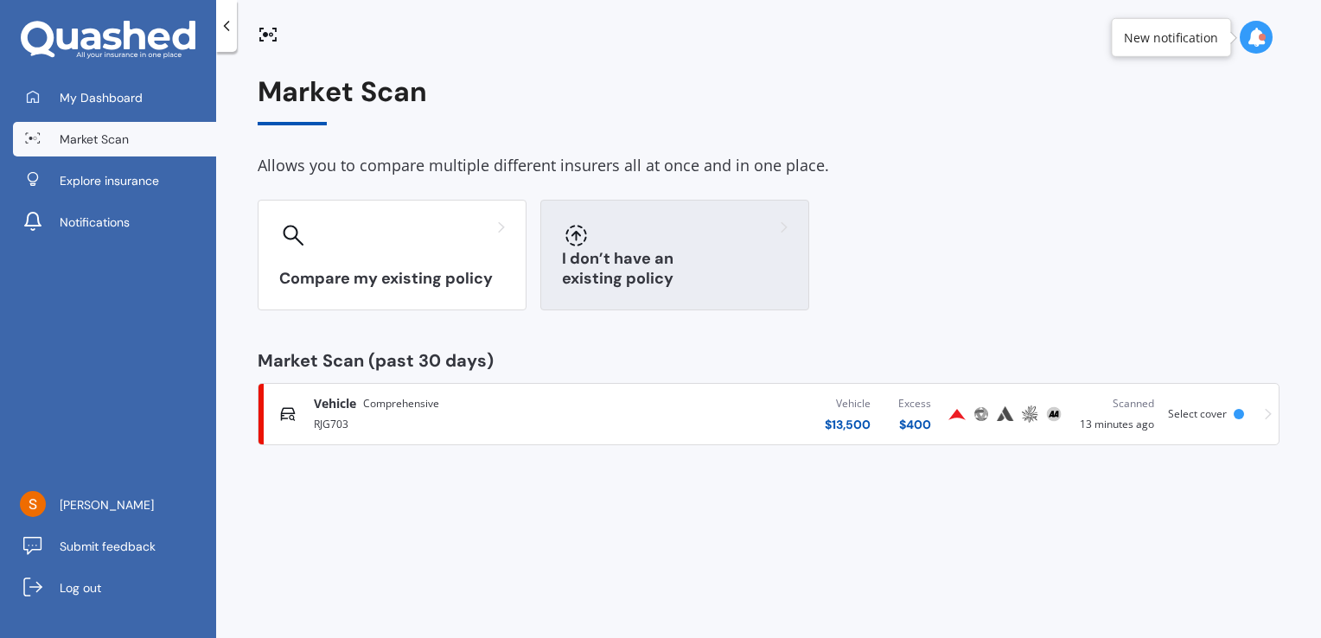
click at [594, 246] on div at bounding box center [675, 235] width 226 height 28
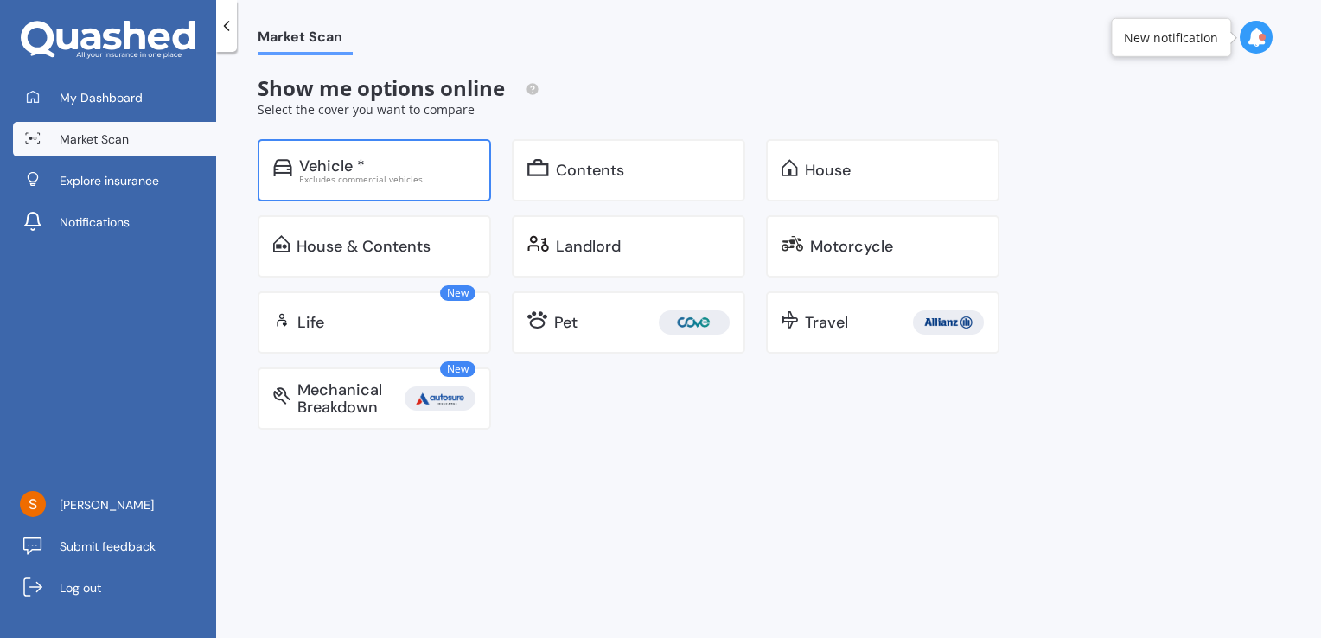
click at [386, 161] on div "Vehicle *" at bounding box center [387, 165] width 176 height 17
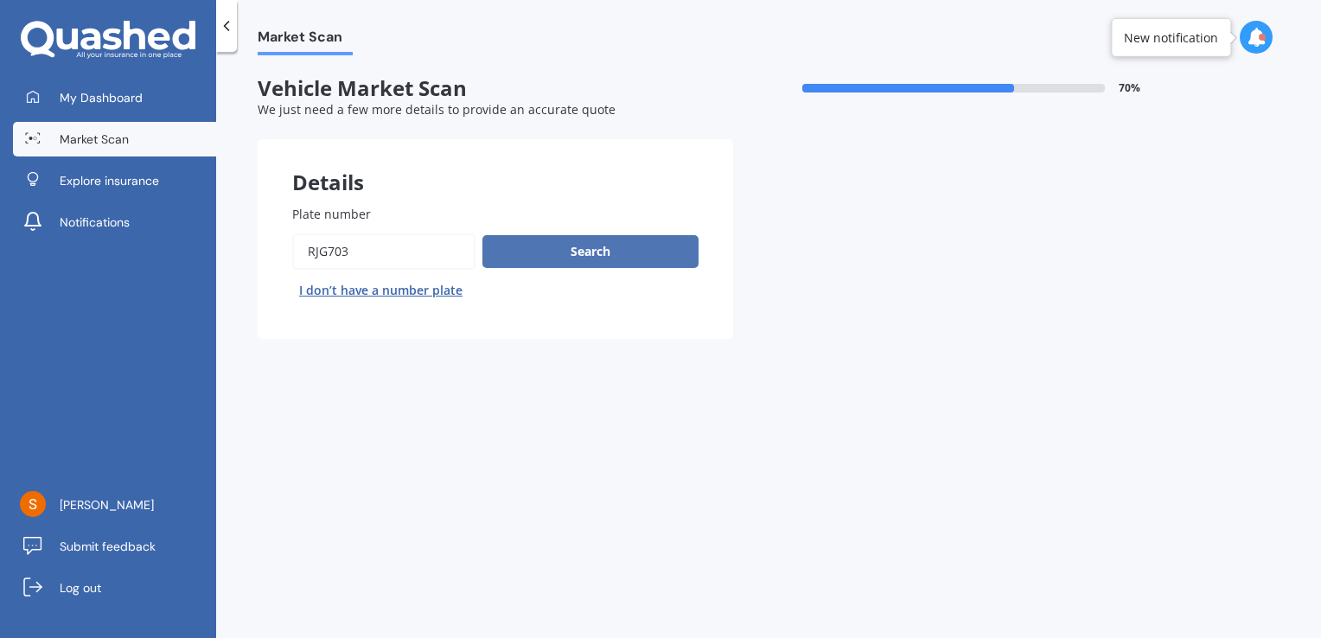
click at [569, 252] on button "Search" at bounding box center [590, 251] width 216 height 33
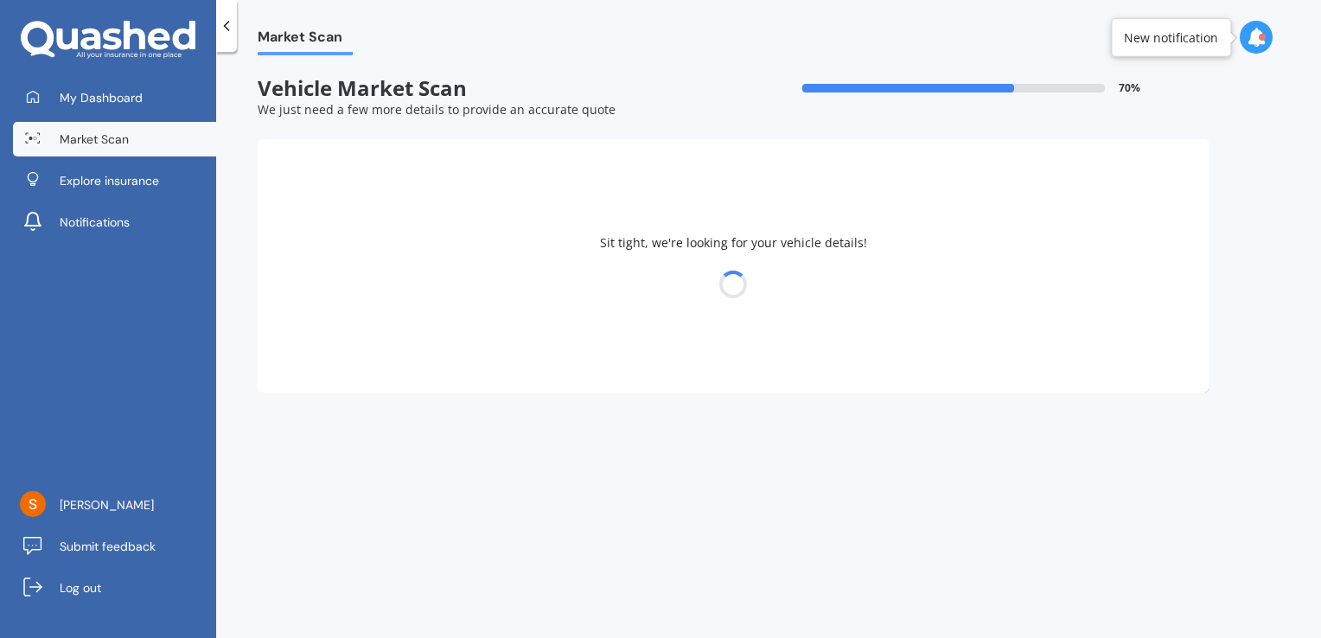
select select "02"
select select "2002"
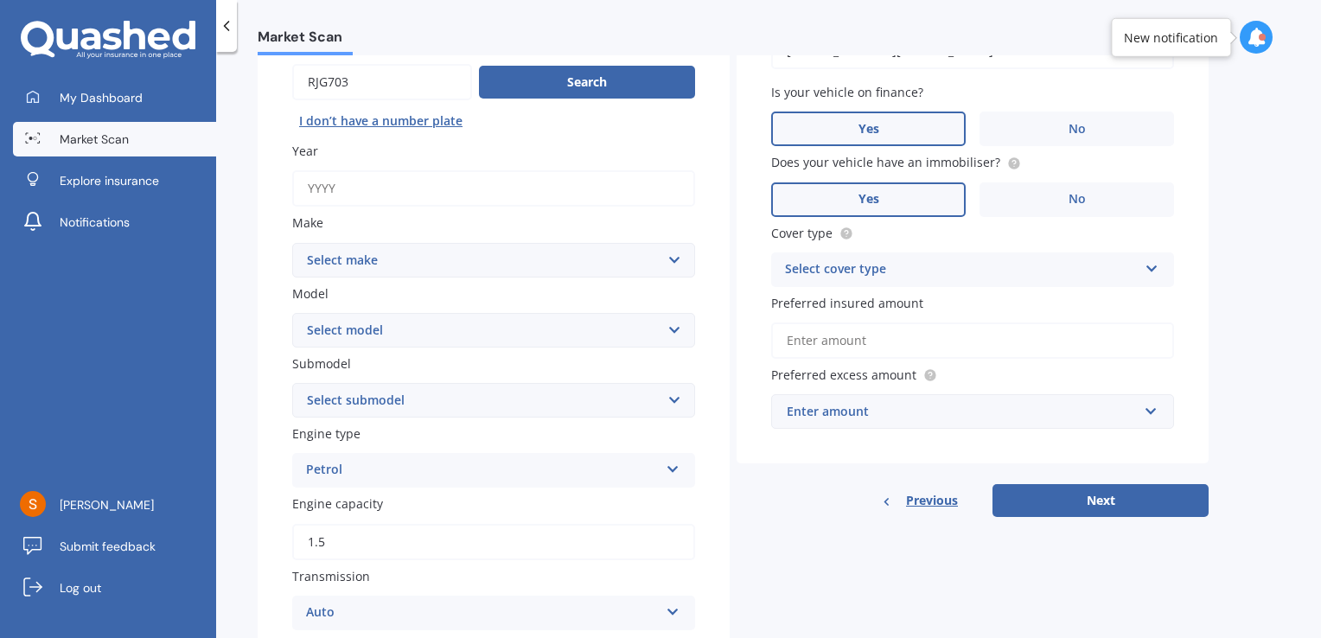
scroll to position [173, 0]
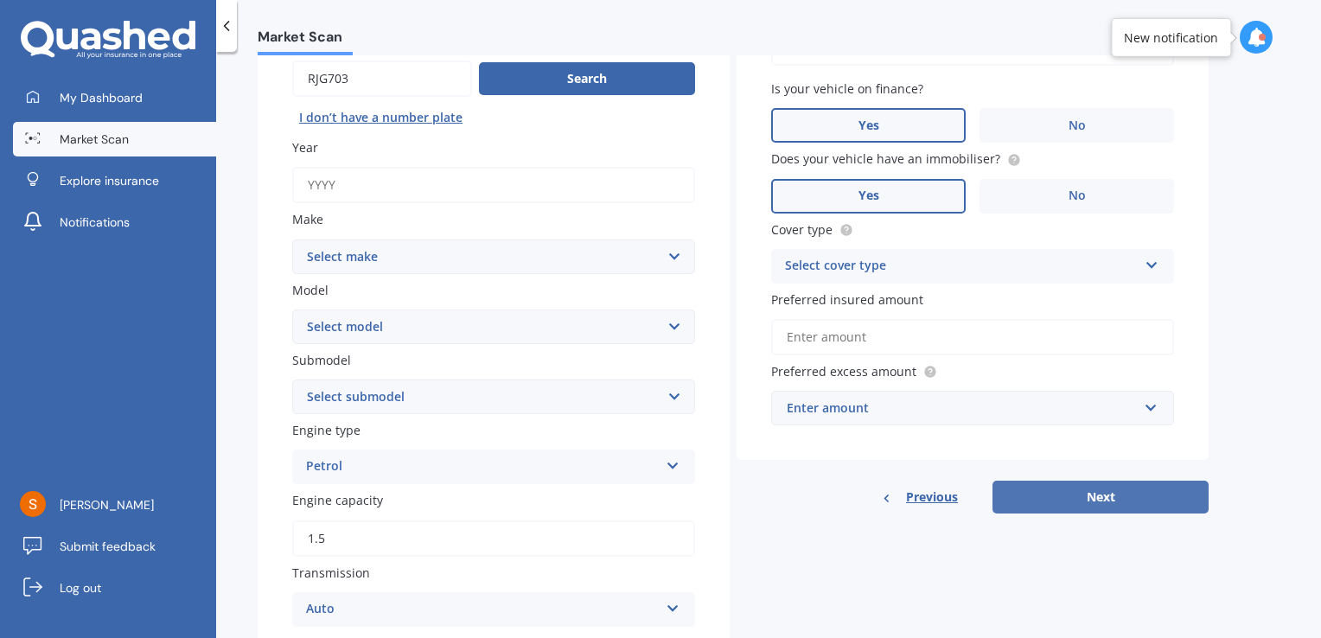
click at [1061, 493] on button "Next" at bounding box center [1101, 497] width 216 height 33
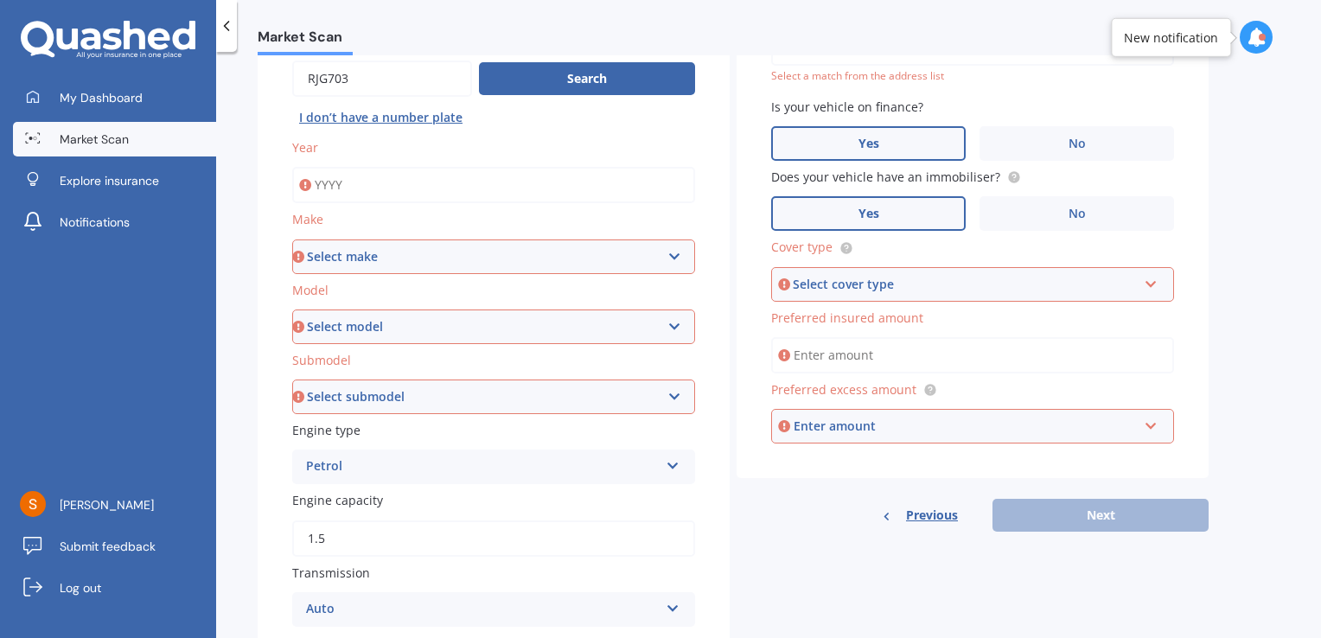
click at [463, 259] on select "Select make AC ALFA ROMEO ASTON [PERSON_NAME] AUDI AUSTIN BEDFORD Bentley BMW B…" at bounding box center [493, 256] width 403 height 35
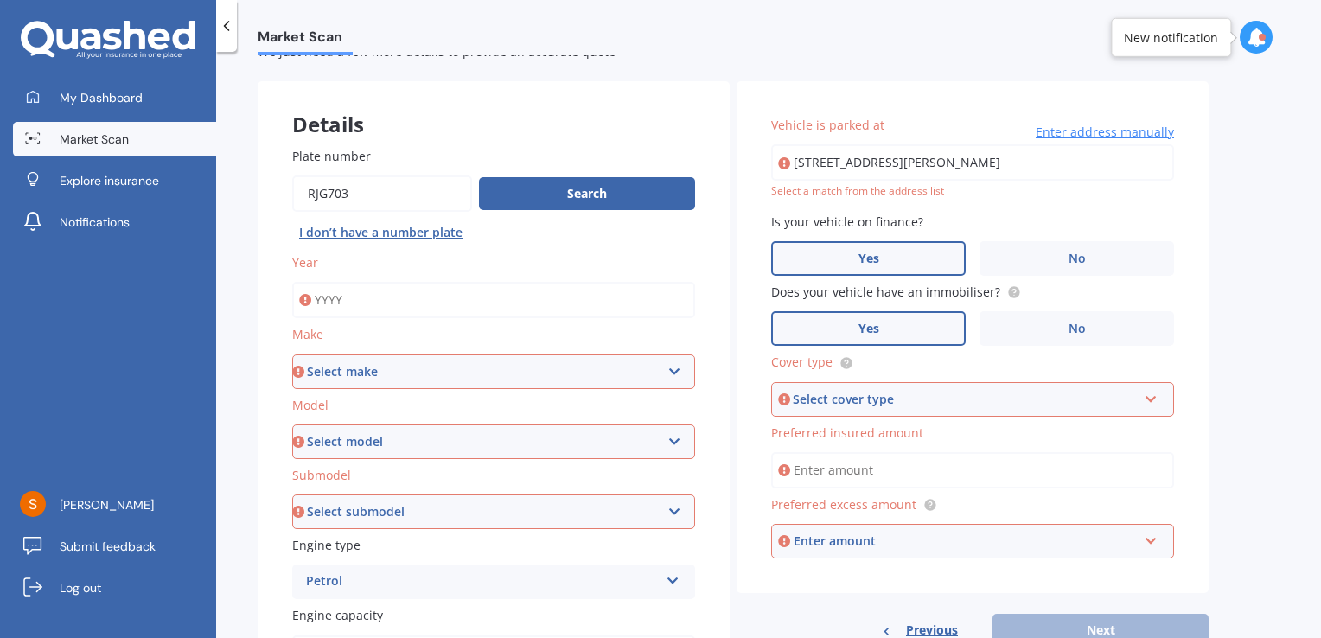
scroll to position [0, 0]
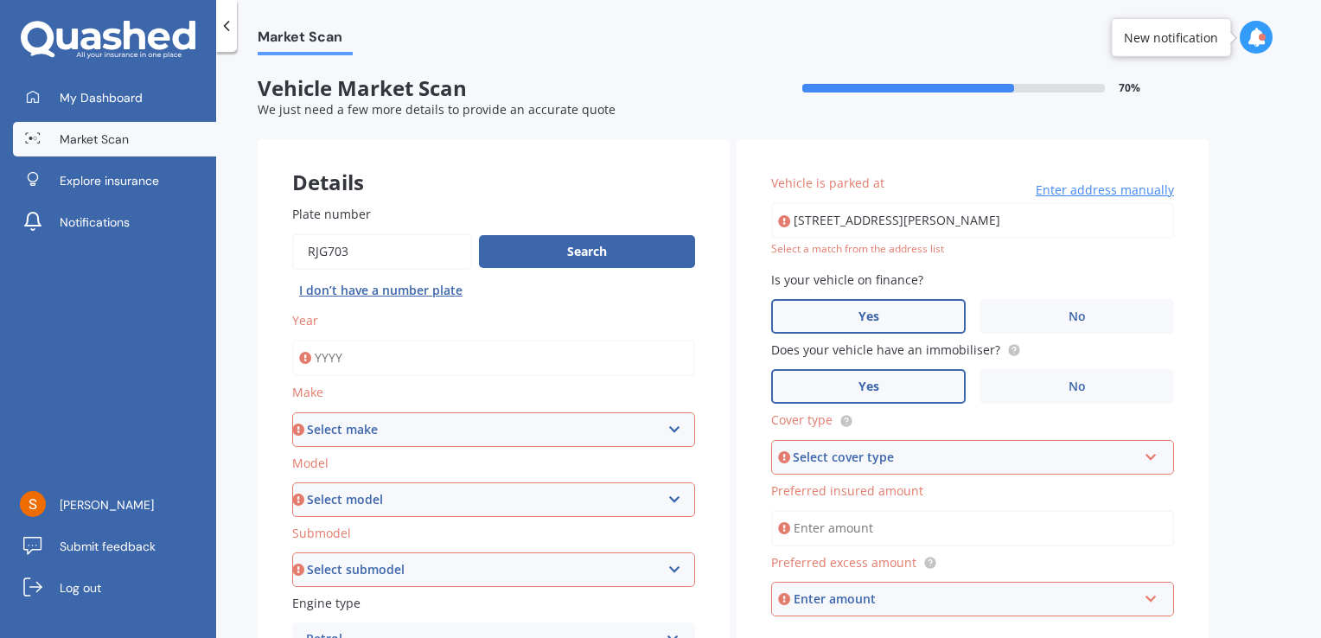
click at [121, 140] on span "Market Scan" at bounding box center [94, 139] width 69 height 17
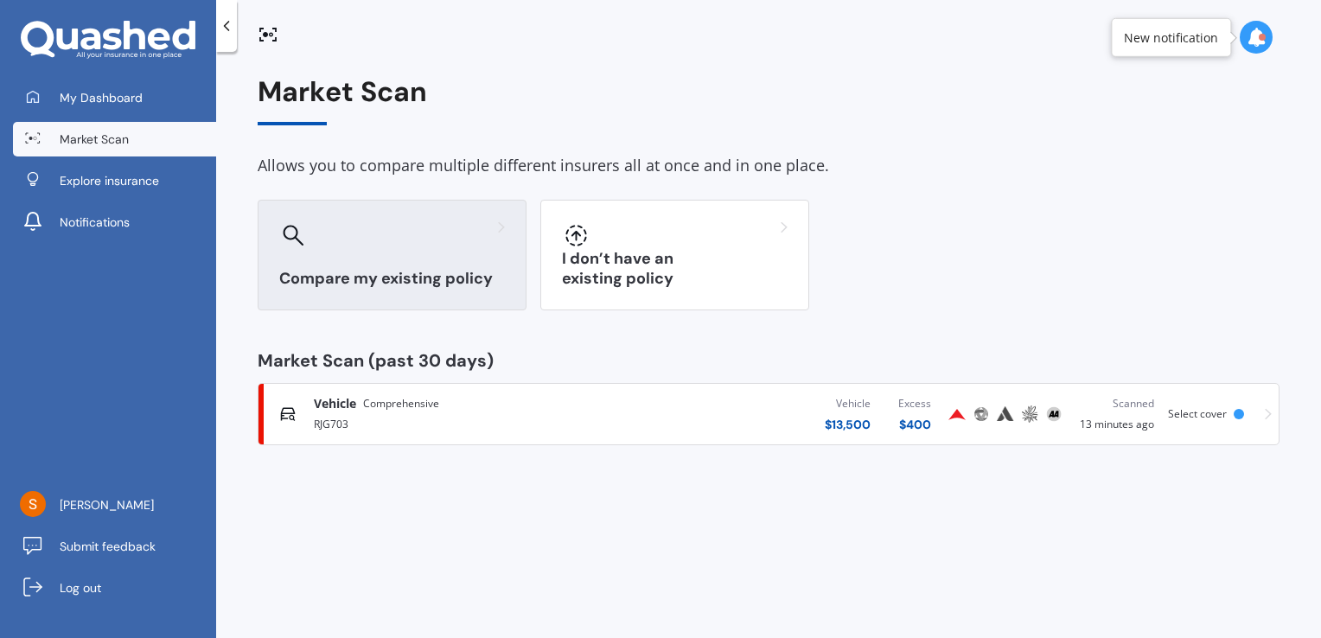
click at [374, 233] on div at bounding box center [392, 235] width 226 height 28
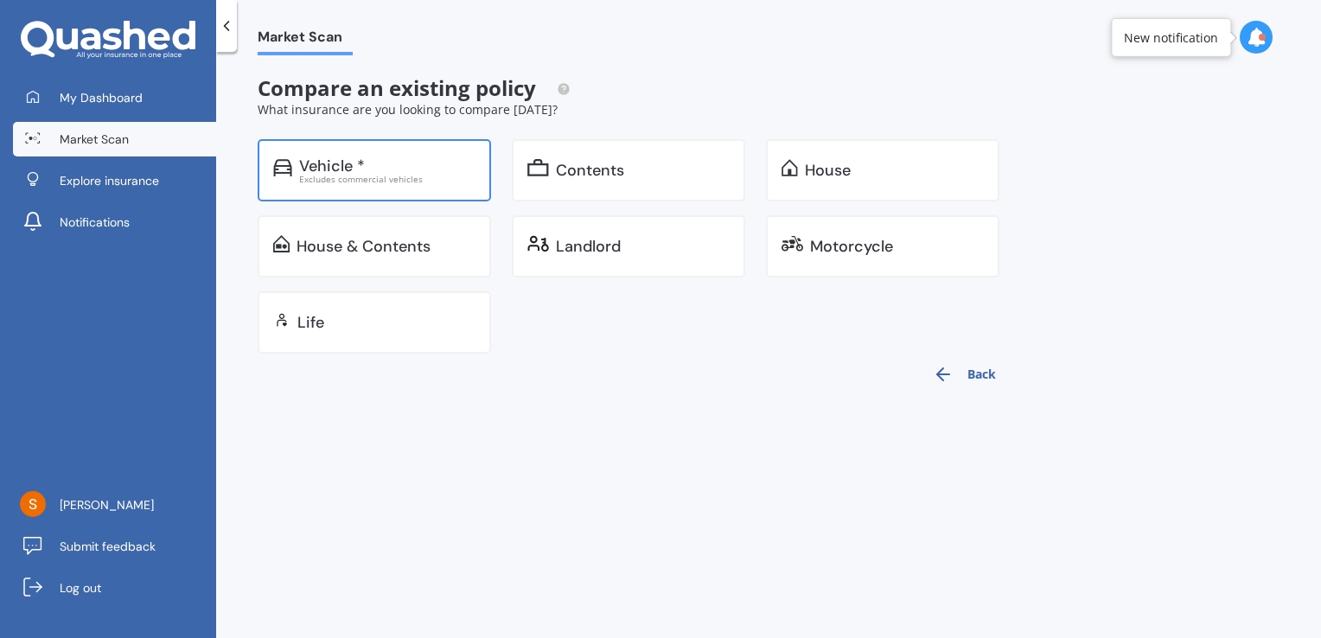
click at [431, 172] on div "Vehicle *" at bounding box center [387, 165] width 176 height 17
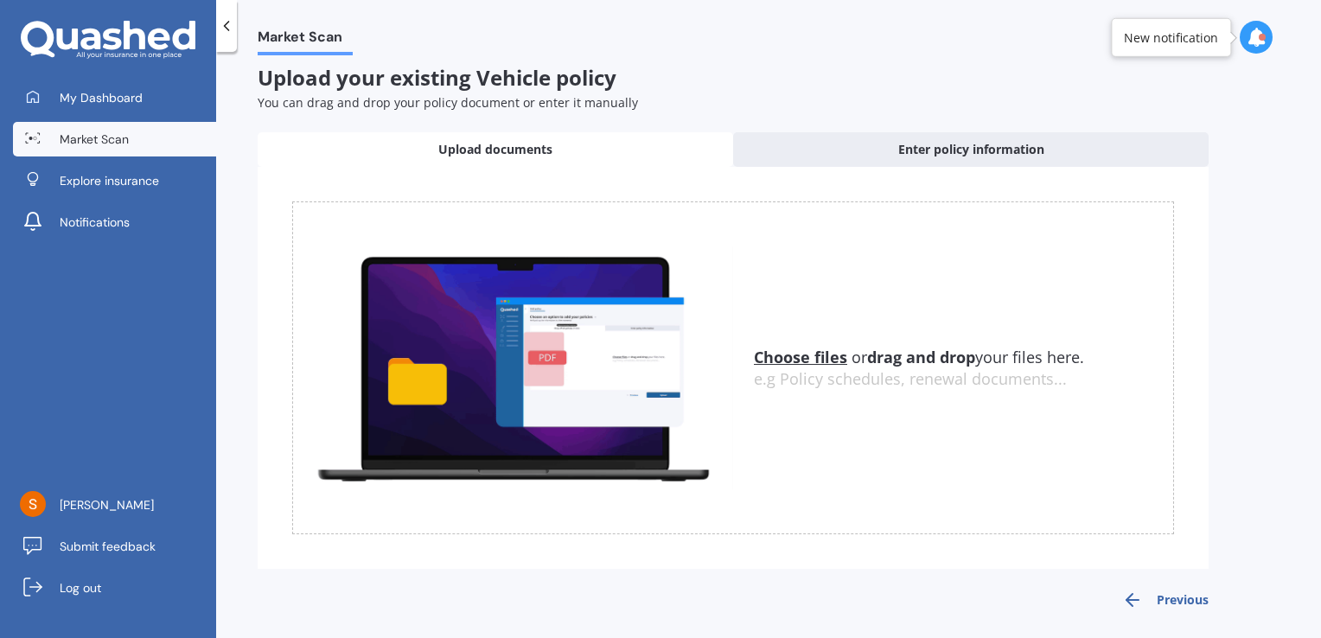
scroll to position [13, 0]
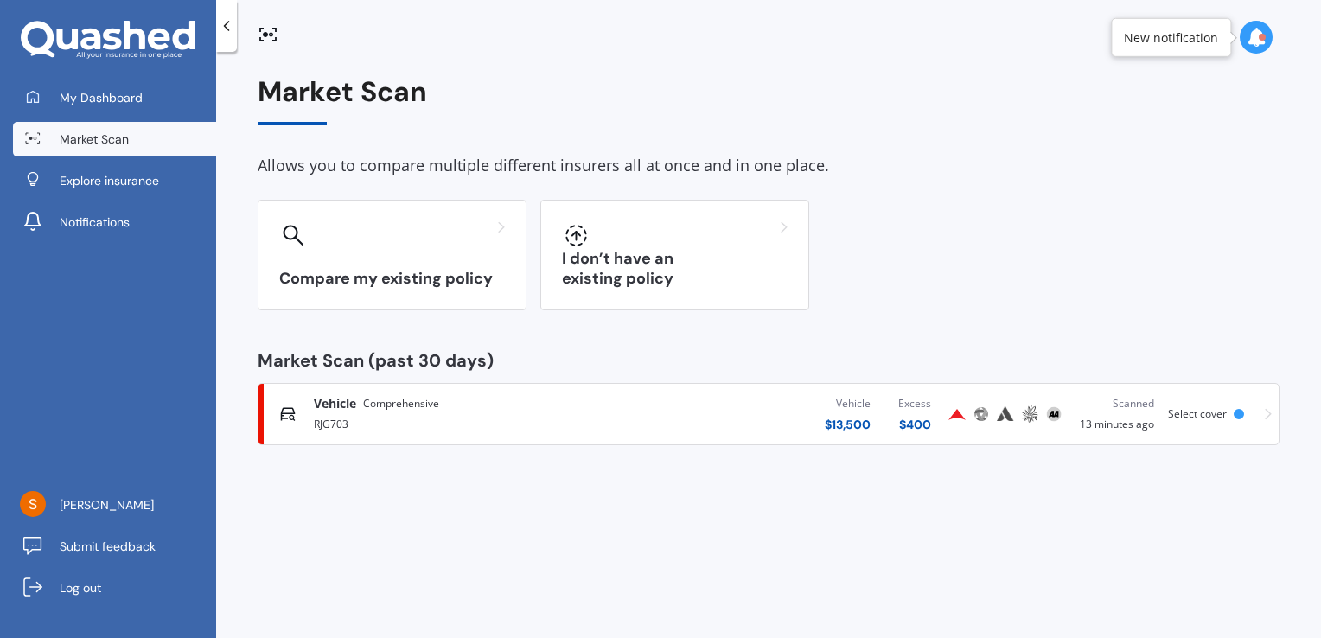
click at [1229, 413] on div "Select cover" at bounding box center [1201, 414] width 66 height 12
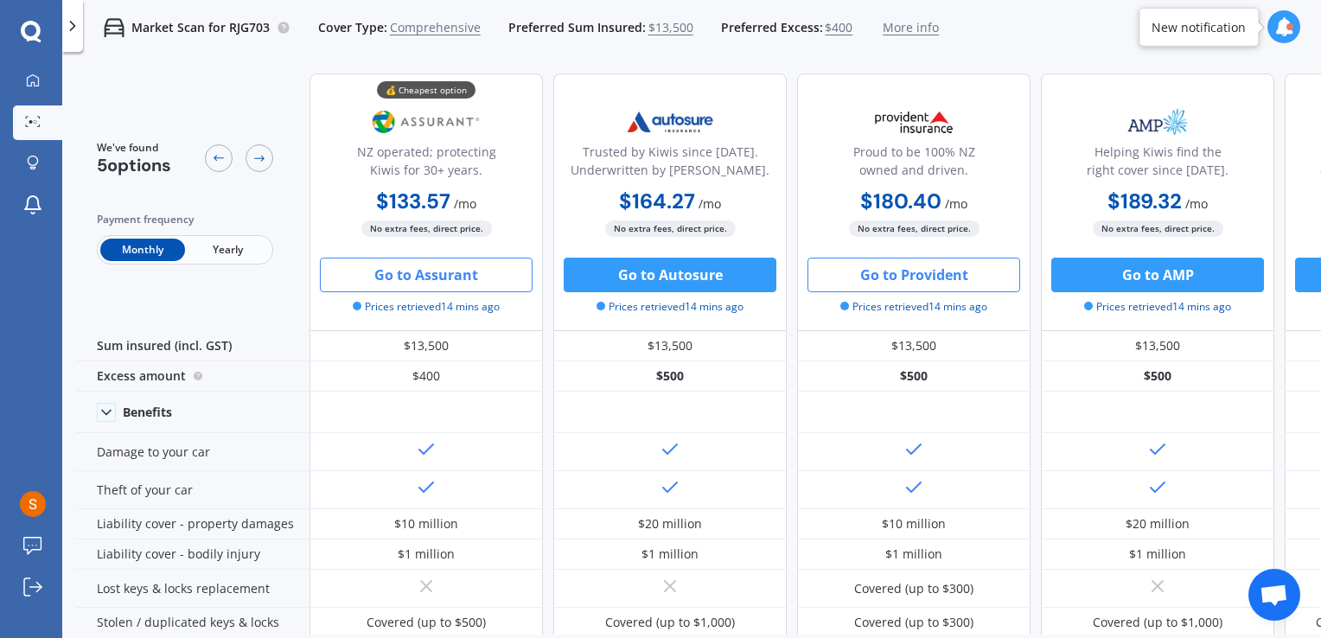
click at [473, 280] on button "Go to Assurant" at bounding box center [426, 275] width 213 height 35
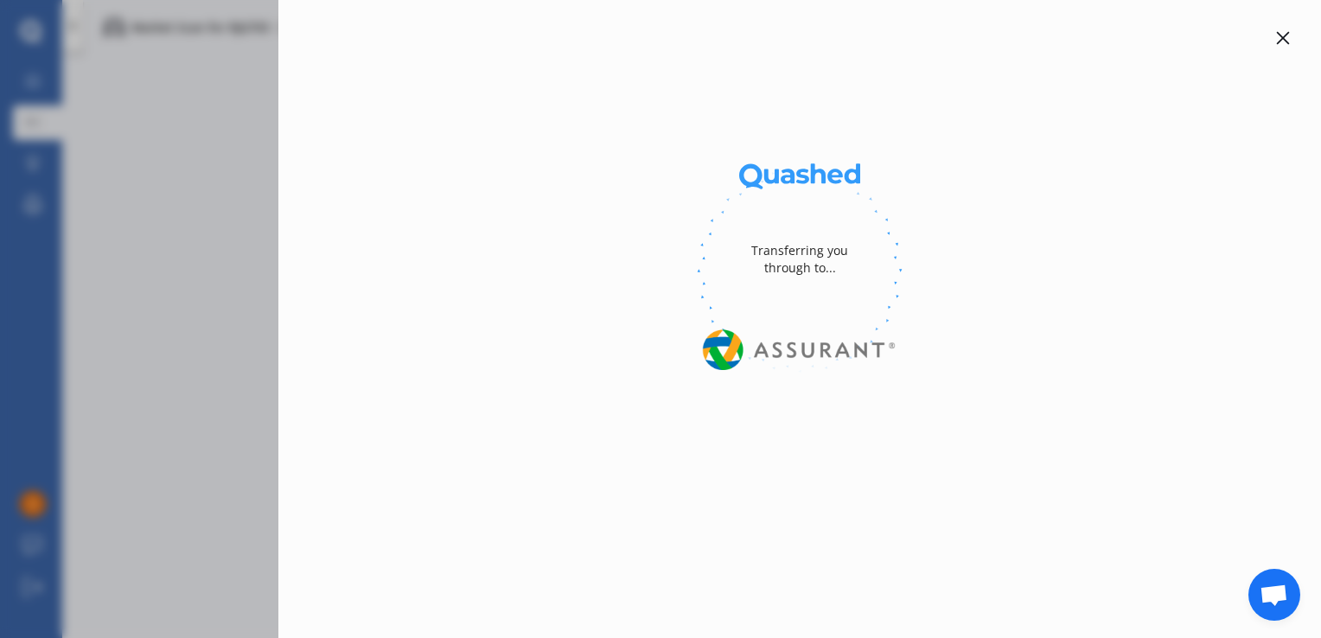
select select "Monthly"
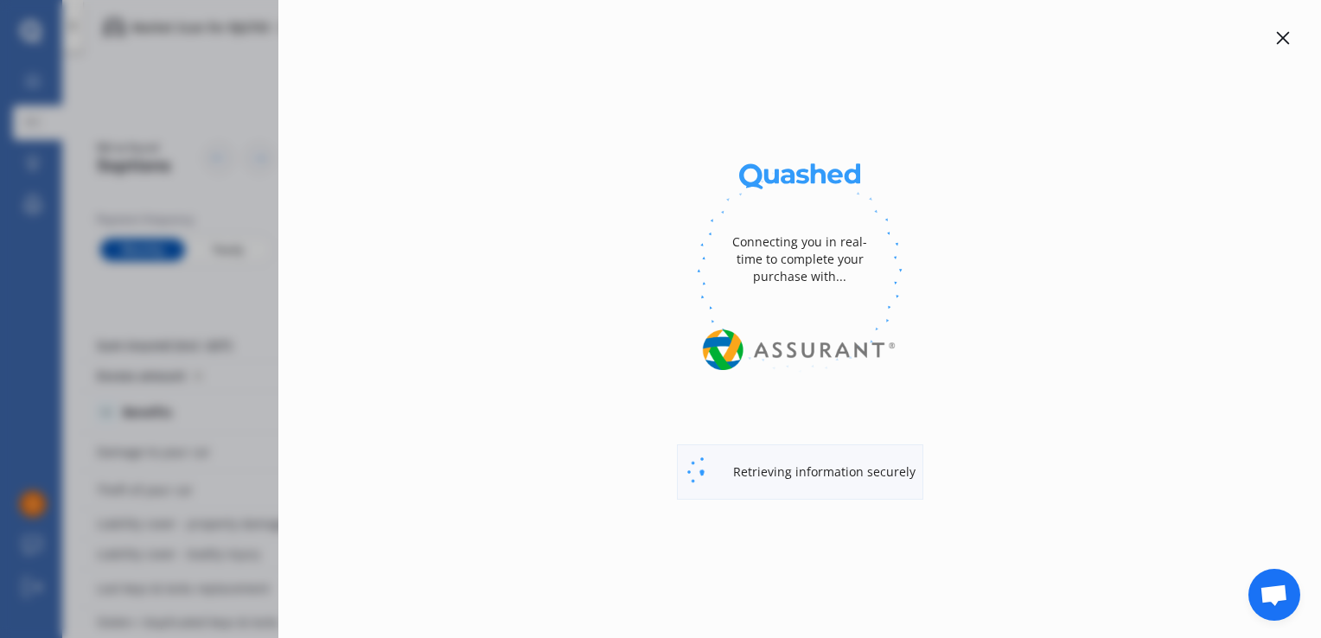
select select "full"
select select "0"
select select "[GEOGRAPHIC_DATA]"
select select "MAZDA"
select select "DEMIO"
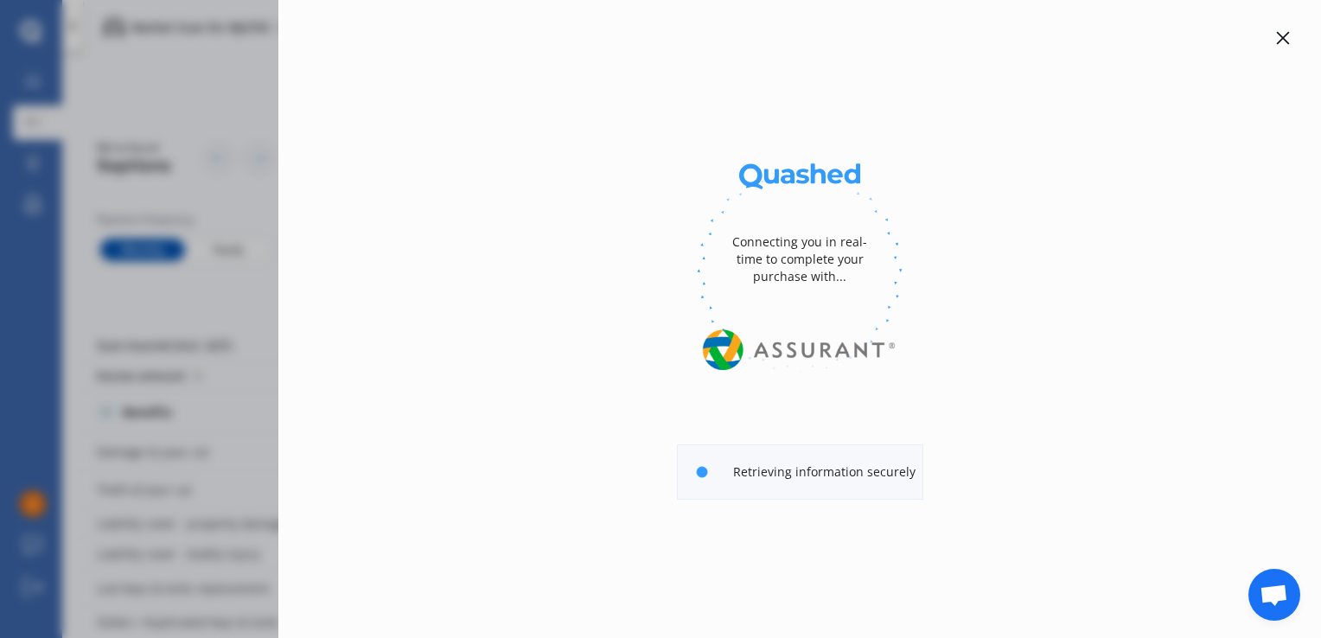
select select "PETROL"
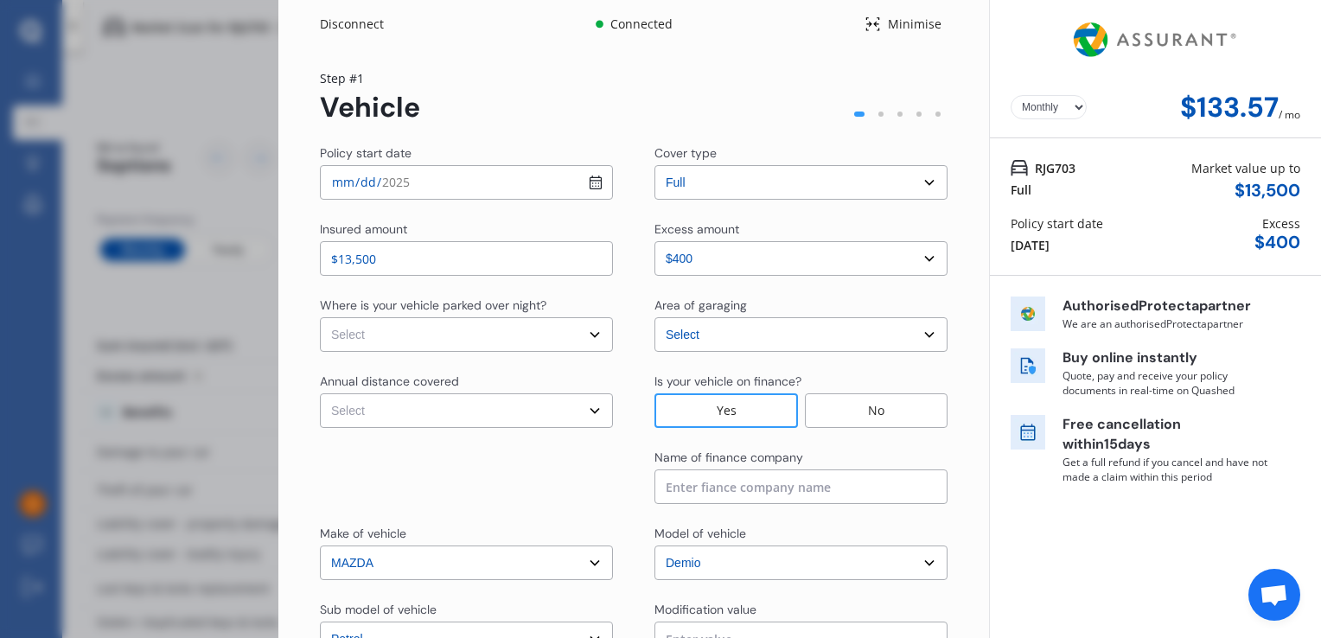
scroll to position [86, 0]
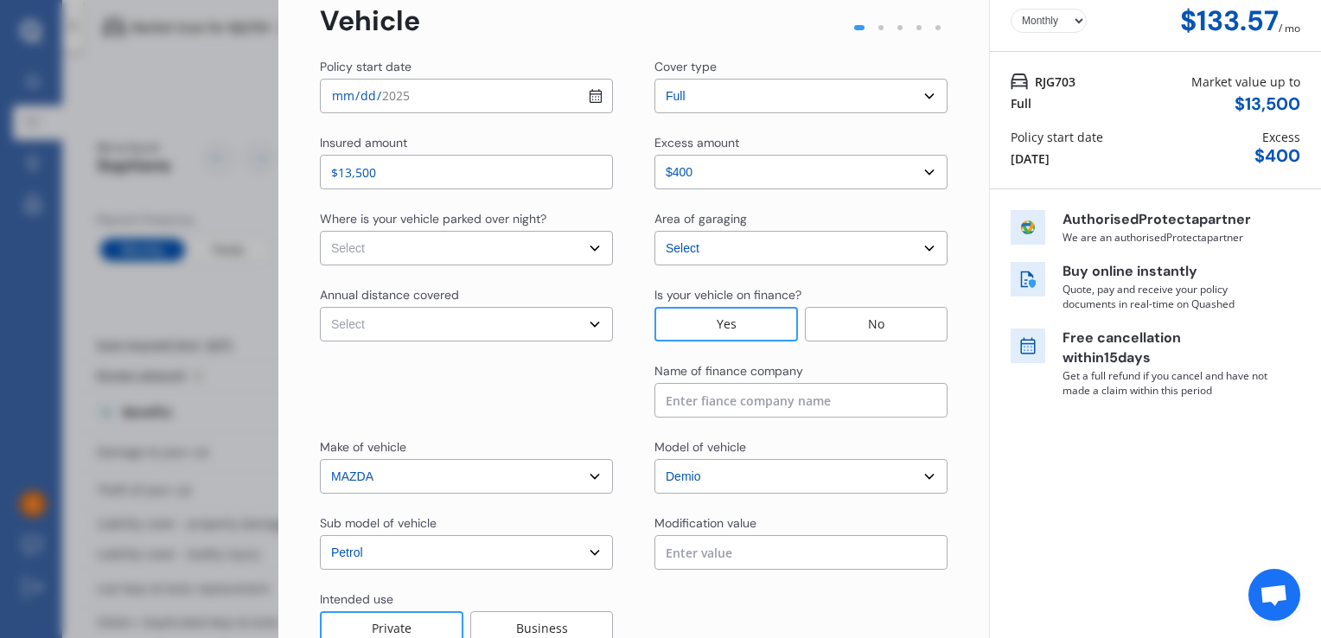
click at [477, 327] on select "Select Low (less than 15,000km per year) Average (15,000-30,000km per year) Hig…" at bounding box center [466, 324] width 293 height 35
select select "15000"
click at [320, 307] on select "Select Low (less than 15,000km per year) Average (15,000-30,000km per year) Hig…" at bounding box center [466, 324] width 293 height 35
click at [488, 248] on select "Select In a garage On own property On street or road" at bounding box center [466, 248] width 293 height 35
select select "In a garage"
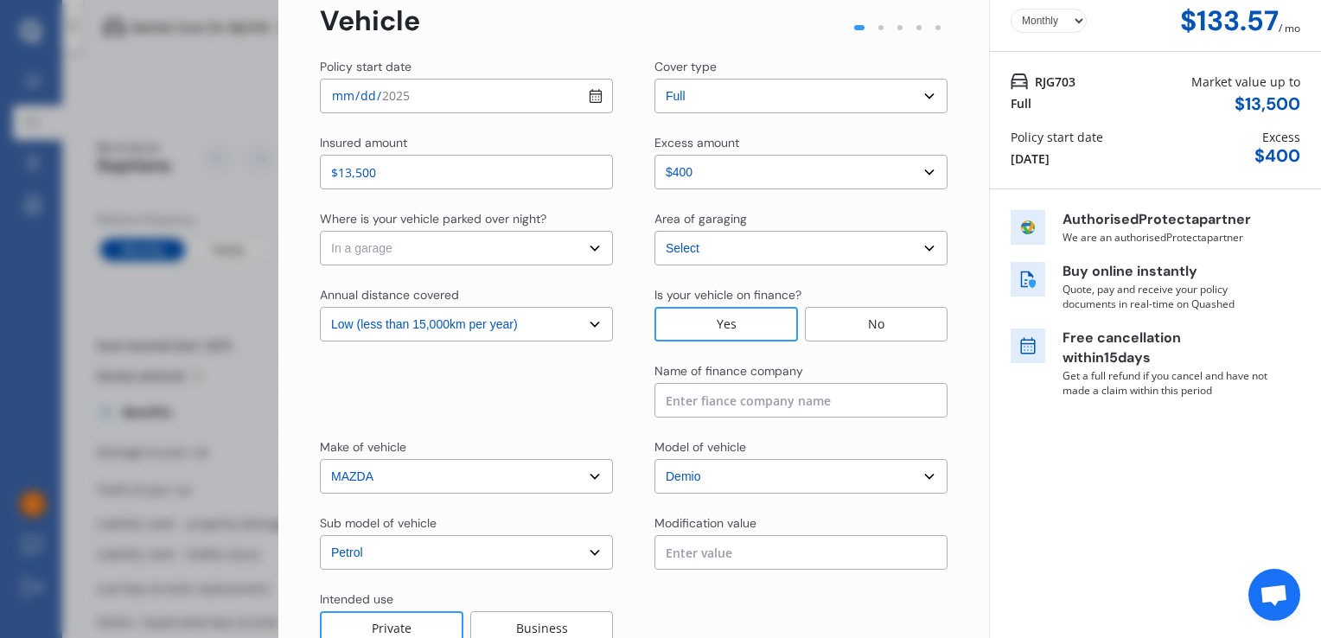
click at [320, 231] on select "Select In a garage On own property On street or road" at bounding box center [466, 248] width 293 height 35
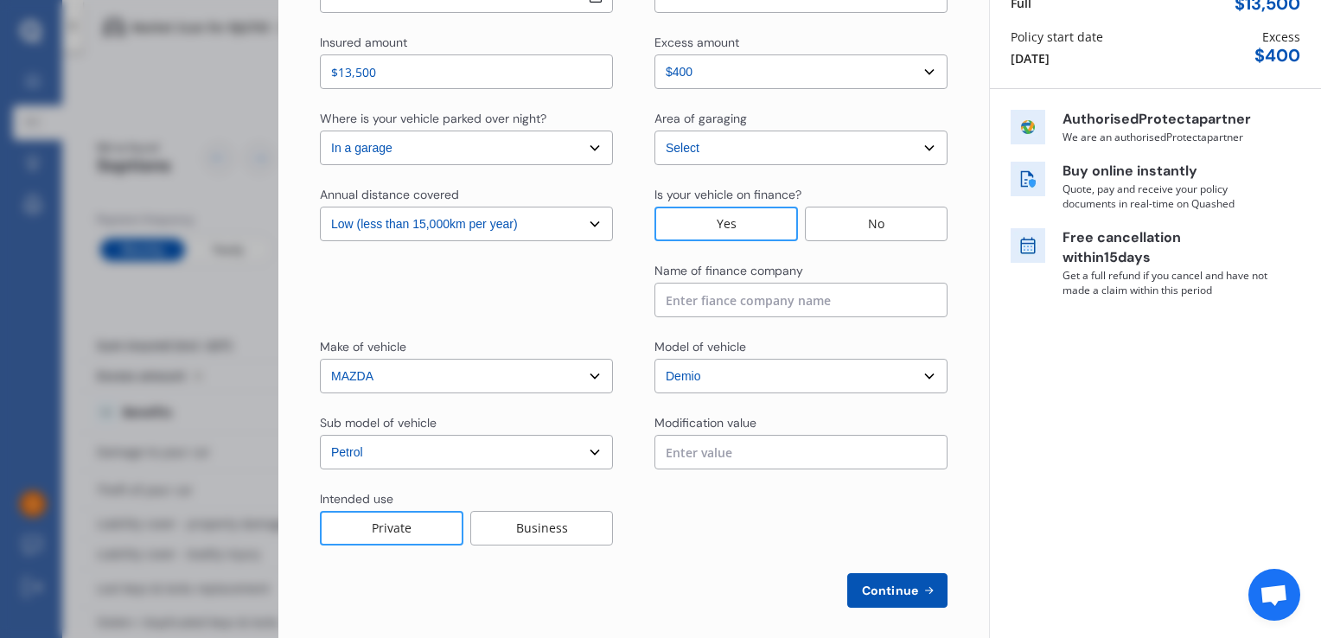
scroll to position [197, 0]
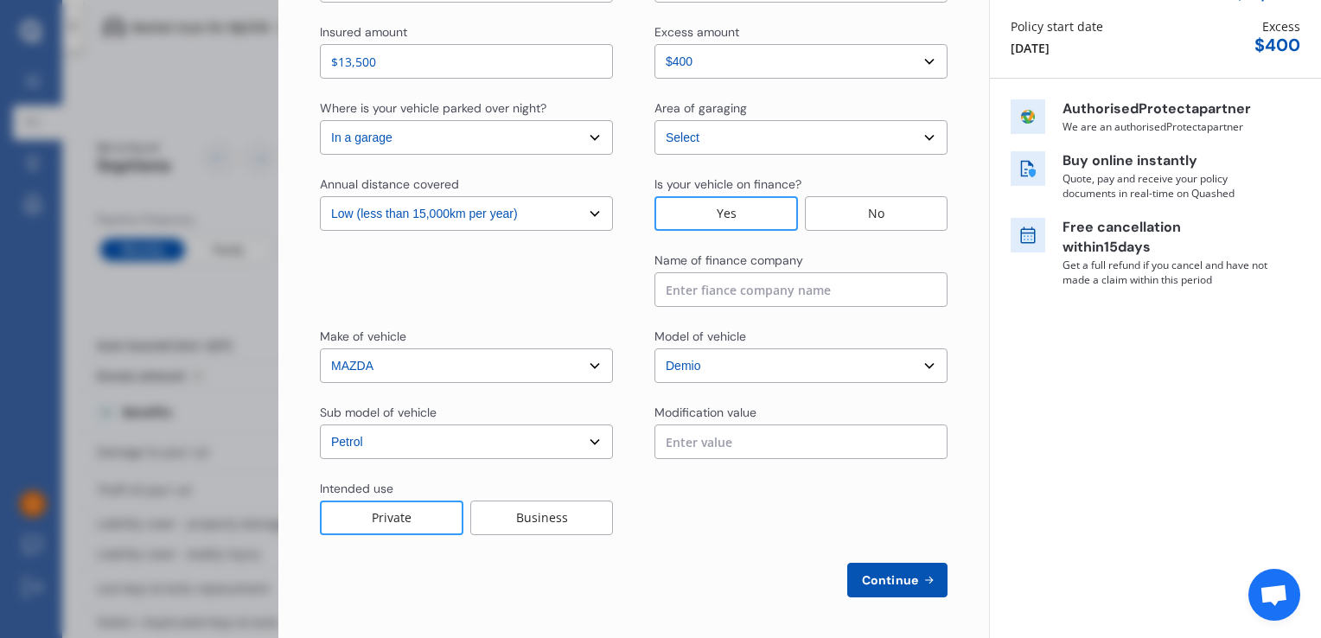
click at [740, 440] on input "text" at bounding box center [800, 441] width 293 height 35
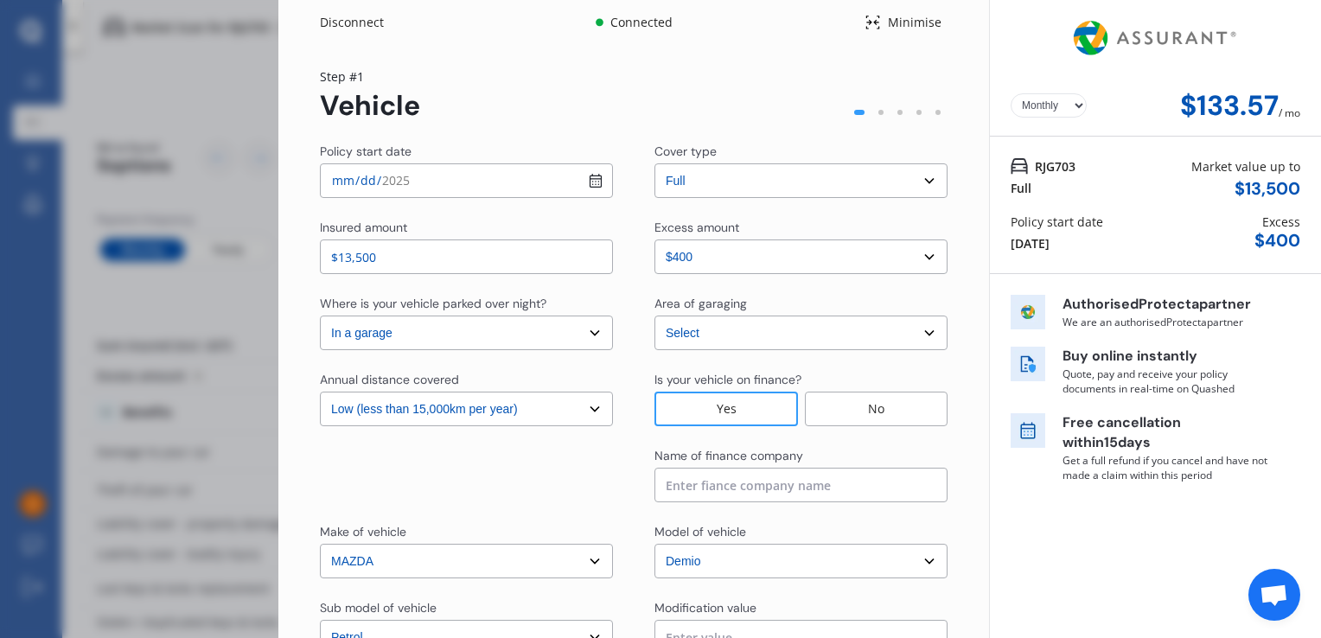
scroll to position [0, 0]
click at [803, 178] on select "Select cover type 3rd Party Full" at bounding box center [800, 182] width 293 height 35
click at [654, 165] on select "Select cover type 3rd Party Full" at bounding box center [800, 182] width 293 height 35
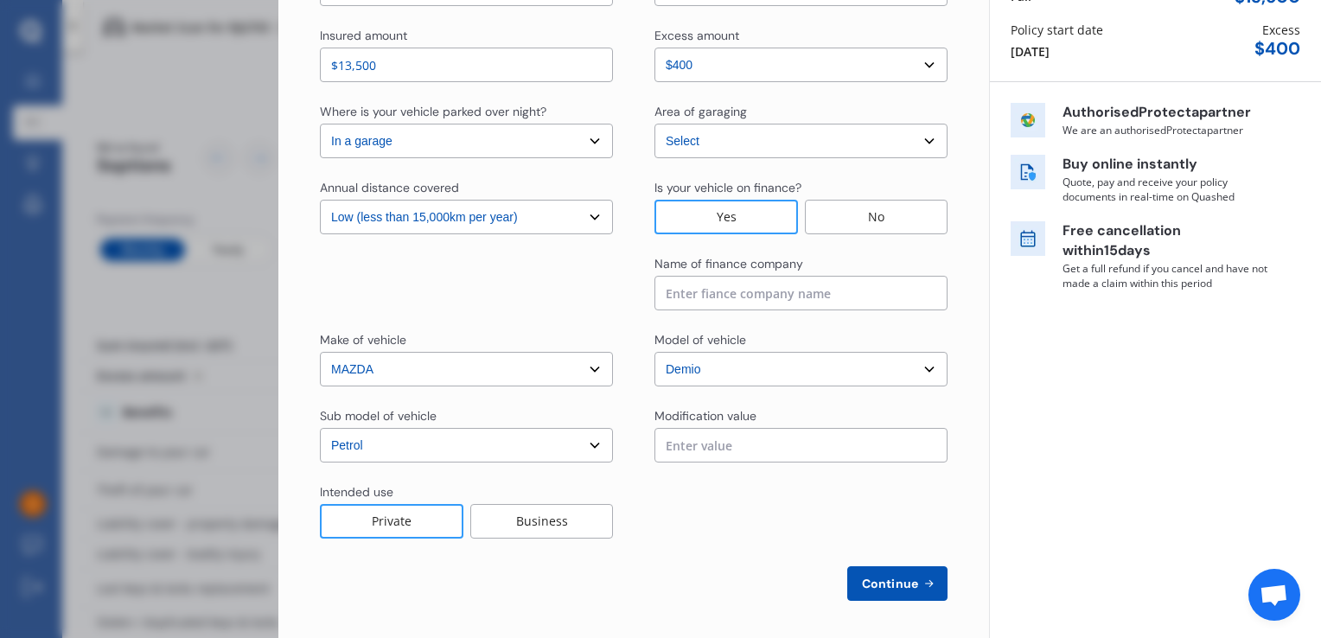
scroll to position [197, 0]
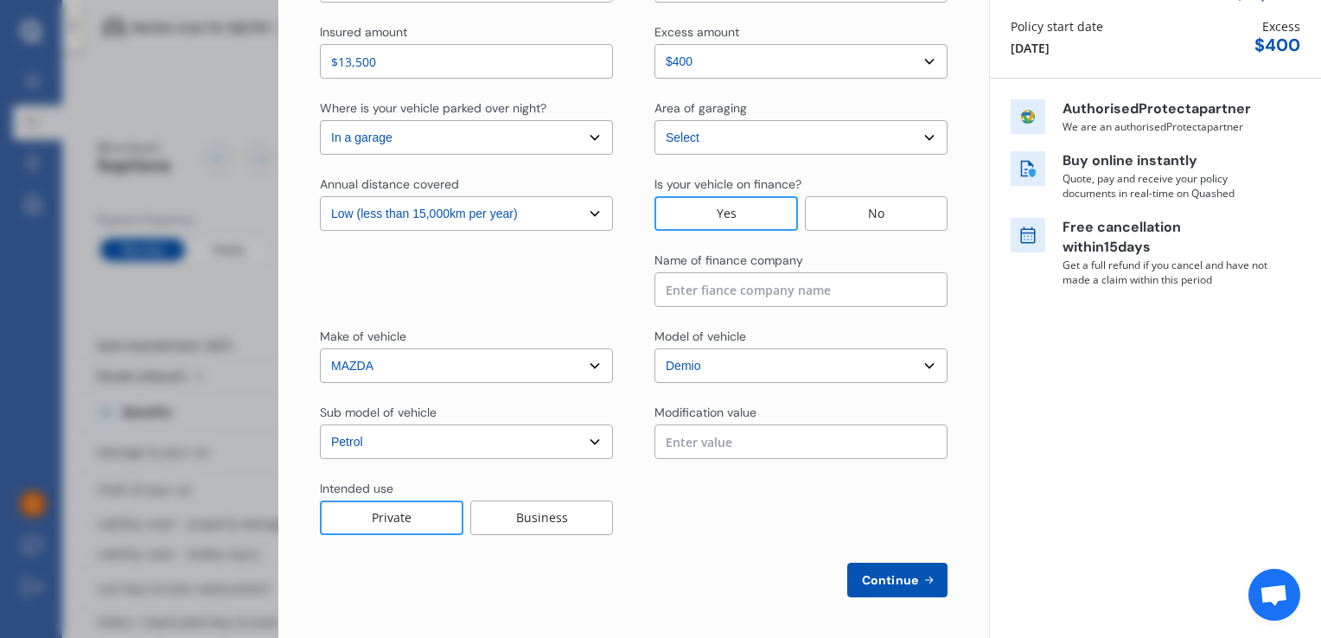
click at [895, 577] on span "Continue" at bounding box center [890, 580] width 63 height 14
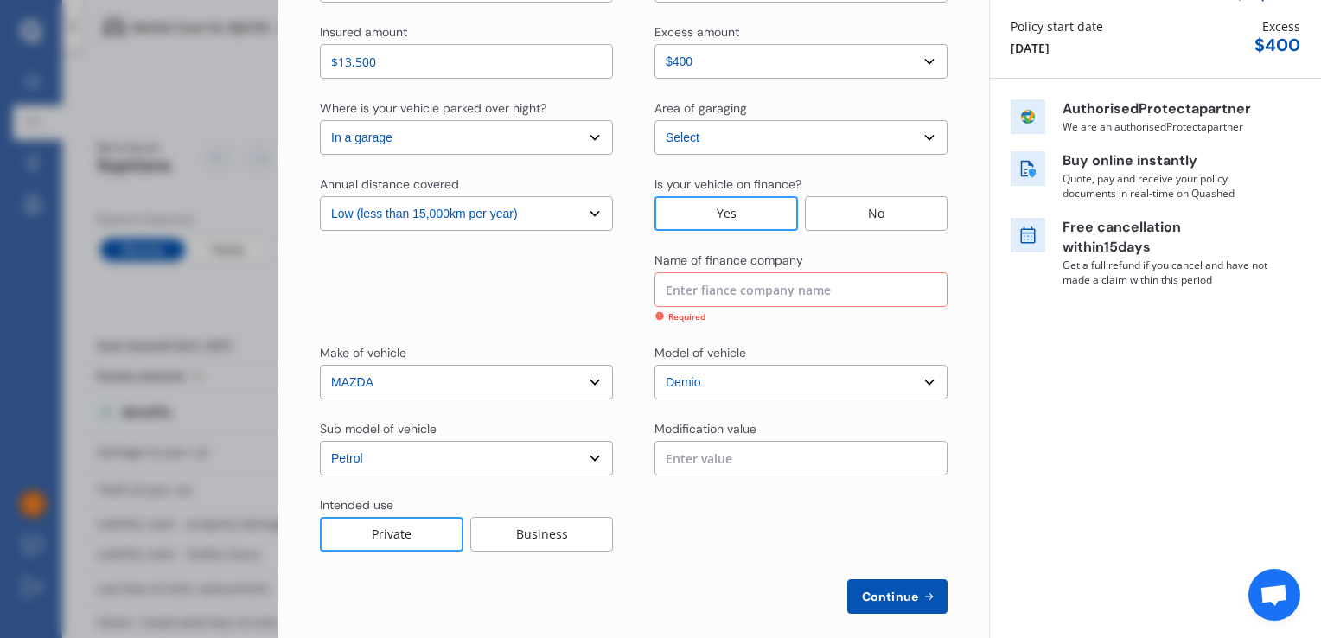
click at [771, 297] on input at bounding box center [800, 289] width 293 height 35
click at [770, 296] on input at bounding box center [800, 289] width 293 height 35
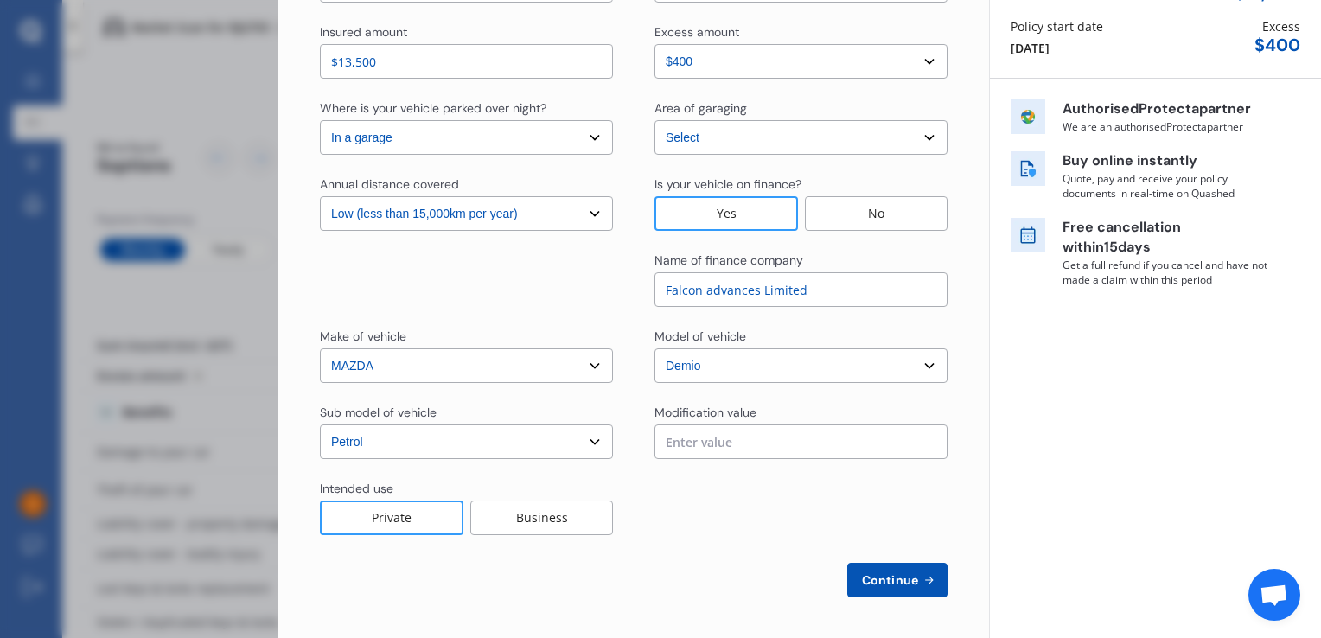
click at [699, 292] on input "Falcon advances Limited" at bounding box center [800, 289] width 293 height 35
type input "Falcon Advances Limited"
click at [895, 582] on span "Continue" at bounding box center [890, 580] width 63 height 14
select select "Mr"
select select "02"
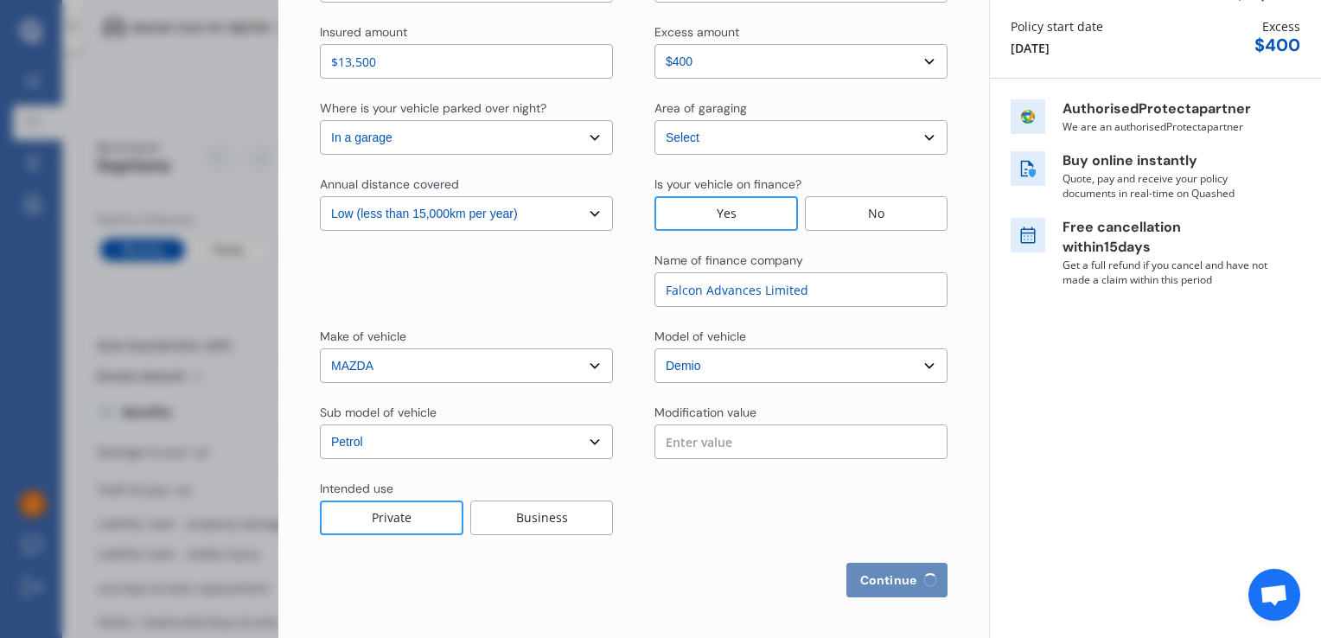
select select "02"
select select "2002"
select select "restricted"
select select "less than 1 year"
select select "[GEOGRAPHIC_DATA]"
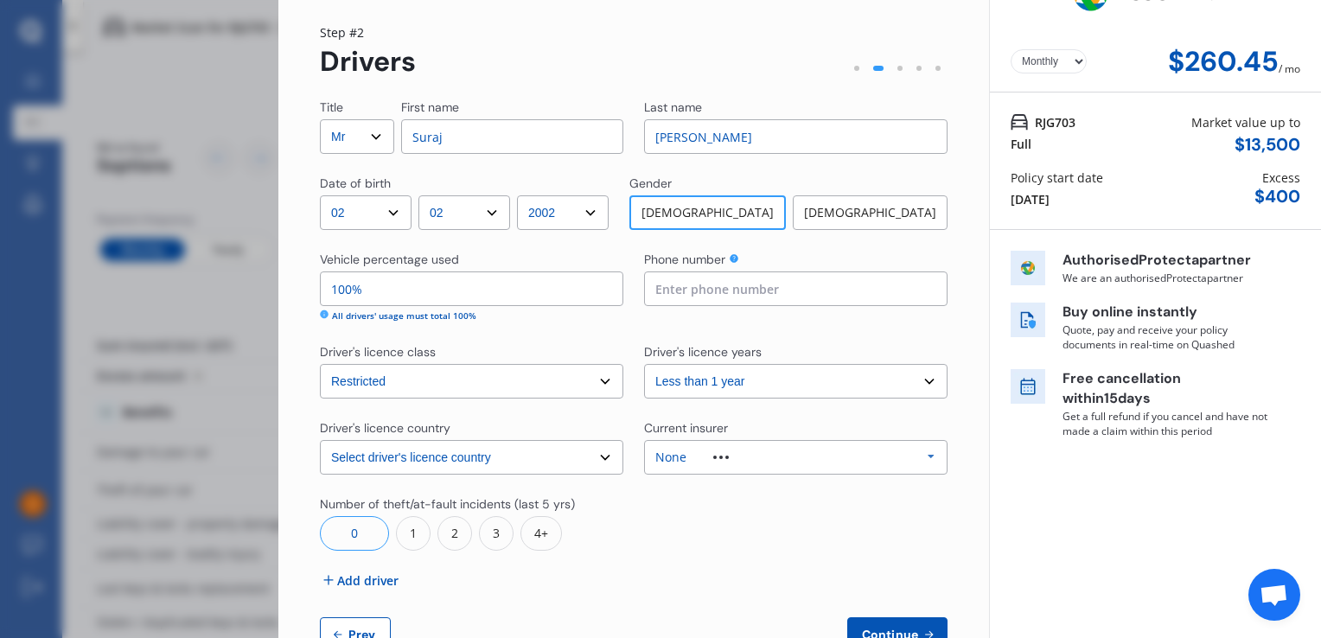
scroll to position [0, 0]
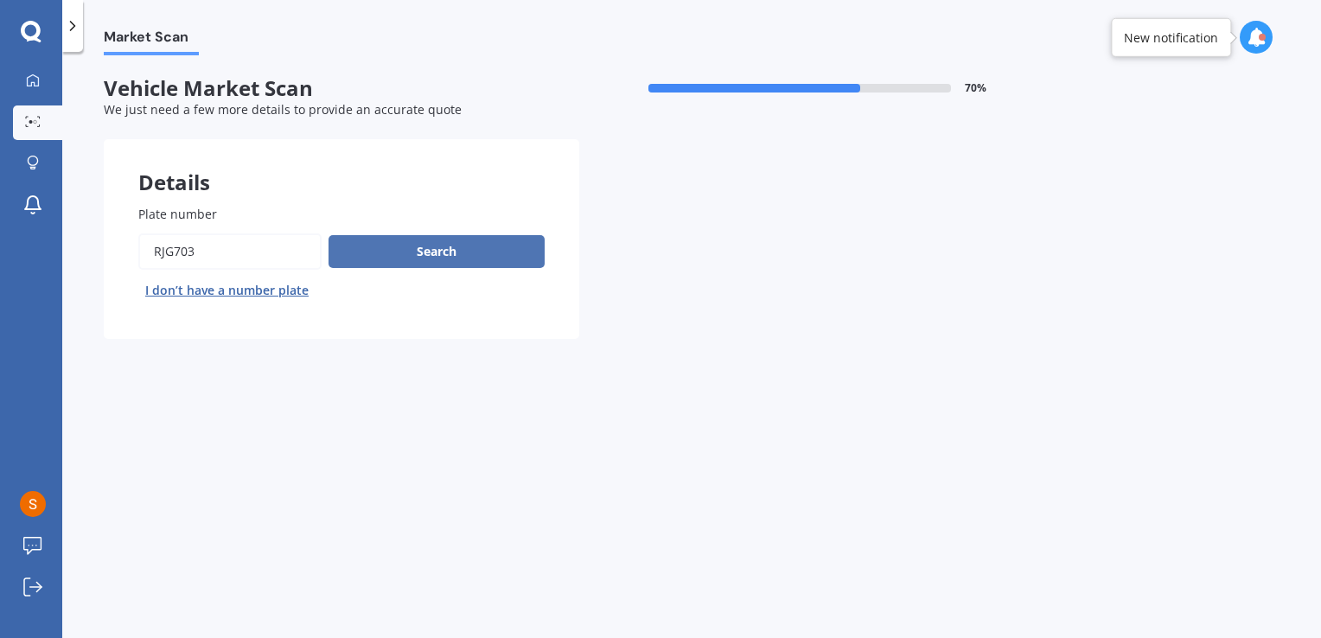
click at [410, 245] on button "Search" at bounding box center [437, 251] width 216 height 33
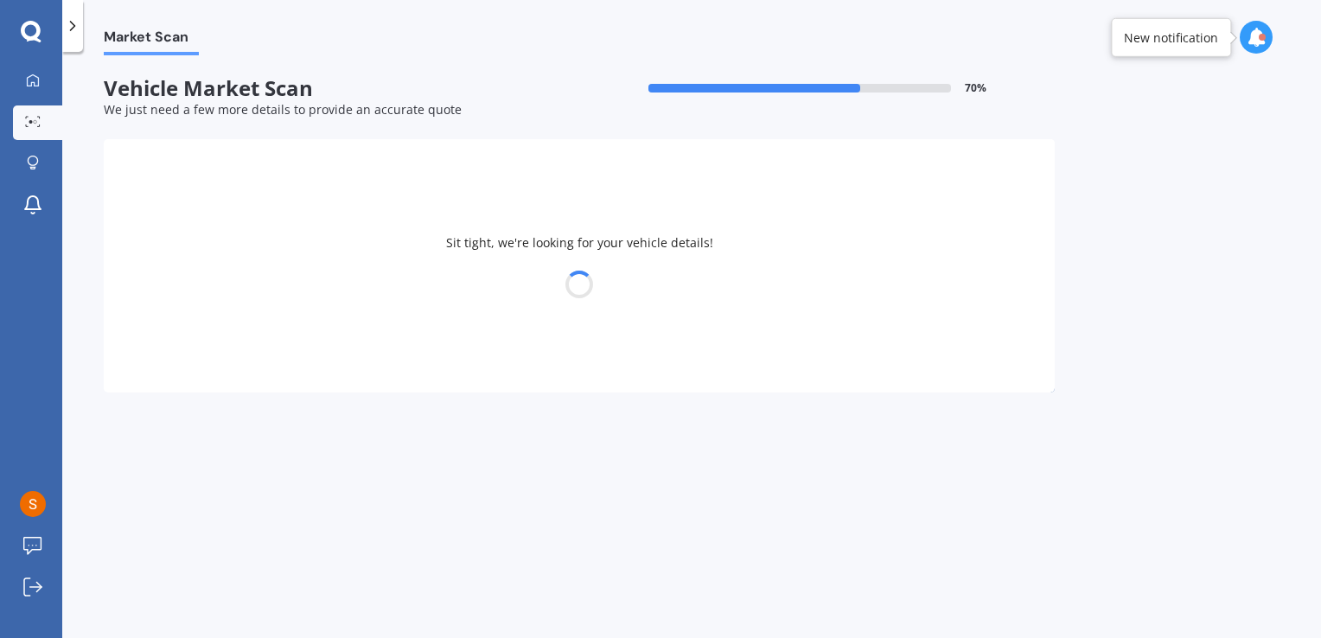
select select "02"
select select "2002"
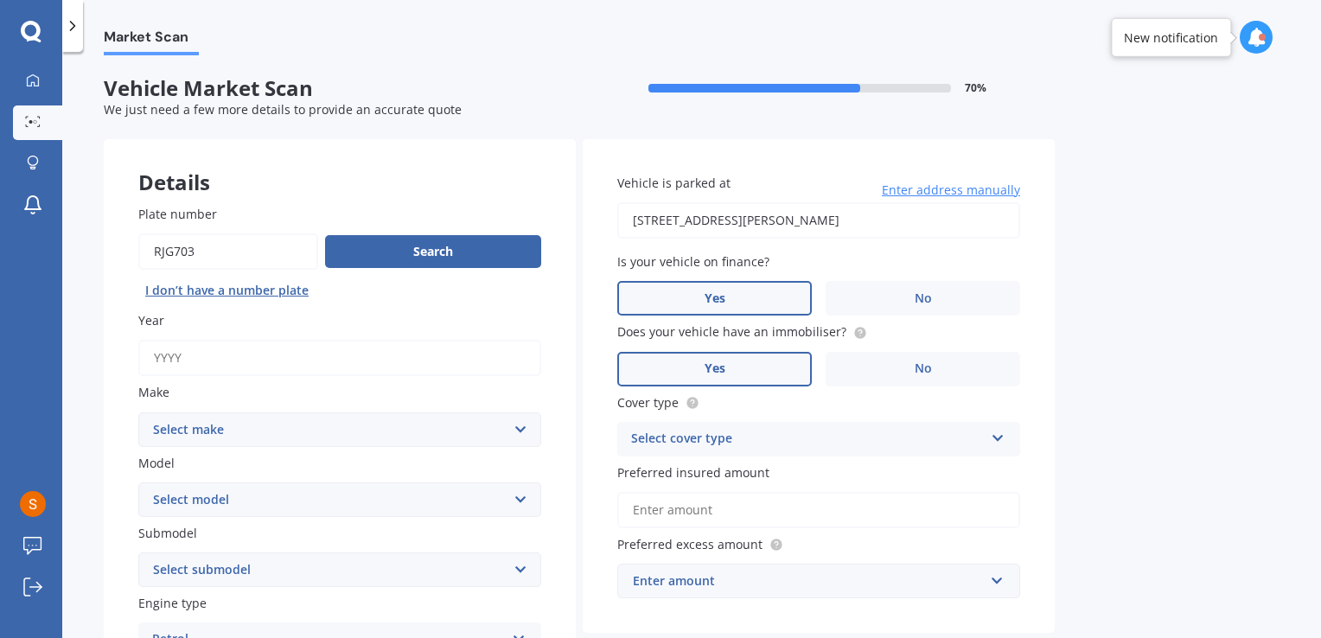
scroll to position [432, 0]
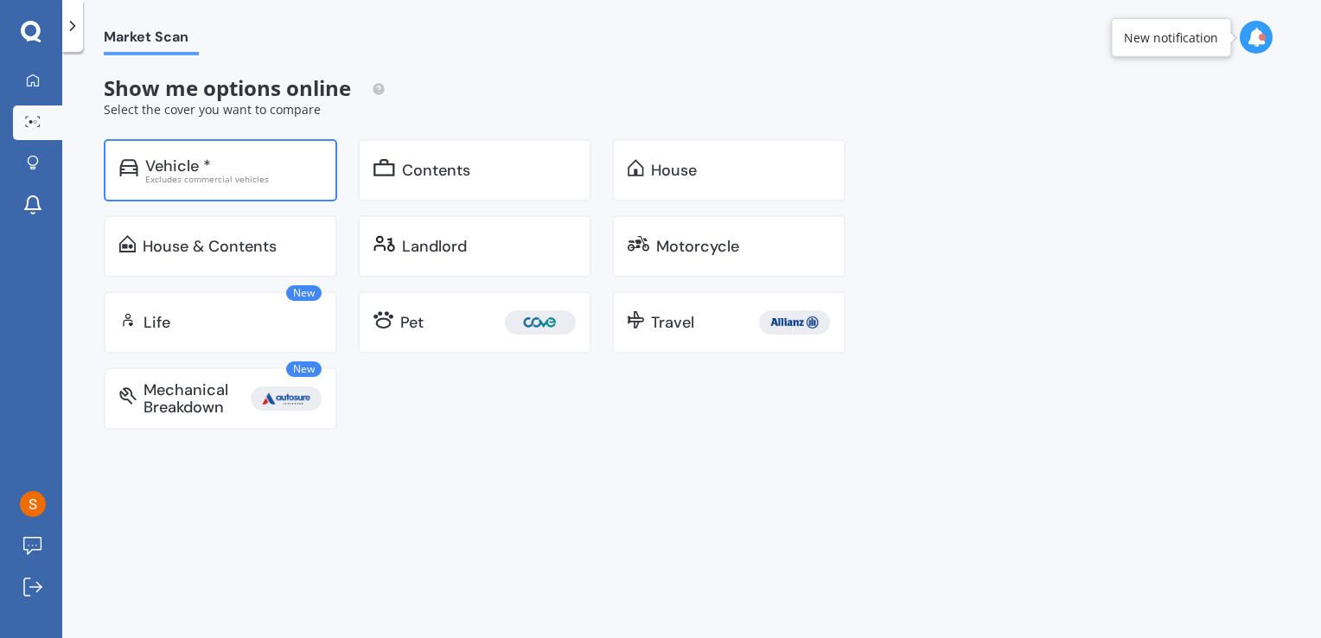
click at [153, 157] on div "Vehicle *" at bounding box center [178, 165] width 66 height 17
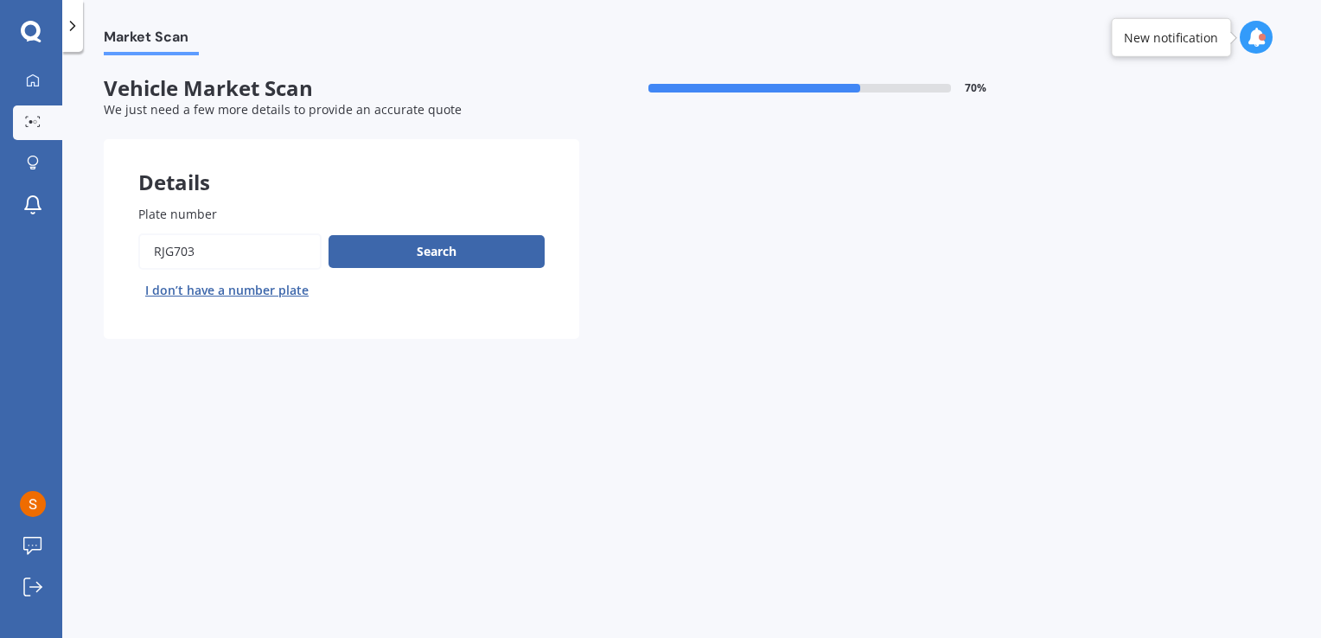
click at [157, 244] on input "Plate number" at bounding box center [229, 251] width 183 height 36
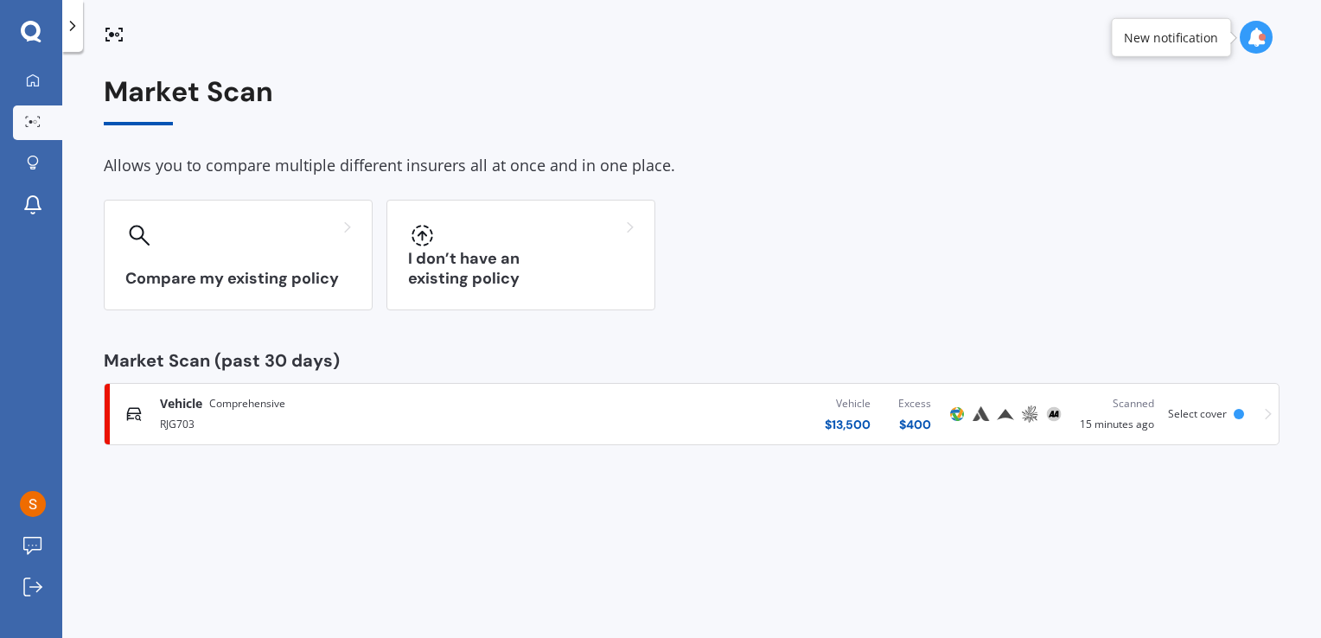
click at [1046, 431] on div "Vehicle Comprehensive RJG703 Vehicle $ 13,500 Excess $ 400 Scanned 15 minutes a…" at bounding box center [692, 414] width 1160 height 52
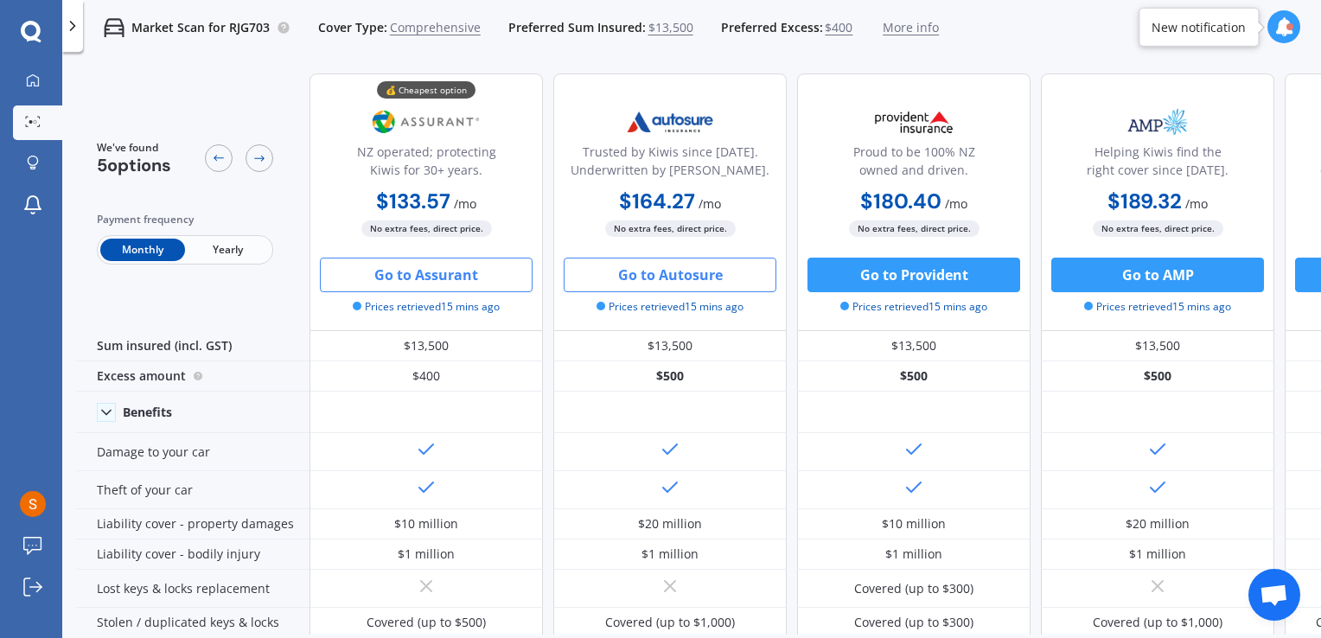
click at [720, 278] on button "Go to Autosure" at bounding box center [670, 275] width 213 height 35
